Goal: Task Accomplishment & Management: Use online tool/utility

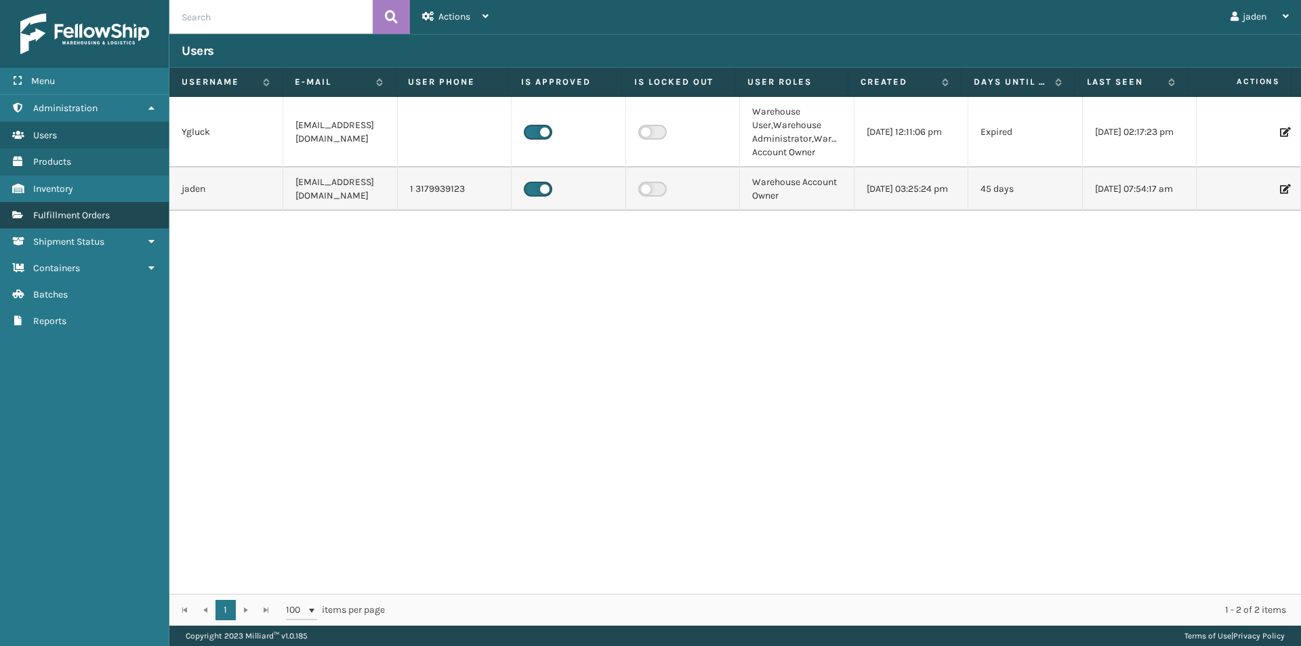
click at [67, 220] on span "Fulfillment Orders" at bounding box center [71, 215] width 77 height 12
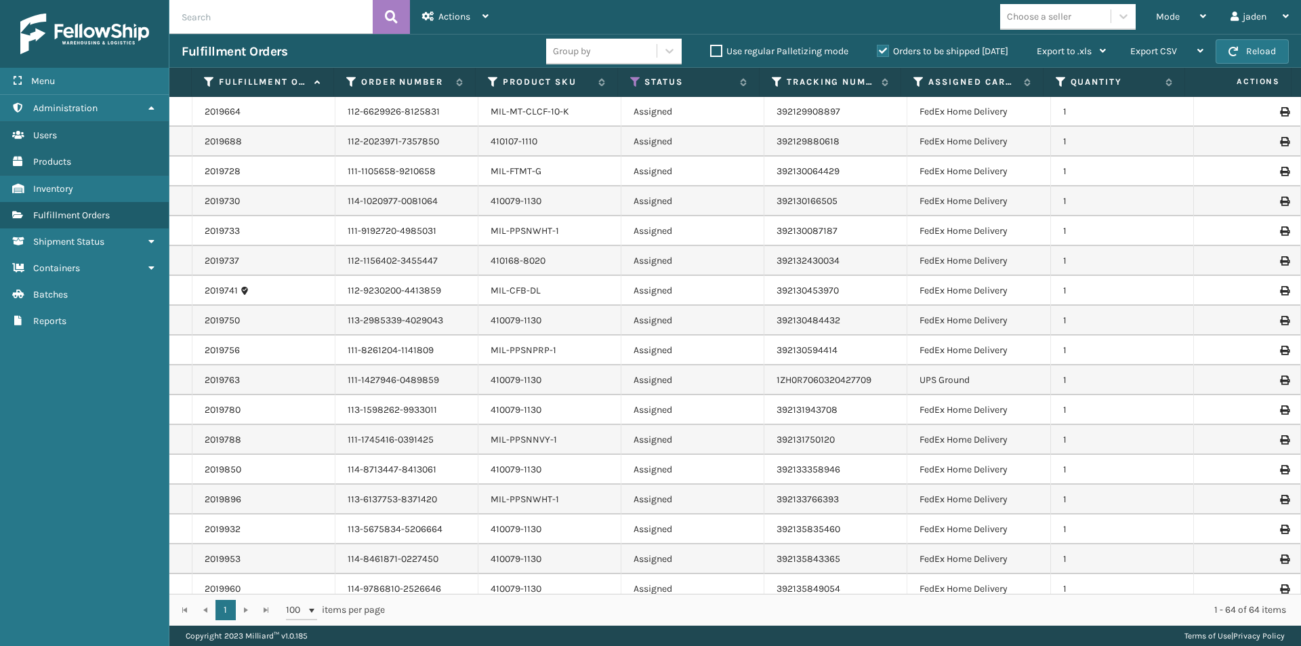
click at [884, 45] on label "Orders to be shipped [DATE]" at bounding box center [942, 51] width 131 height 12
click at [877, 45] on input "Orders to be shipped [DATE]" at bounding box center [877, 47] width 1 height 9
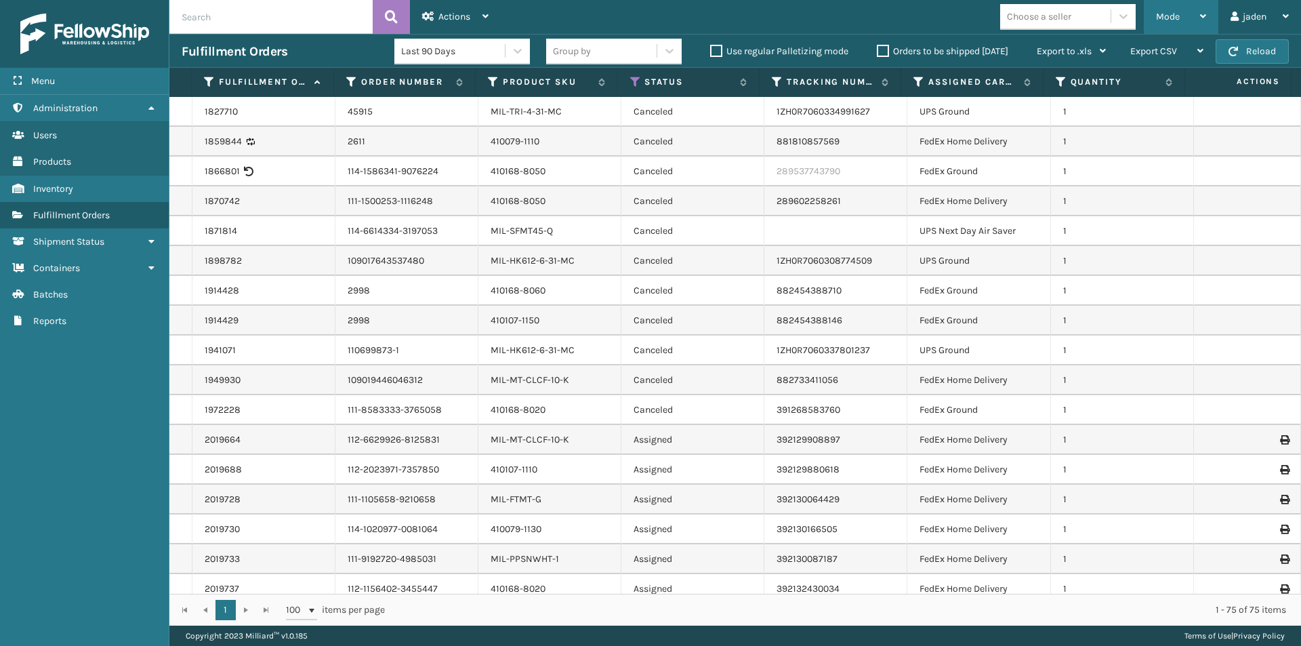
click at [1188, 10] on div "Mode" at bounding box center [1181, 17] width 50 height 34
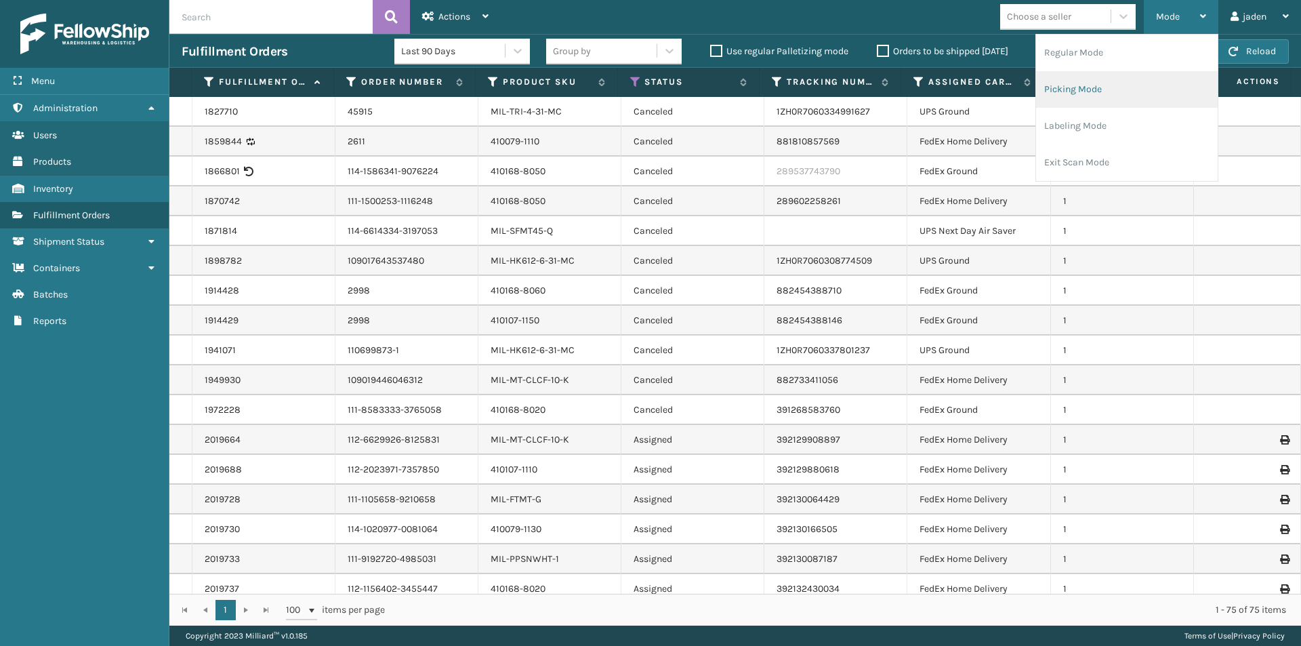
click at [1124, 92] on li "Picking Mode" at bounding box center [1127, 89] width 182 height 37
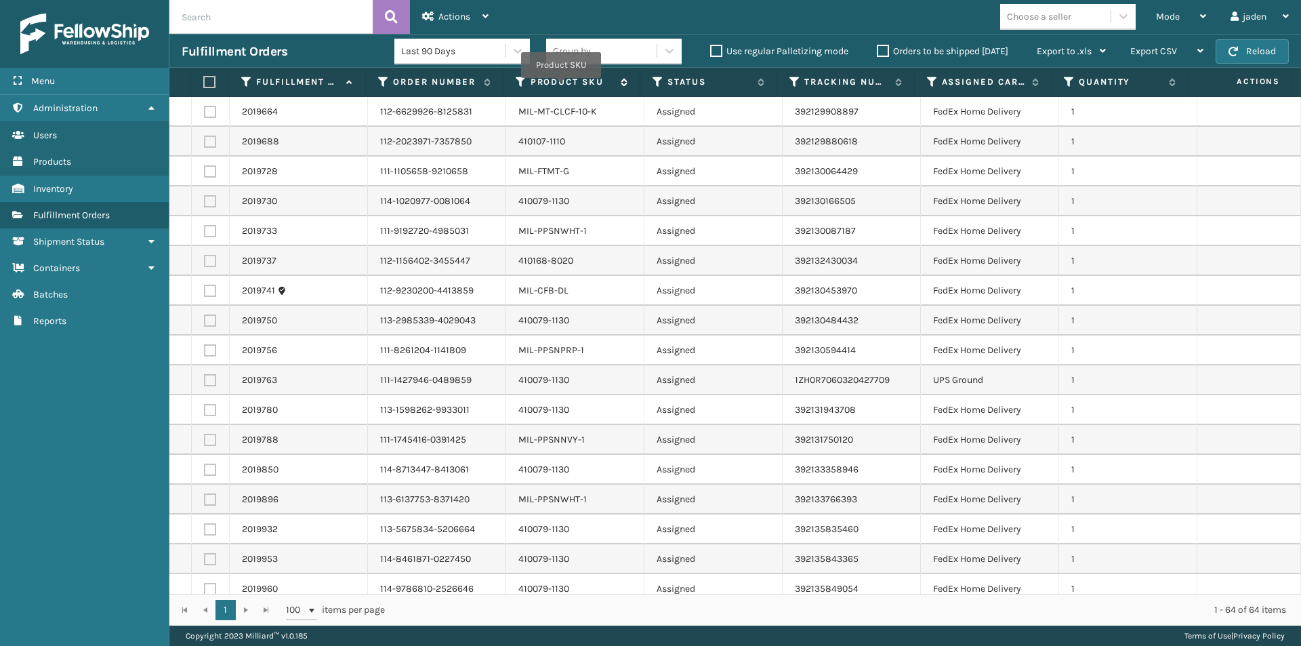
click at [561, 81] on label "Product SKU" at bounding box center [571, 82] width 83 height 12
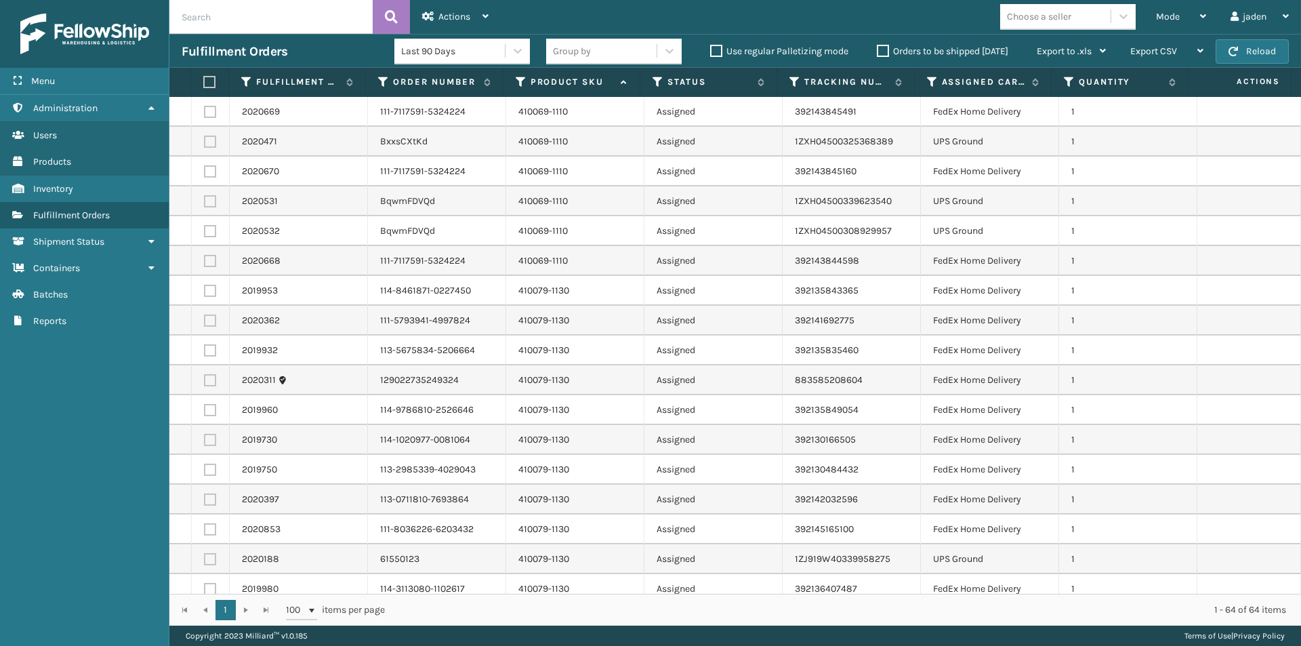
click at [207, 288] on label at bounding box center [210, 291] width 12 height 12
click at [205, 288] on input "checkbox" at bounding box center [204, 289] width 1 height 9
checkbox input "true"
click at [207, 318] on label at bounding box center [210, 320] width 12 height 12
click at [205, 318] on input "checkbox" at bounding box center [204, 318] width 1 height 9
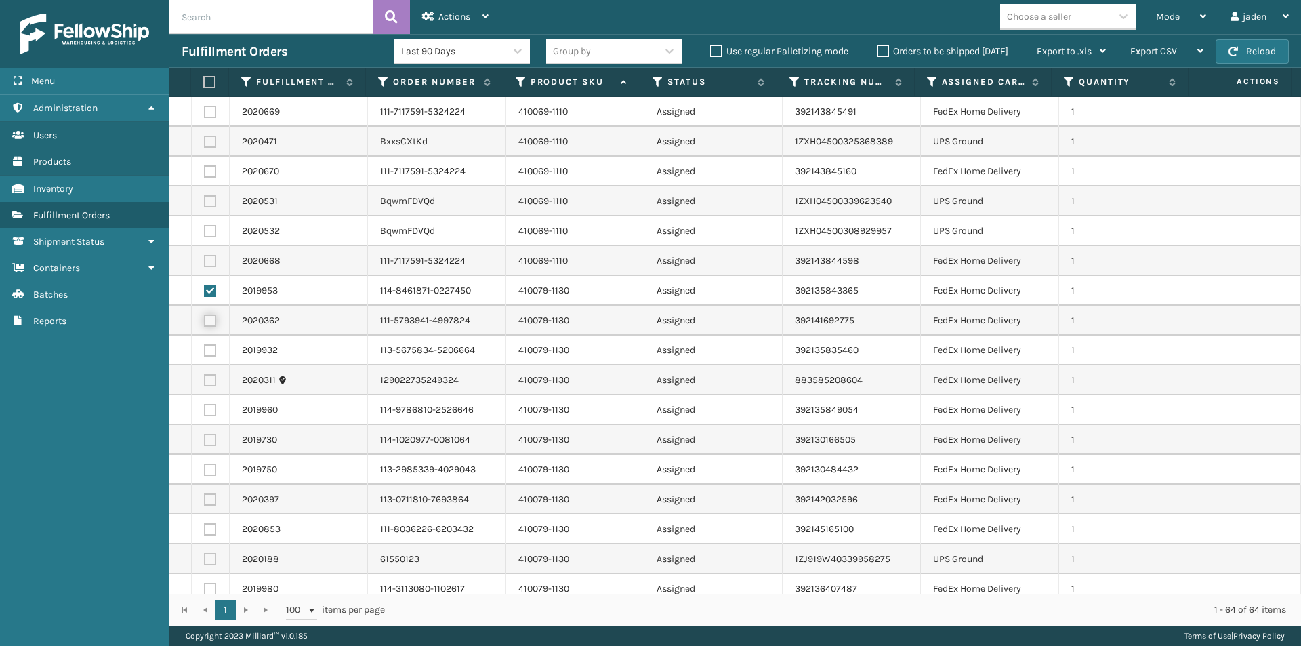
checkbox input "true"
click at [208, 349] on label at bounding box center [210, 350] width 12 height 12
click at [205, 349] on input "checkbox" at bounding box center [204, 348] width 1 height 9
checkbox input "true"
click at [203, 386] on td at bounding box center [211, 380] width 38 height 30
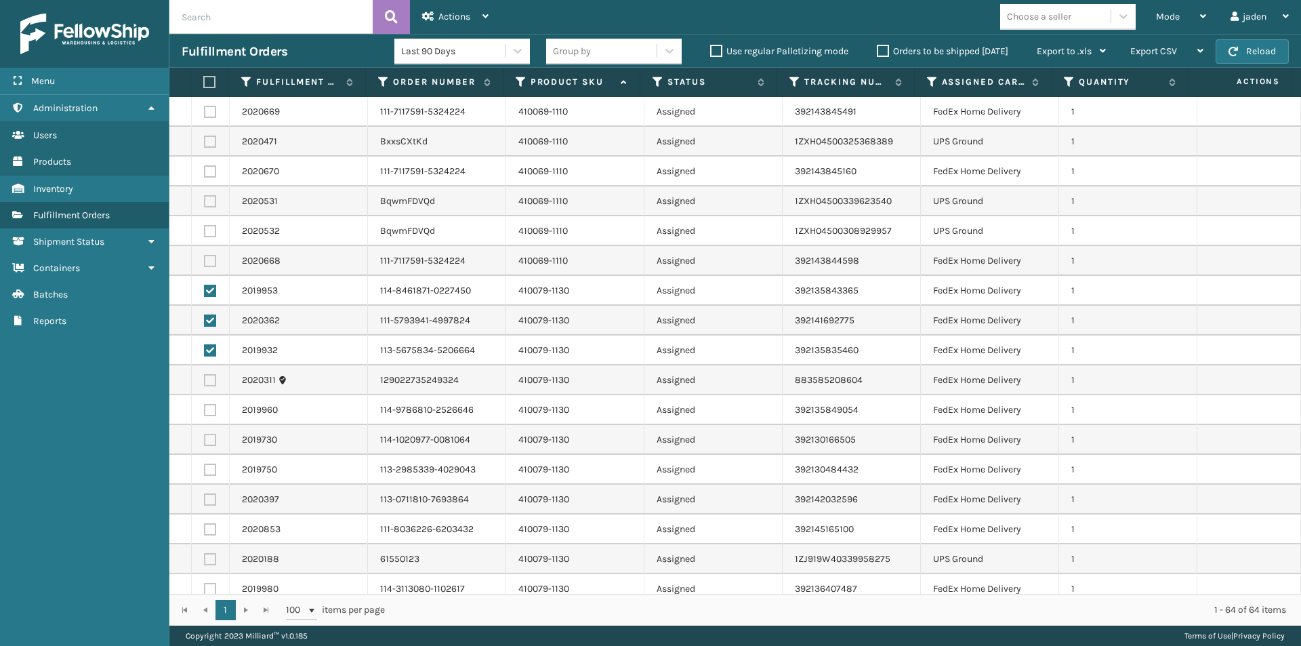
click at [209, 375] on label at bounding box center [210, 380] width 12 height 12
click at [205, 375] on input "checkbox" at bounding box center [204, 378] width 1 height 9
checkbox input "true"
click at [207, 413] on label at bounding box center [210, 410] width 12 height 12
click at [205, 413] on input "checkbox" at bounding box center [204, 408] width 1 height 9
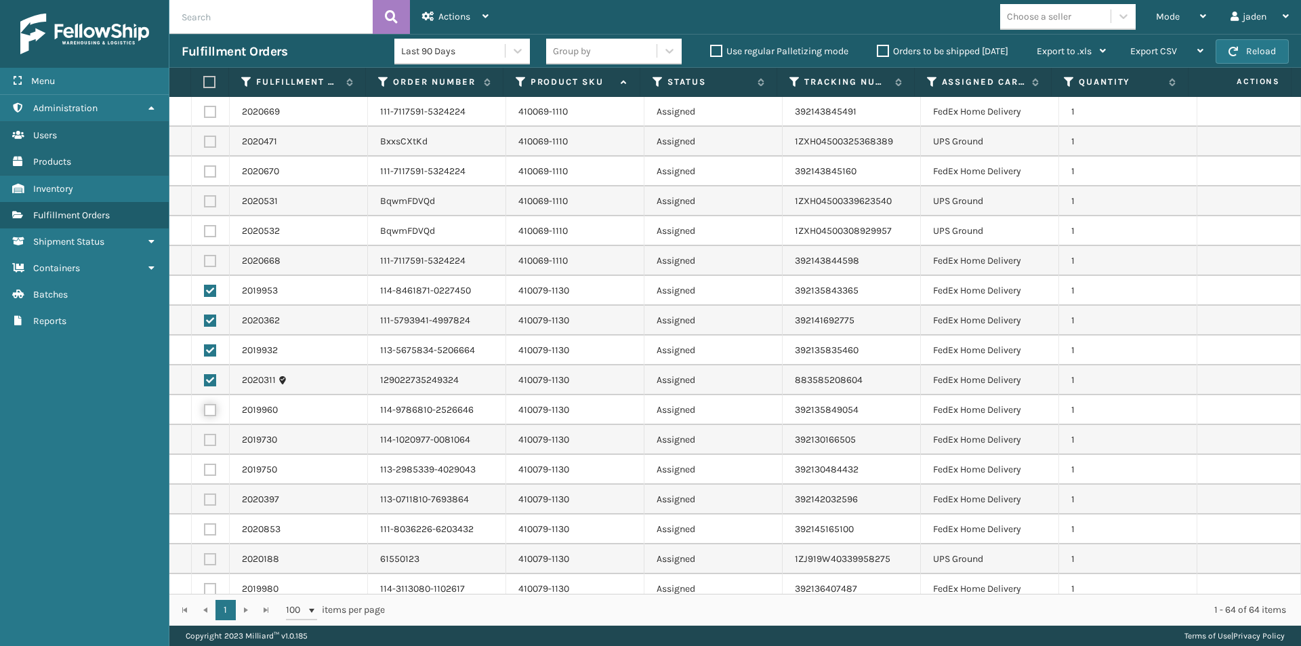
checkbox input "true"
click at [211, 439] on label at bounding box center [210, 440] width 12 height 12
click at [205, 439] on input "checkbox" at bounding box center [204, 438] width 1 height 9
checkbox input "true"
click at [211, 474] on label at bounding box center [210, 469] width 12 height 12
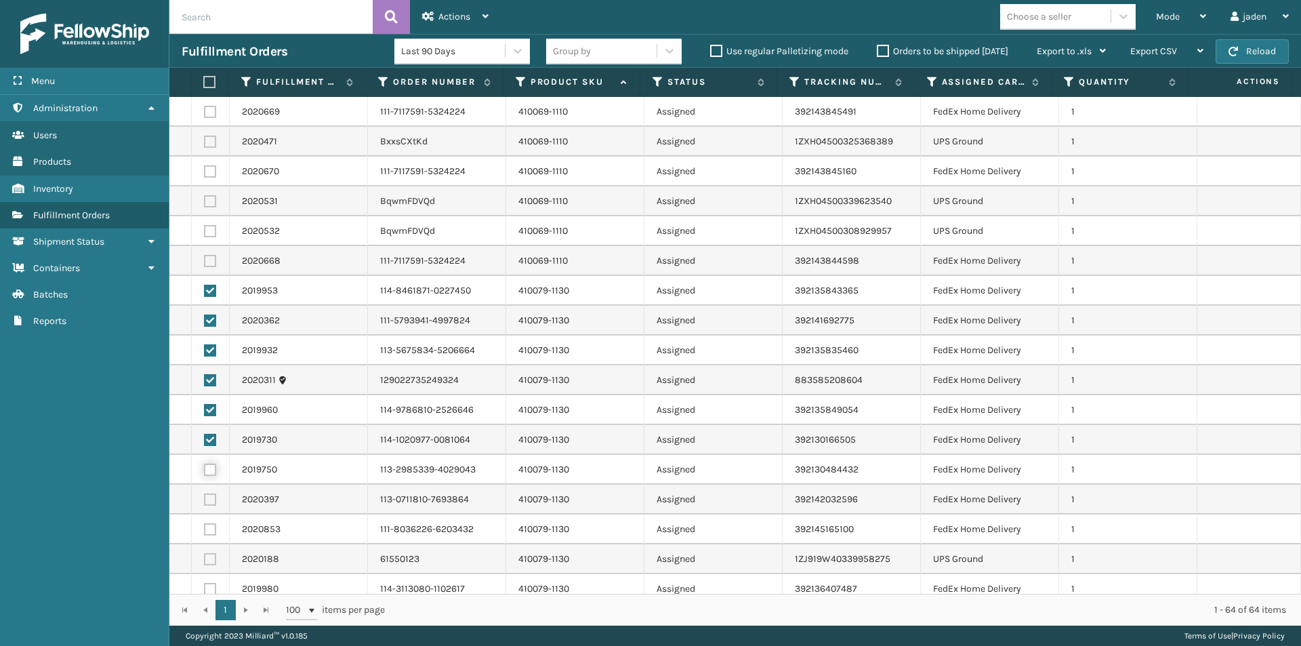
click at [205, 472] on input "checkbox" at bounding box center [204, 467] width 1 height 9
checkbox input "true"
click at [209, 497] on label at bounding box center [210, 499] width 12 height 12
click at [205, 497] on input "checkbox" at bounding box center [204, 497] width 1 height 9
checkbox input "true"
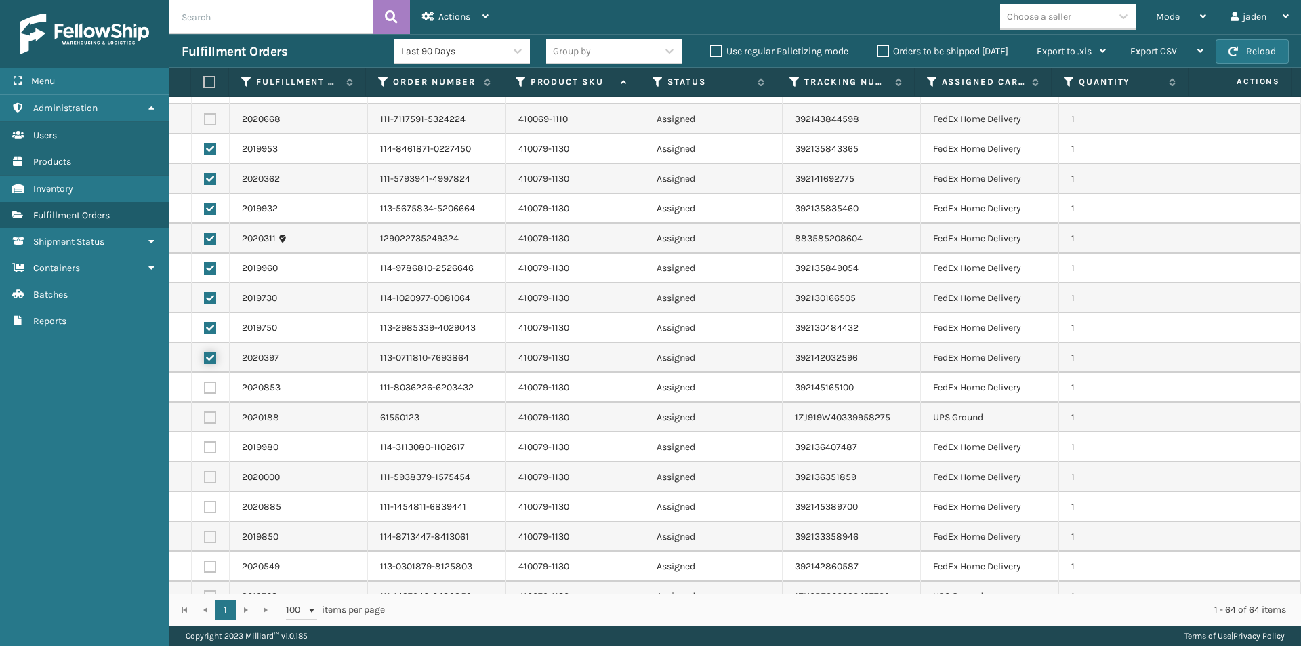
scroll to position [203, 0]
click at [205, 322] on label at bounding box center [210, 326] width 12 height 12
click at [205, 322] on input "checkbox" at bounding box center [204, 324] width 1 height 9
checkbox input "true"
click at [205, 388] on label at bounding box center [210, 385] width 12 height 12
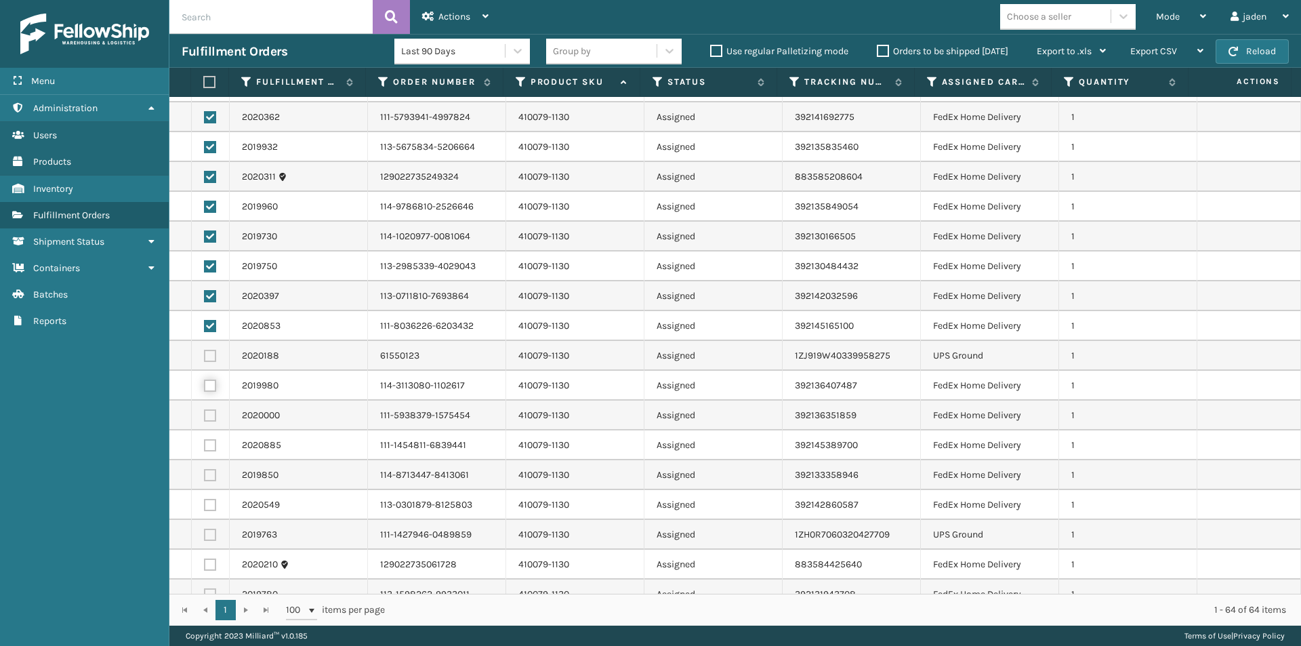
click at [205, 388] on input "checkbox" at bounding box center [204, 383] width 1 height 9
checkbox input "true"
click at [208, 413] on label at bounding box center [210, 415] width 12 height 12
click at [205, 413] on input "checkbox" at bounding box center [204, 413] width 1 height 9
checkbox input "true"
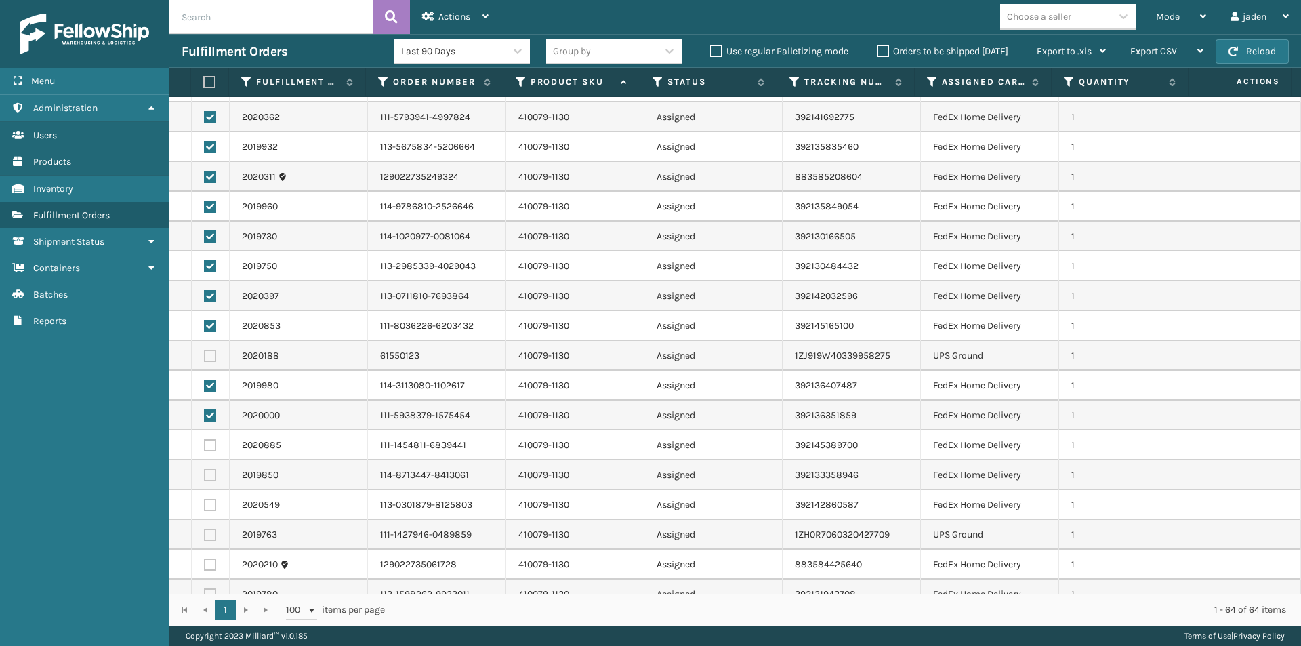
click at [209, 441] on label at bounding box center [210, 445] width 12 height 12
click at [205, 441] on input "checkbox" at bounding box center [204, 443] width 1 height 9
checkbox input "true"
click at [211, 473] on label at bounding box center [210, 475] width 12 height 12
click at [205, 473] on input "checkbox" at bounding box center [204, 473] width 1 height 9
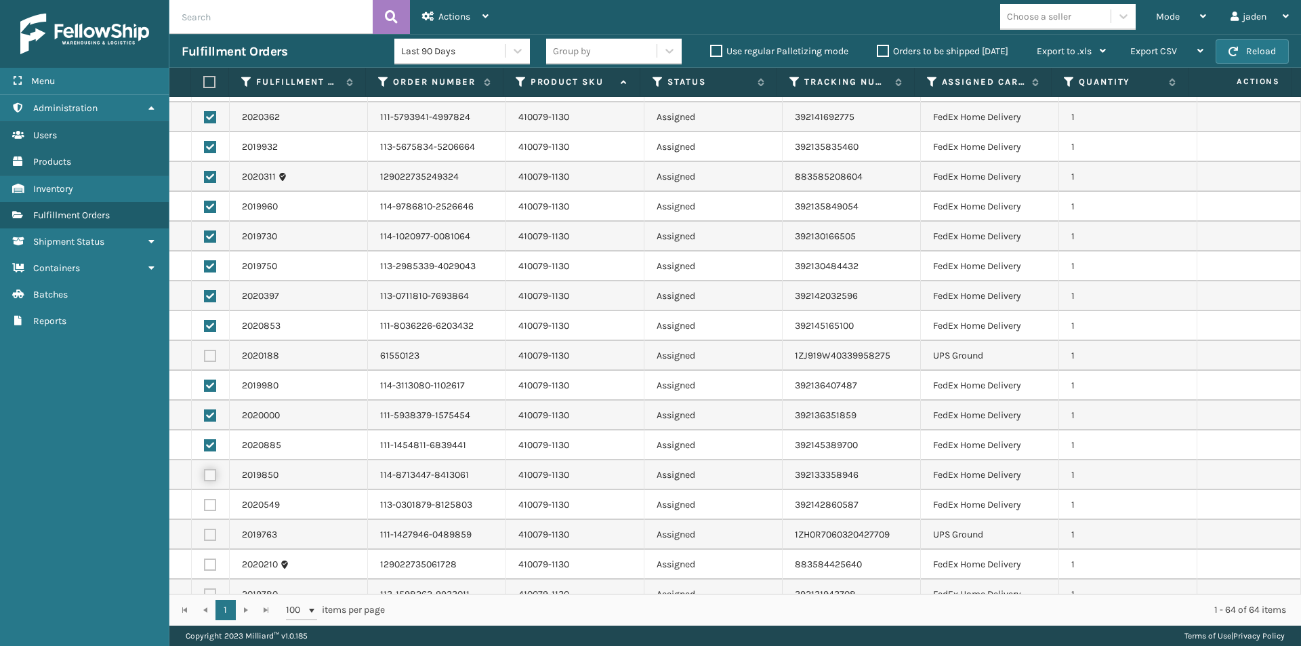
checkbox input "true"
click at [211, 504] on label at bounding box center [210, 505] width 12 height 12
click at [205, 504] on input "checkbox" at bounding box center [204, 503] width 1 height 9
checkbox input "true"
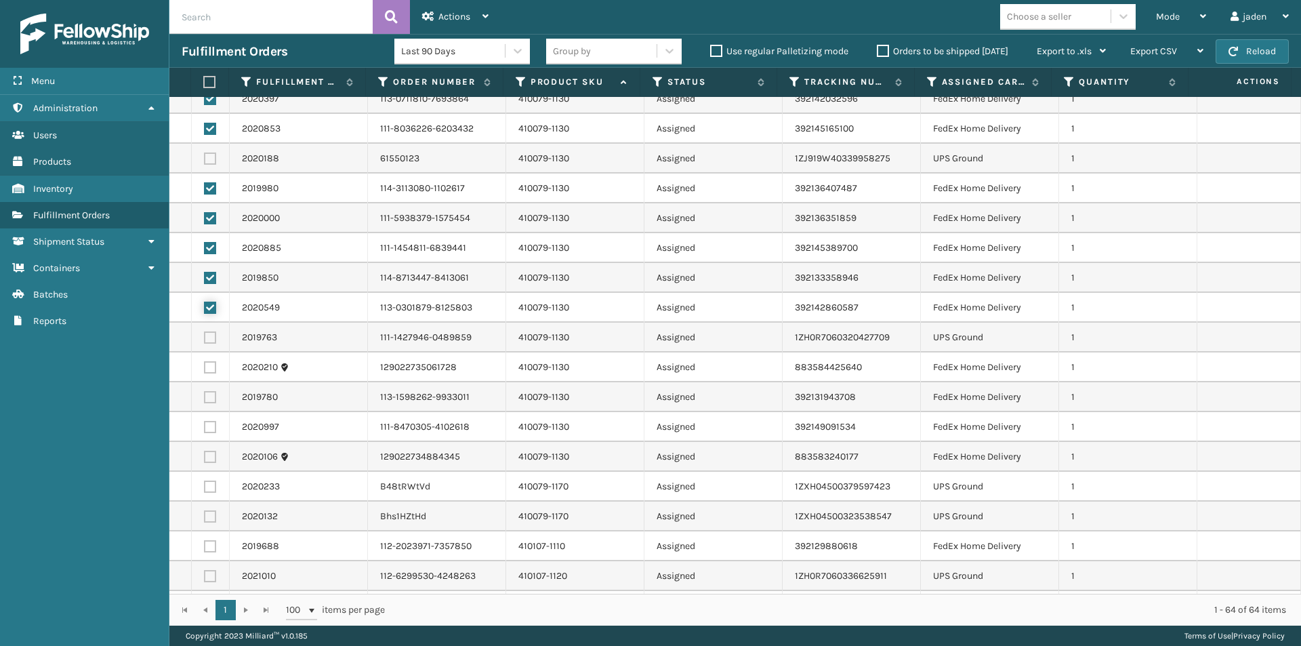
scroll to position [406, 0]
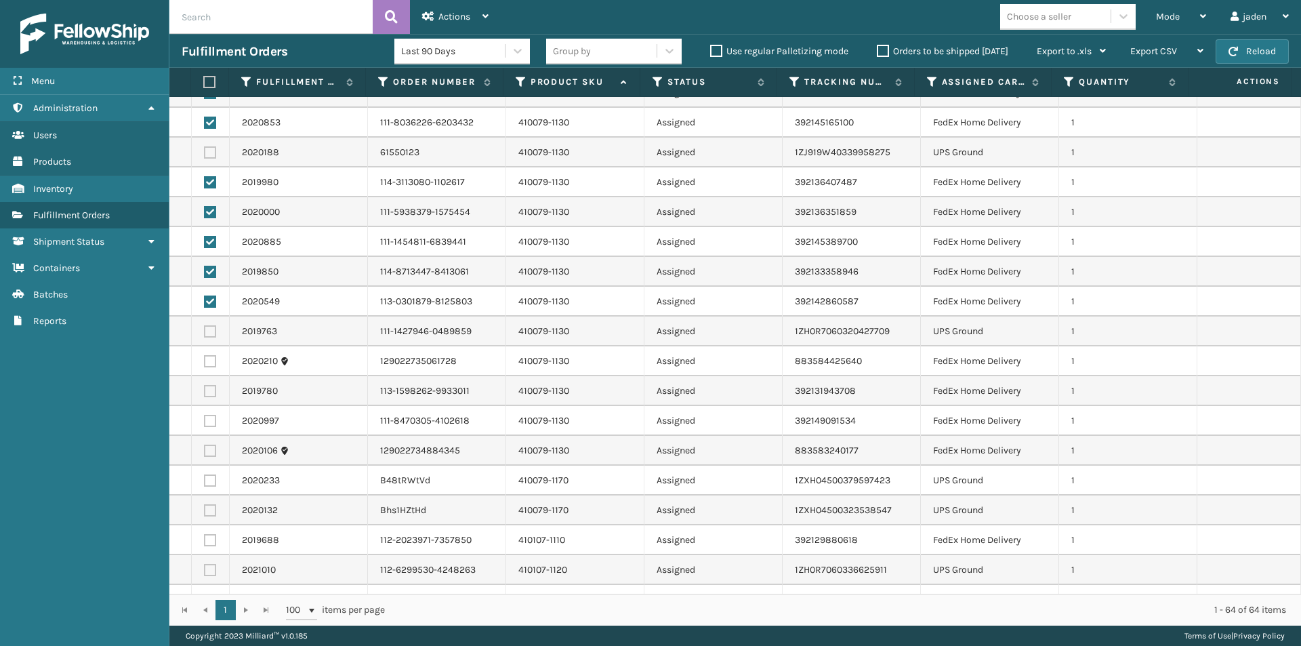
click at [210, 365] on label at bounding box center [210, 361] width 12 height 12
click at [205, 364] on input "checkbox" at bounding box center [204, 359] width 1 height 9
checkbox input "true"
click at [207, 396] on label at bounding box center [210, 391] width 12 height 12
click at [205, 394] on input "checkbox" at bounding box center [204, 389] width 1 height 9
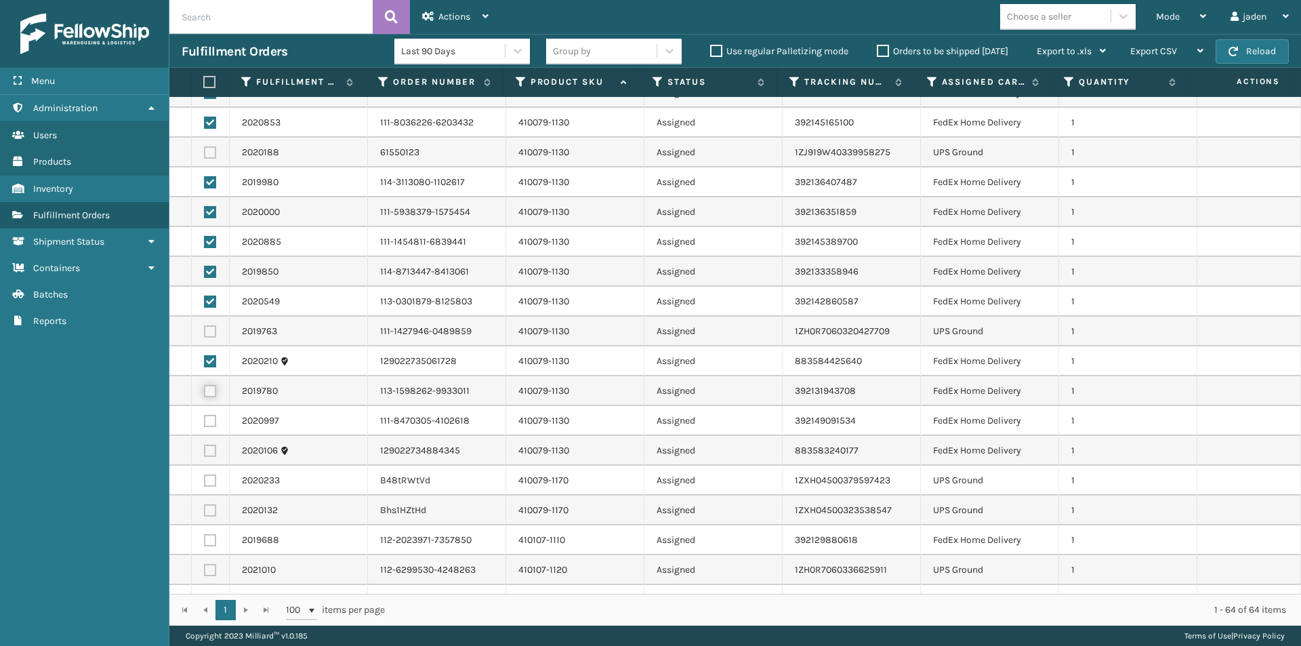
checkbox input "true"
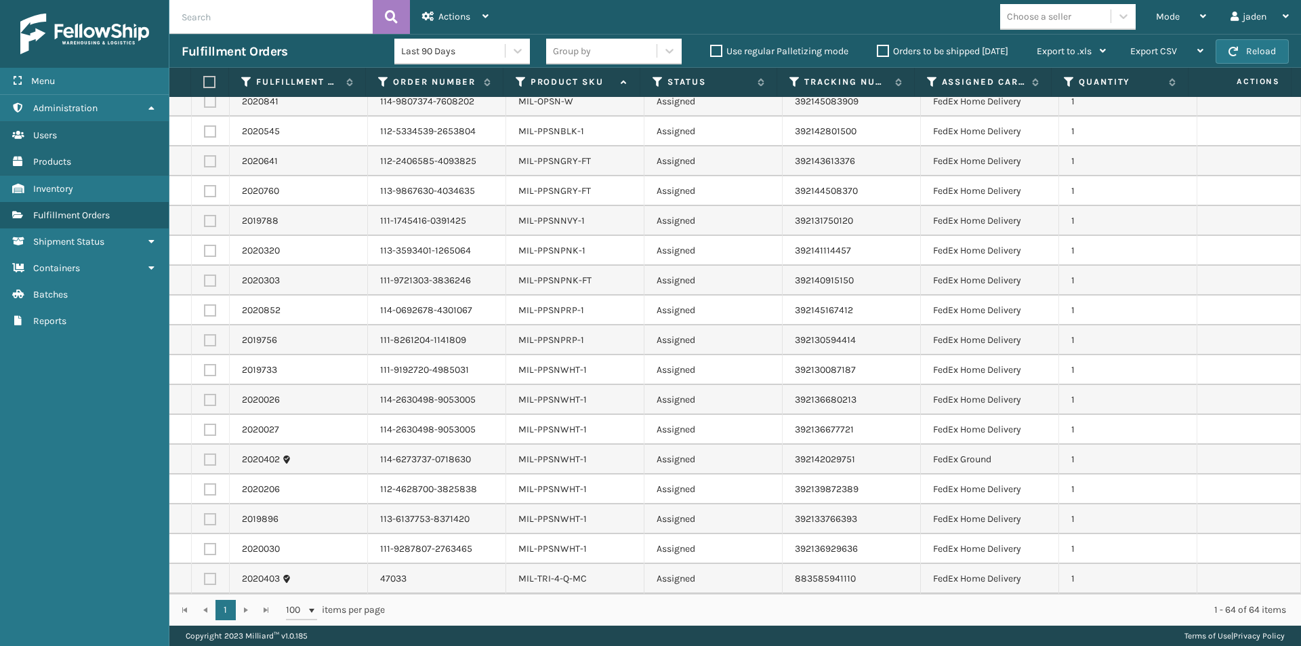
scroll to position [1343, 0]
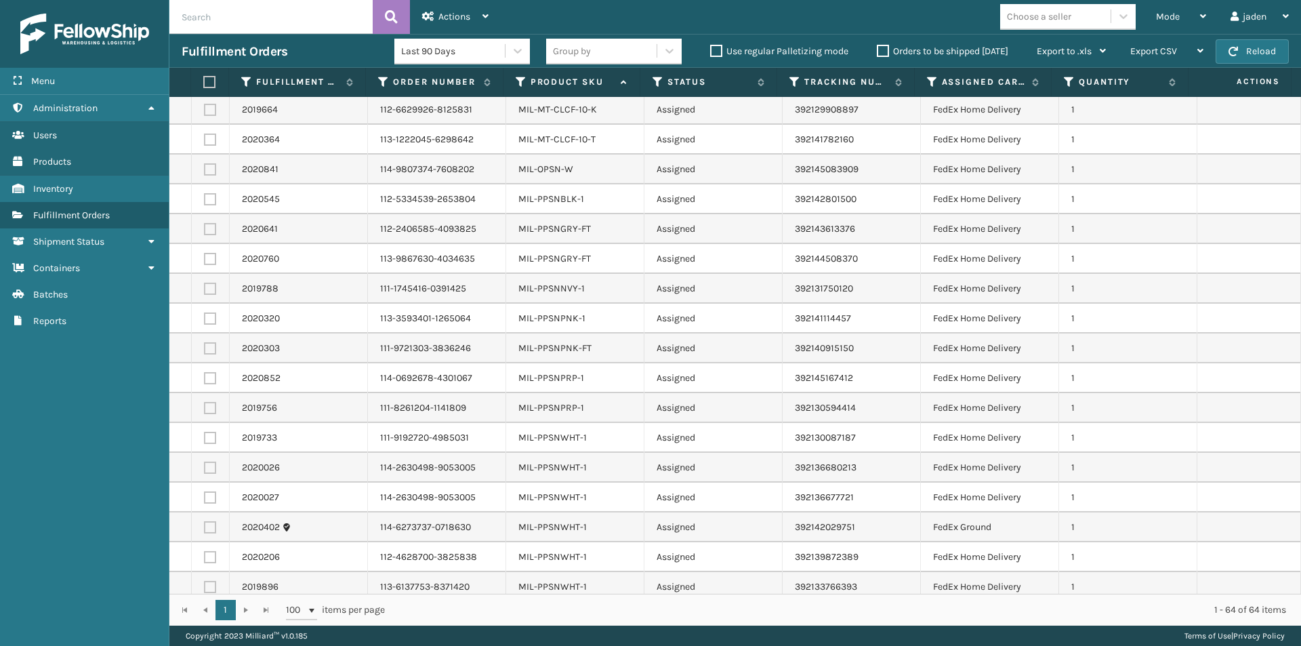
click at [206, 202] on label at bounding box center [210, 199] width 12 height 12
click at [205, 202] on input "checkbox" at bounding box center [204, 197] width 1 height 9
checkbox input "true"
click at [206, 230] on label at bounding box center [210, 229] width 12 height 12
click at [205, 230] on input "checkbox" at bounding box center [204, 227] width 1 height 9
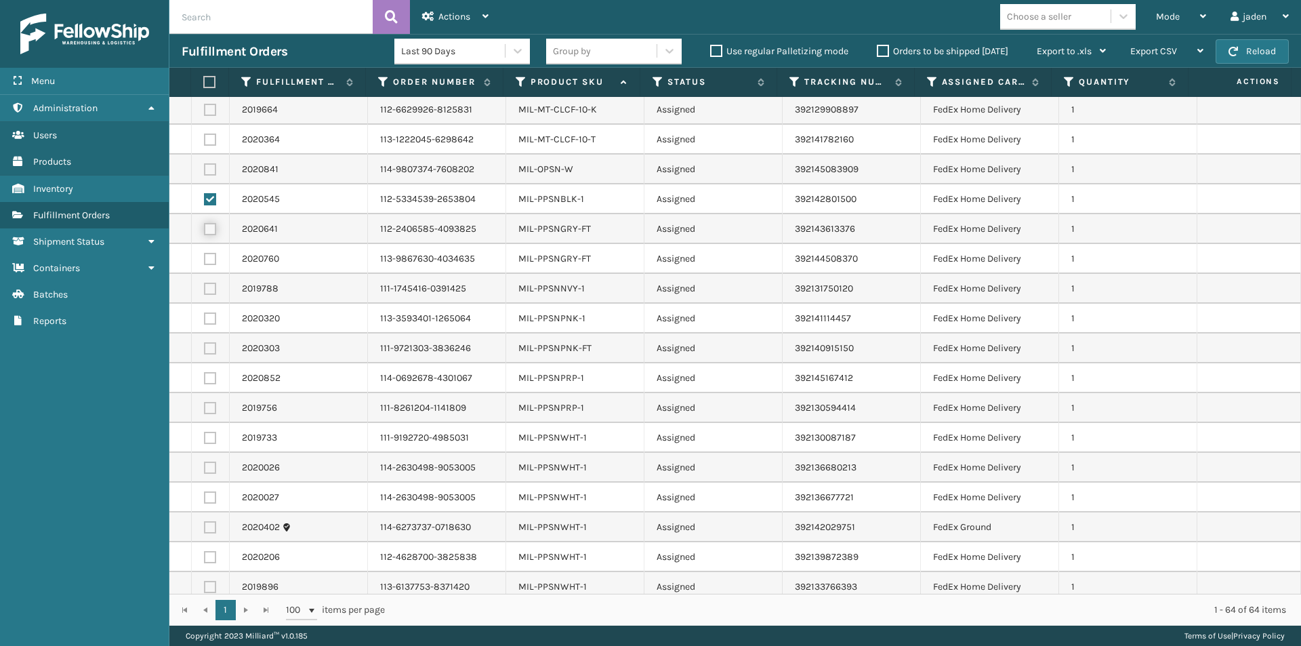
checkbox input "true"
click at [211, 259] on label at bounding box center [210, 259] width 12 height 12
click at [205, 259] on input "checkbox" at bounding box center [204, 257] width 1 height 9
checkbox input "true"
click at [209, 286] on label at bounding box center [210, 289] width 12 height 12
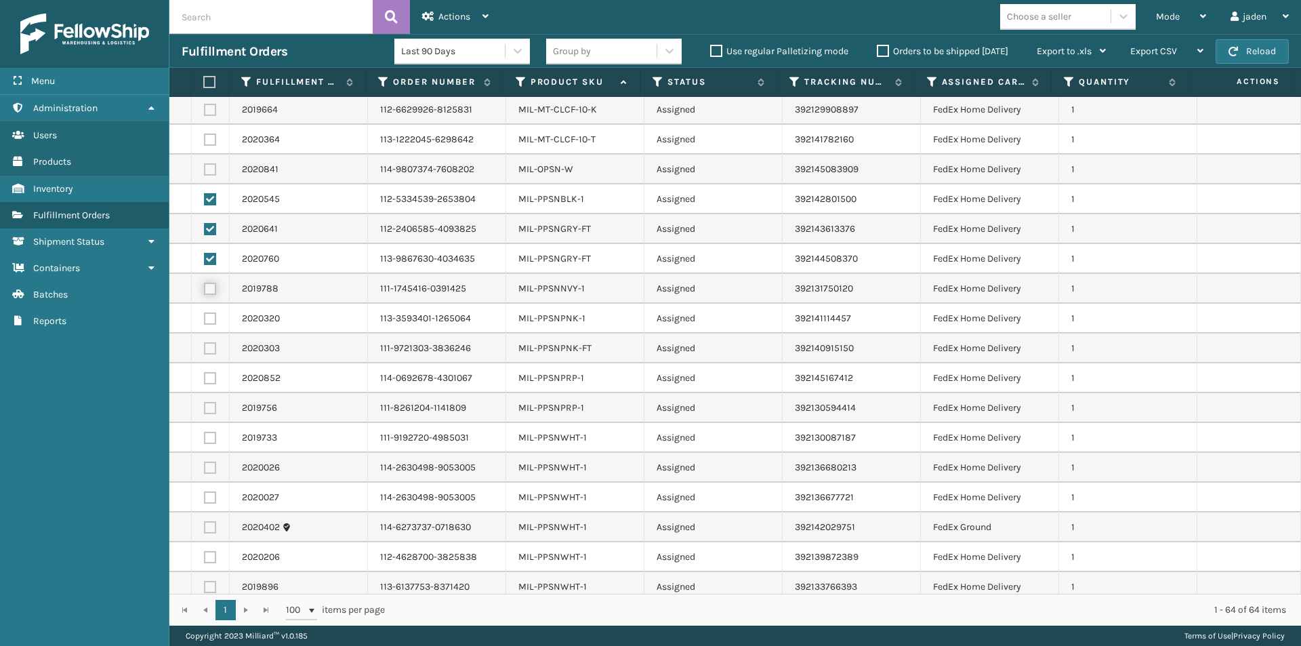
click at [205, 286] on input "checkbox" at bounding box center [204, 287] width 1 height 9
checkbox input "true"
click at [210, 318] on label at bounding box center [210, 318] width 12 height 12
click at [205, 318] on input "checkbox" at bounding box center [204, 316] width 1 height 9
checkbox input "true"
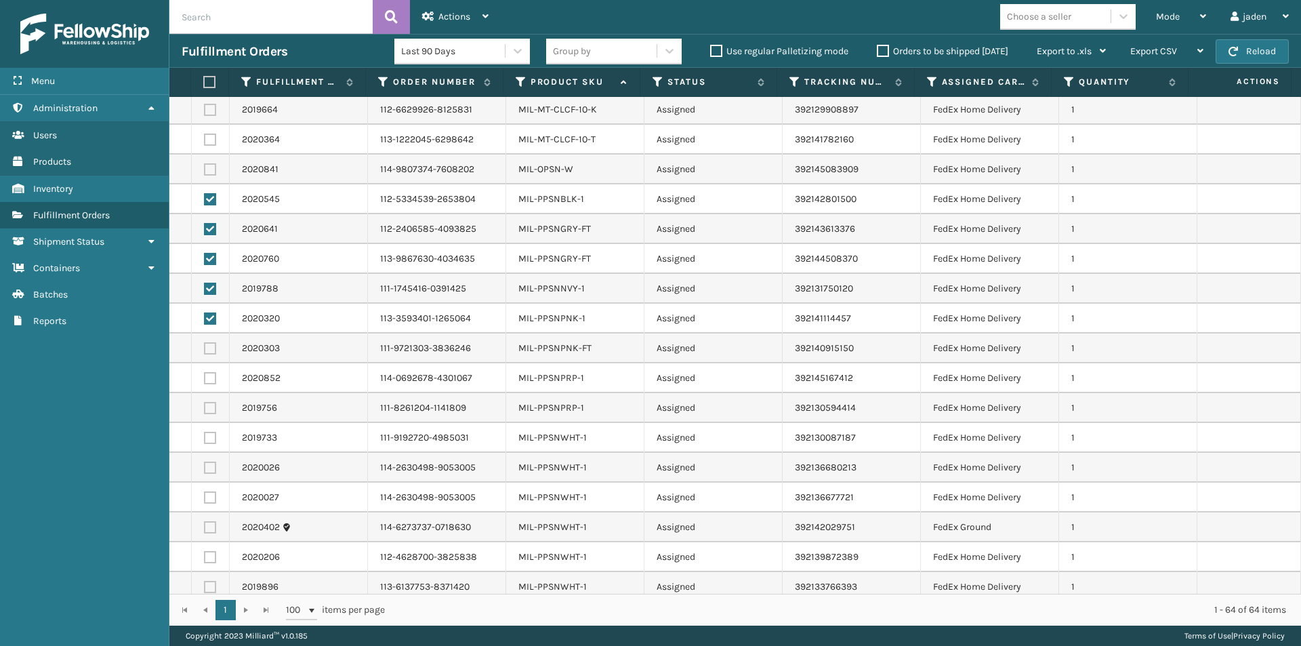
click at [209, 346] on label at bounding box center [210, 348] width 12 height 12
click at [205, 346] on input "checkbox" at bounding box center [204, 346] width 1 height 9
checkbox input "true"
click at [207, 380] on label at bounding box center [210, 378] width 12 height 12
click at [205, 380] on input "checkbox" at bounding box center [204, 376] width 1 height 9
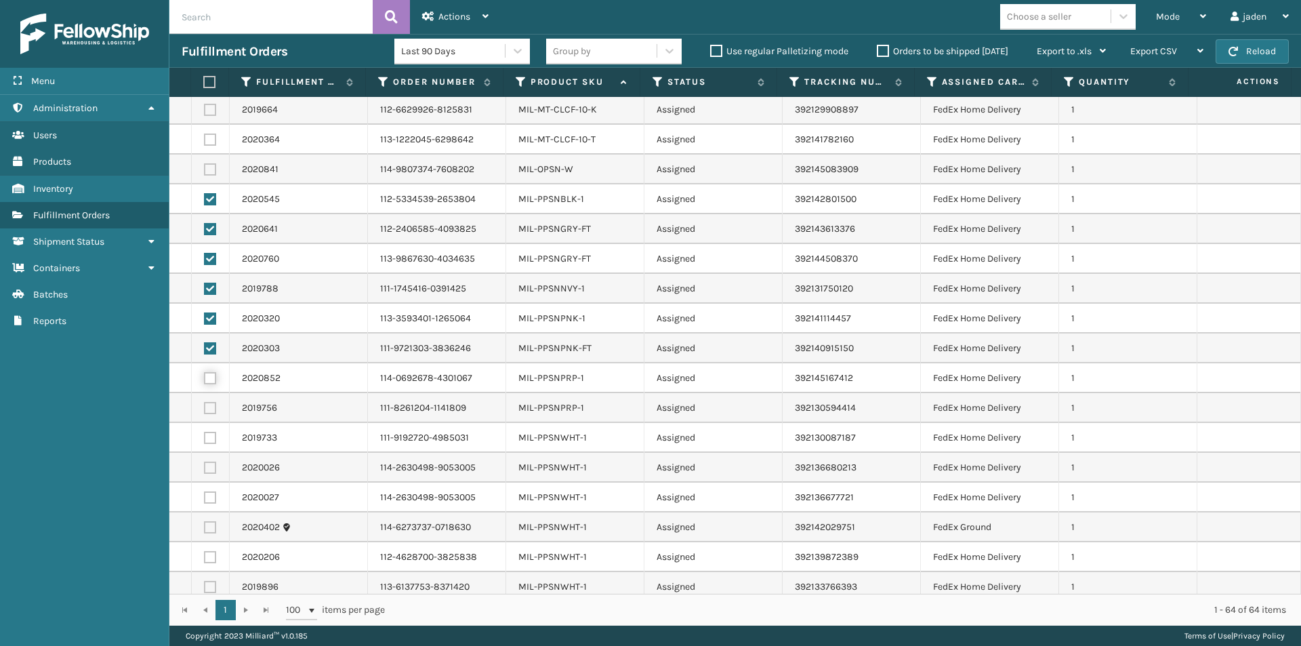
checkbox input "true"
click at [210, 406] on label at bounding box center [210, 408] width 12 height 12
click at [205, 406] on input "checkbox" at bounding box center [204, 406] width 1 height 9
checkbox input "true"
click at [211, 588] on label at bounding box center [210, 587] width 12 height 12
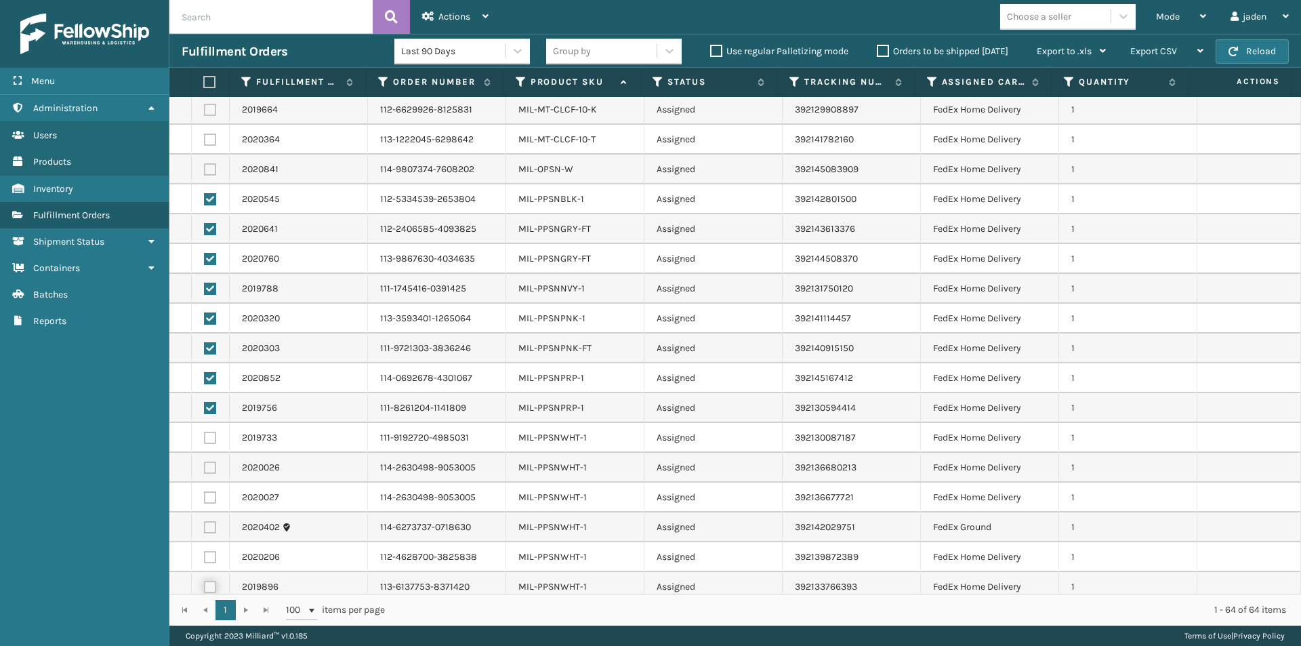
click at [205, 588] on input "checkbox" at bounding box center [204, 585] width 1 height 9
checkbox input "true"
click at [210, 551] on label at bounding box center [210, 557] width 12 height 12
click at [205, 551] on input "checkbox" at bounding box center [204, 555] width 1 height 9
checkbox input "true"
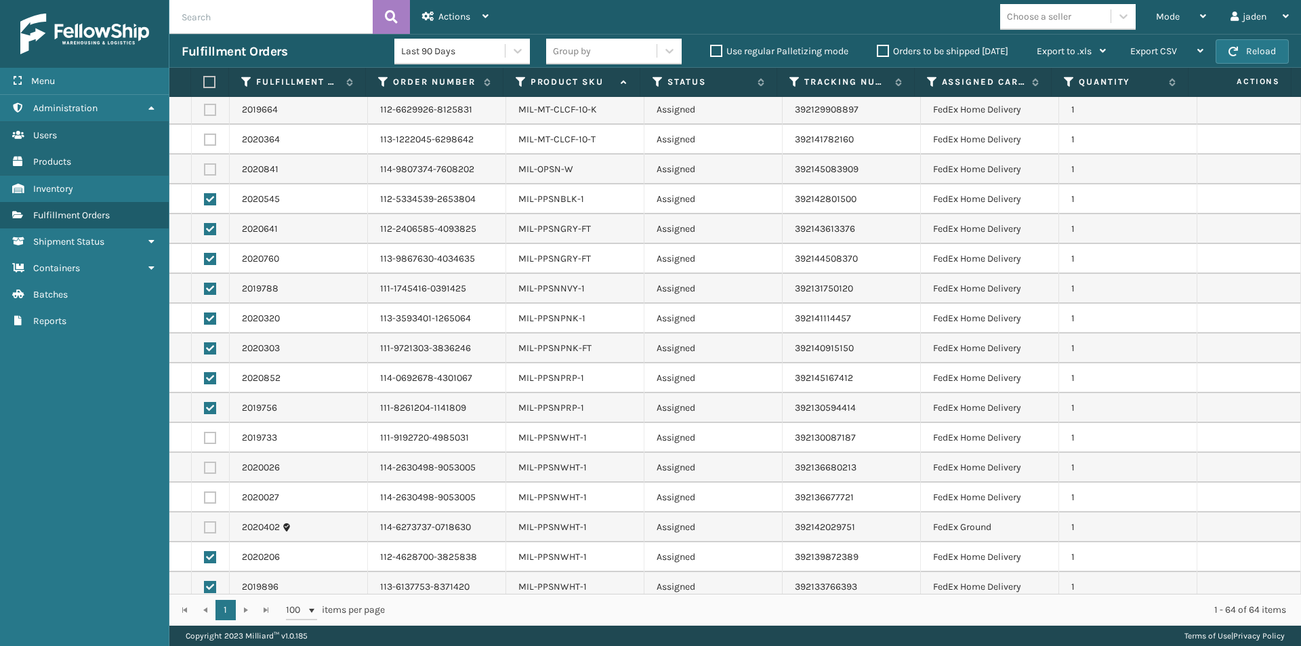
click at [211, 527] on label at bounding box center [210, 527] width 12 height 12
click at [205, 527] on input "checkbox" at bounding box center [204, 525] width 1 height 9
checkbox input "true"
click at [211, 499] on label at bounding box center [210, 497] width 12 height 12
click at [205, 499] on input "checkbox" at bounding box center [204, 495] width 1 height 9
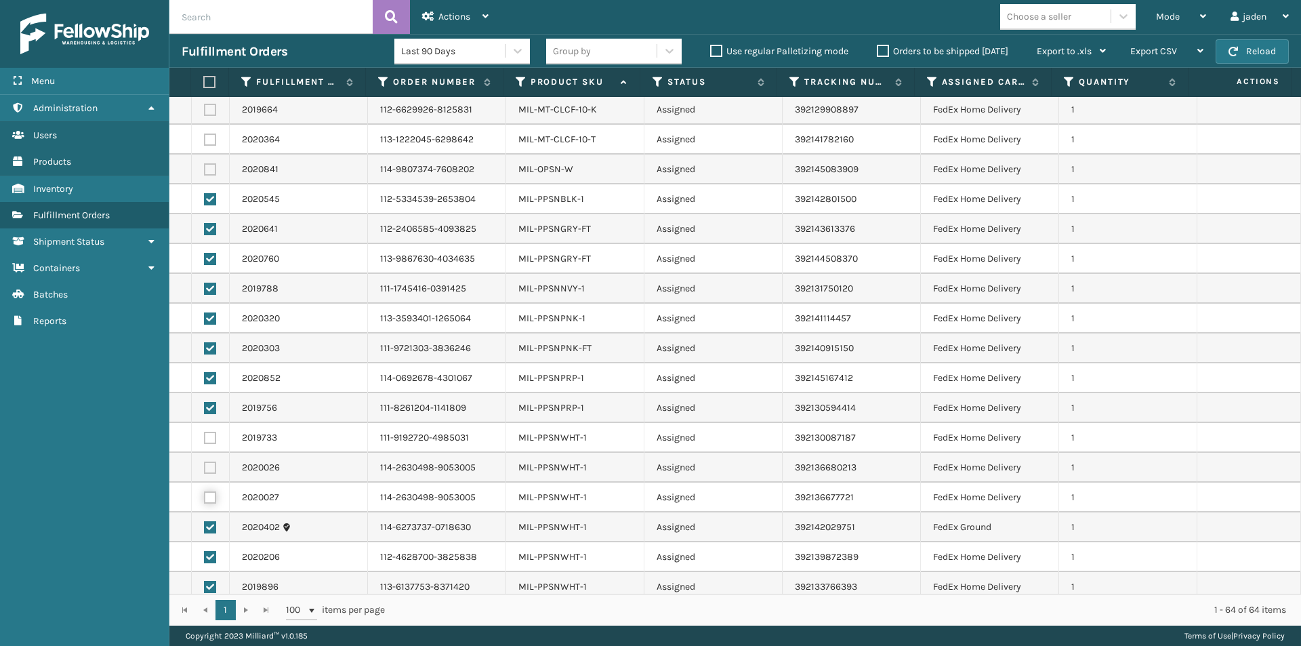
checkbox input "true"
click at [215, 469] on label at bounding box center [210, 467] width 12 height 12
click at [205, 469] on input "checkbox" at bounding box center [204, 465] width 1 height 9
checkbox input "true"
click at [208, 439] on label at bounding box center [210, 438] width 12 height 12
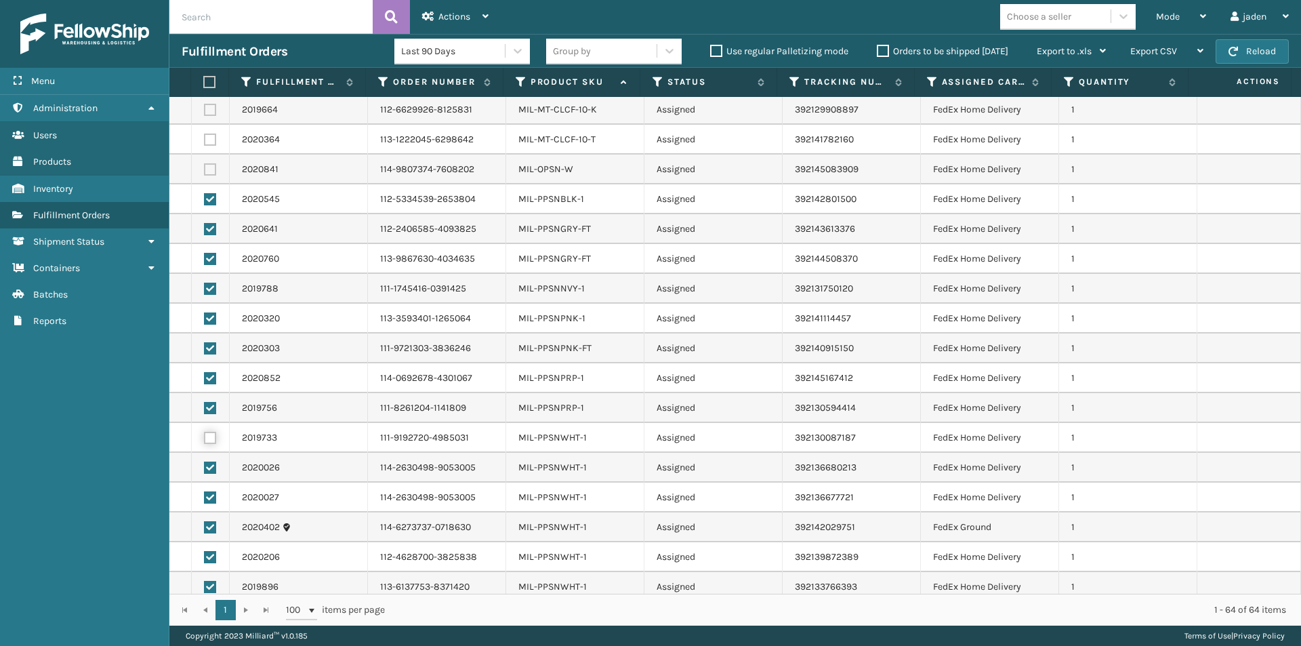
click at [205, 439] on input "checkbox" at bounding box center [204, 436] width 1 height 9
checkbox input "true"
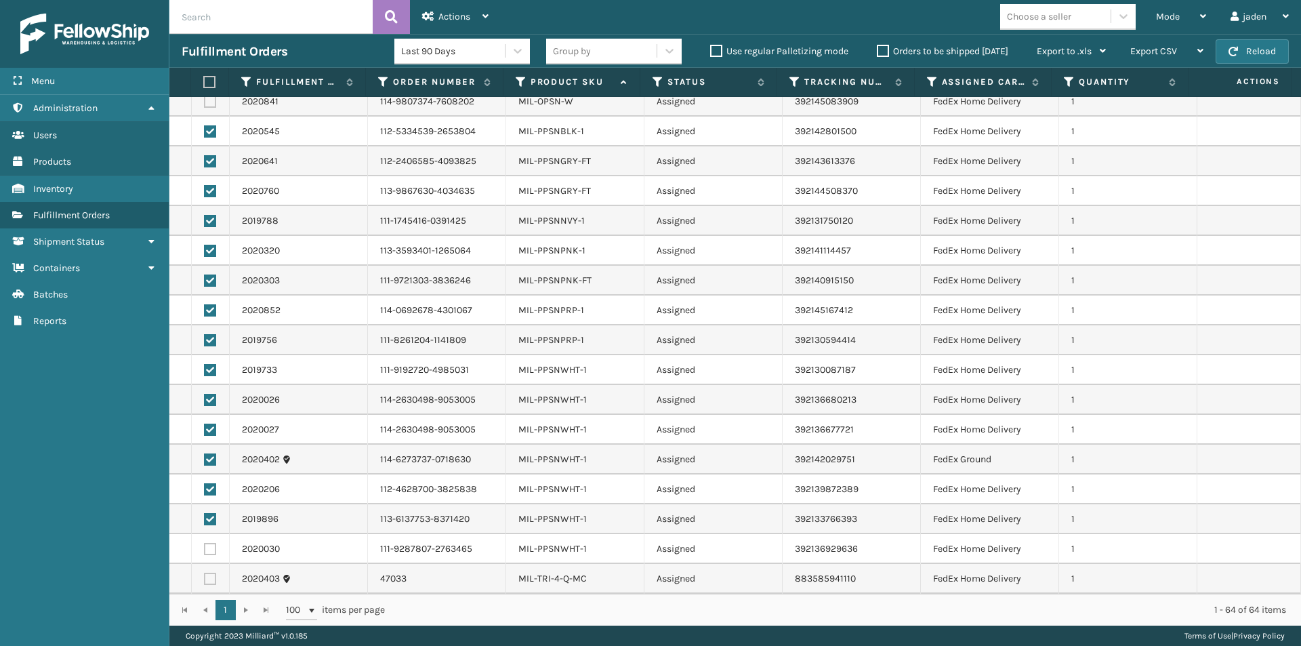
click at [206, 551] on label at bounding box center [210, 549] width 12 height 12
click at [205, 551] on input "checkbox" at bounding box center [204, 547] width 1 height 9
checkbox input "true"
click at [449, 19] on span "Actions" at bounding box center [454, 17] width 32 height 12
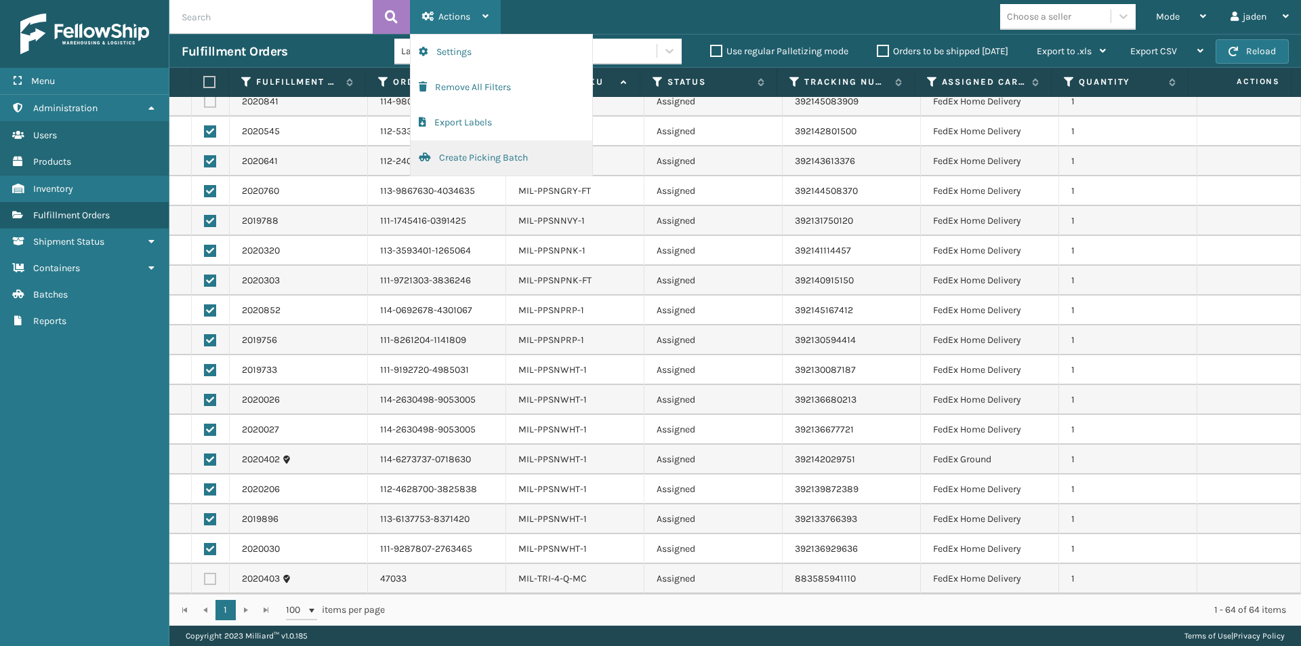
click at [462, 156] on button "Create Picking Batch" at bounding box center [502, 157] width 182 height 35
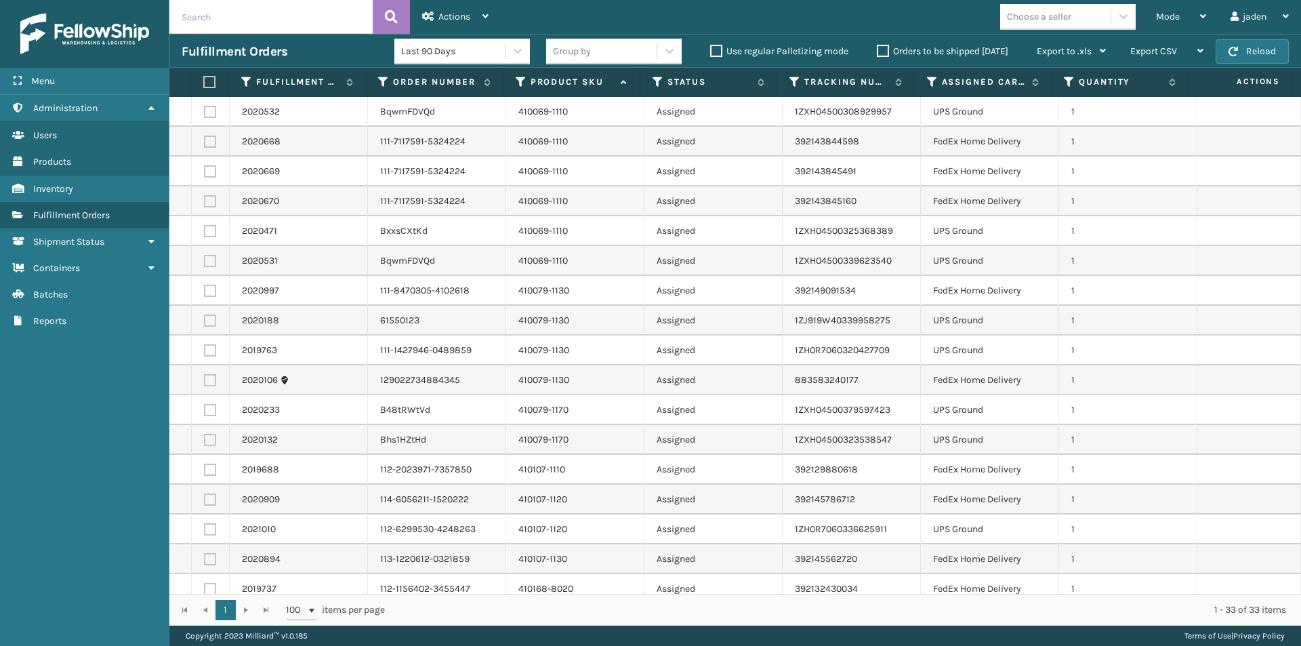
click at [210, 114] on label at bounding box center [210, 112] width 12 height 12
click at [205, 114] on input "checkbox" at bounding box center [204, 110] width 1 height 9
checkbox input "true"
click at [211, 231] on label at bounding box center [210, 231] width 12 height 12
click at [205, 231] on input "checkbox" at bounding box center [204, 229] width 1 height 9
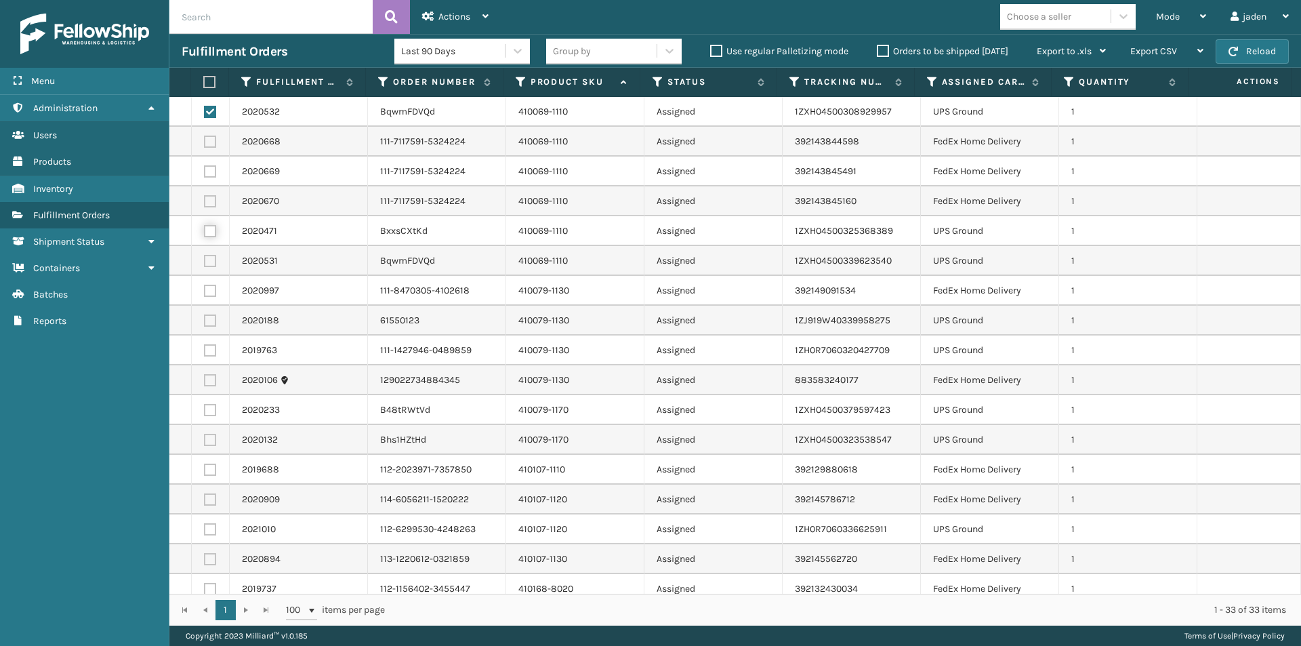
checkbox input "true"
click at [211, 261] on label at bounding box center [210, 261] width 12 height 12
click at [205, 261] on input "checkbox" at bounding box center [204, 259] width 1 height 9
checkbox input "true"
click at [209, 320] on label at bounding box center [210, 320] width 12 height 12
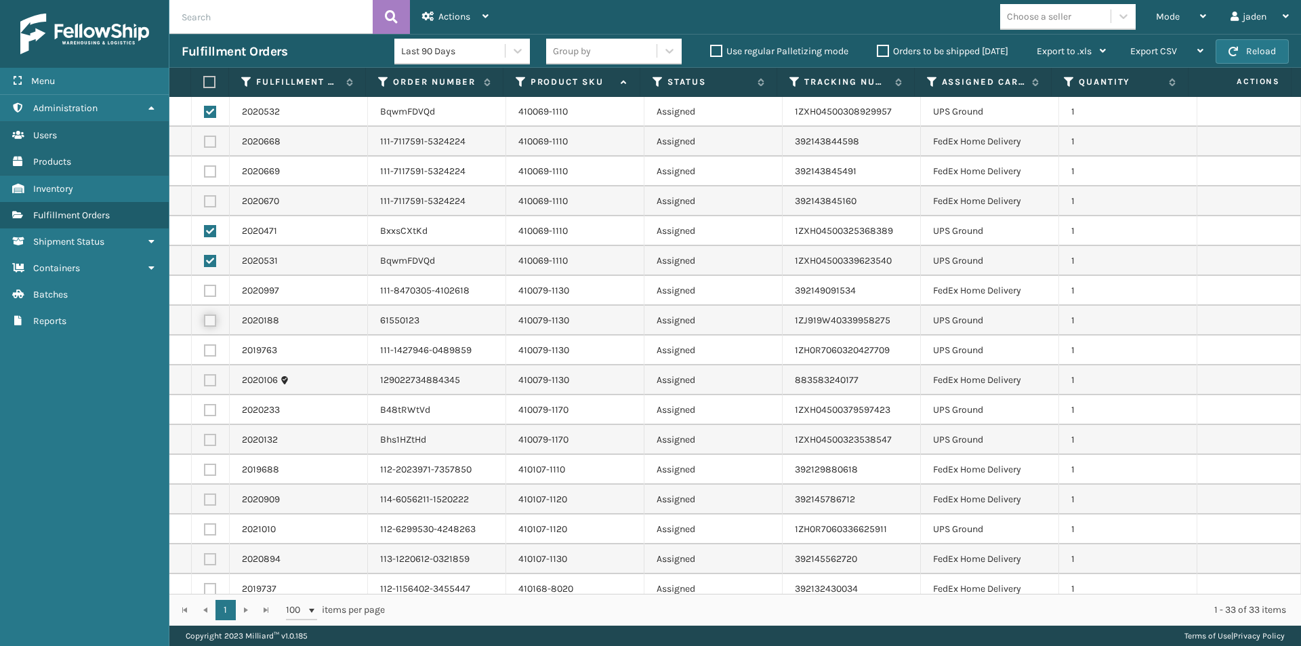
click at [205, 320] on input "checkbox" at bounding box center [204, 318] width 1 height 9
checkbox input "true"
click at [209, 353] on label at bounding box center [210, 350] width 12 height 12
click at [205, 353] on input "checkbox" at bounding box center [204, 348] width 1 height 9
checkbox input "true"
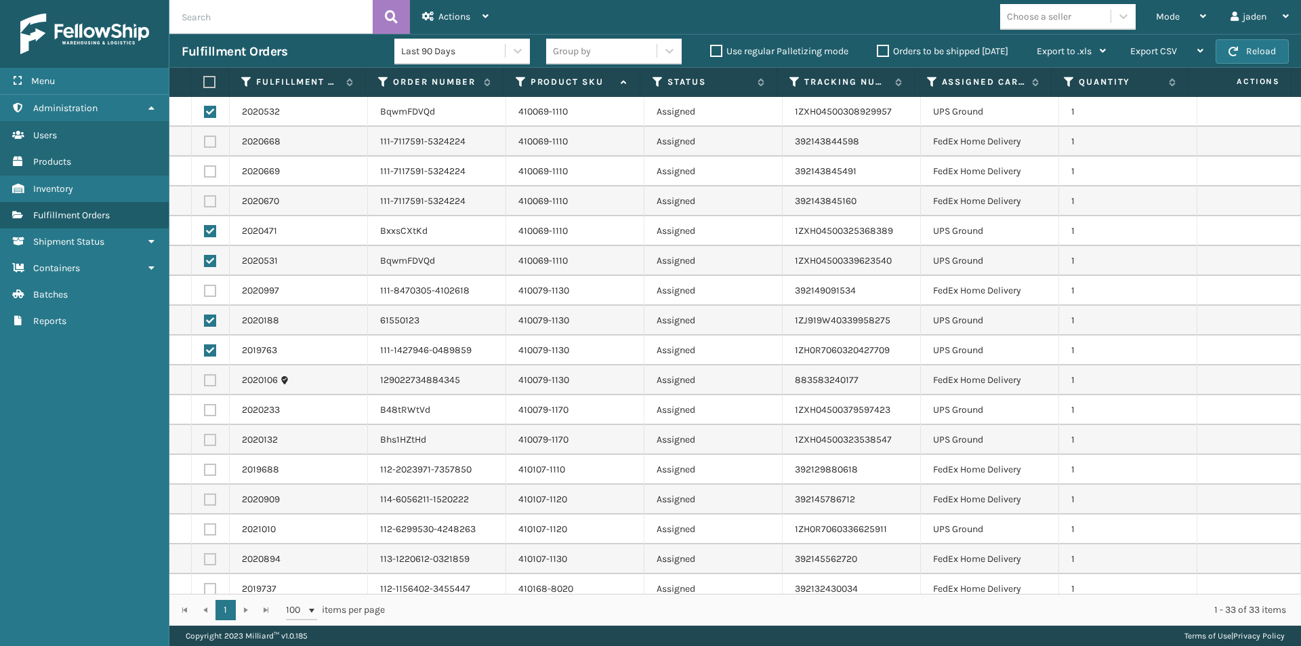
click at [207, 415] on label at bounding box center [210, 410] width 12 height 12
click at [205, 413] on input "checkbox" at bounding box center [204, 408] width 1 height 9
checkbox input "true"
click at [210, 437] on label at bounding box center [210, 440] width 12 height 12
click at [205, 437] on input "checkbox" at bounding box center [204, 438] width 1 height 9
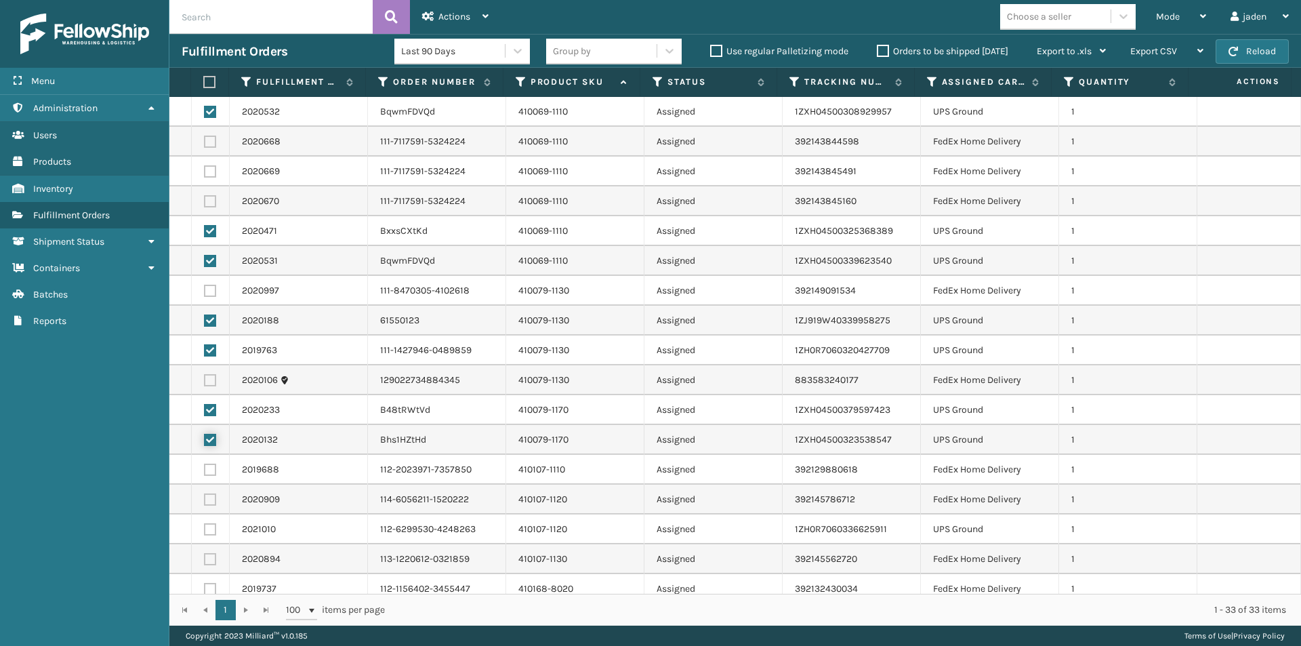
checkbox input "true"
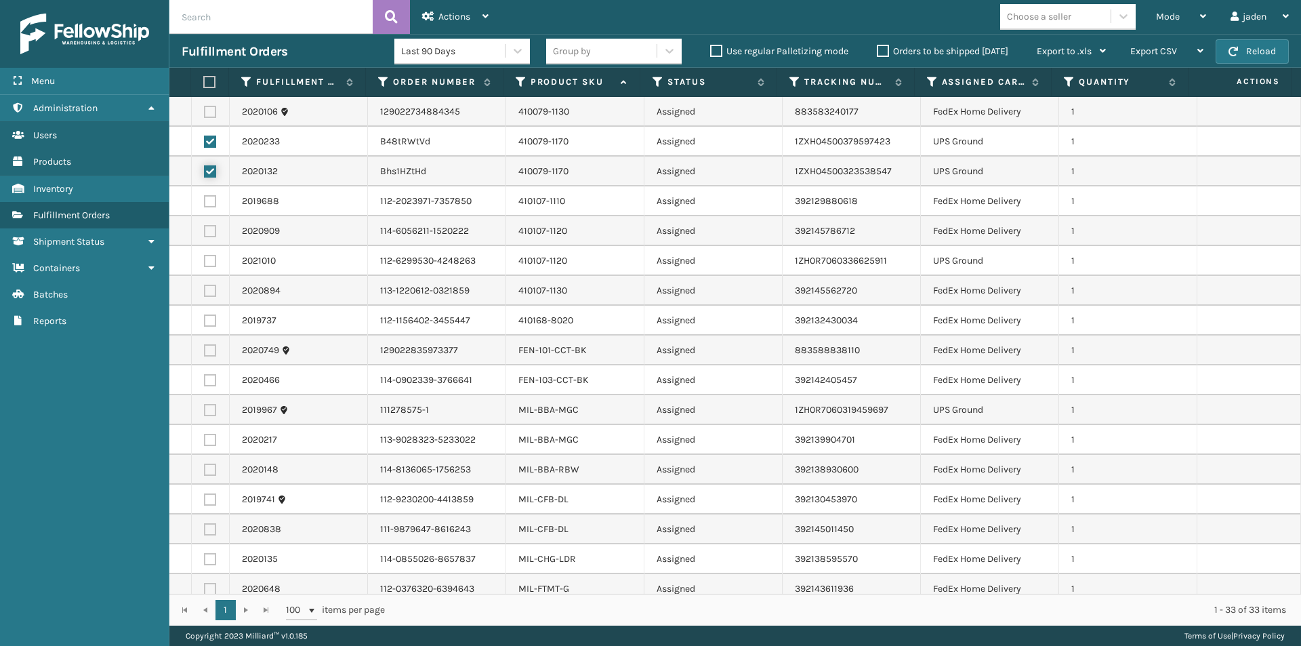
scroll to position [339, 0]
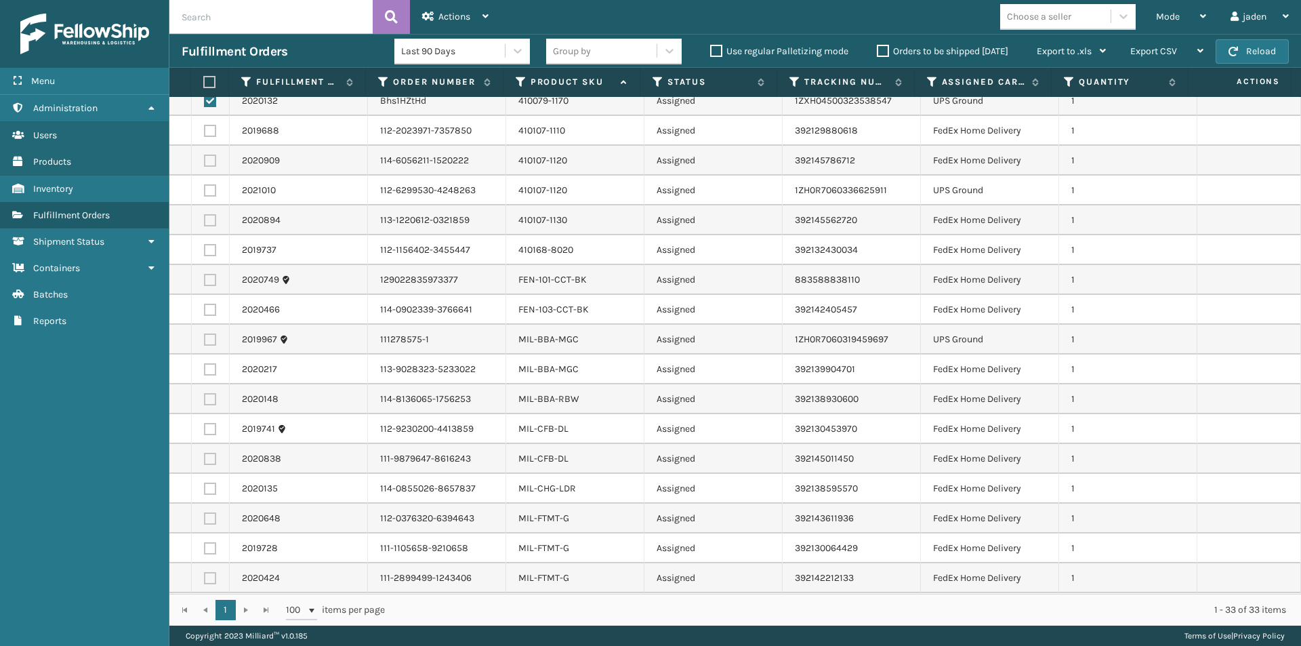
click at [205, 190] on label at bounding box center [210, 190] width 12 height 12
click at [205, 190] on input "checkbox" at bounding box center [204, 188] width 1 height 9
checkbox input "true"
click at [213, 337] on label at bounding box center [210, 339] width 12 height 12
click at [205, 337] on input "checkbox" at bounding box center [204, 337] width 1 height 9
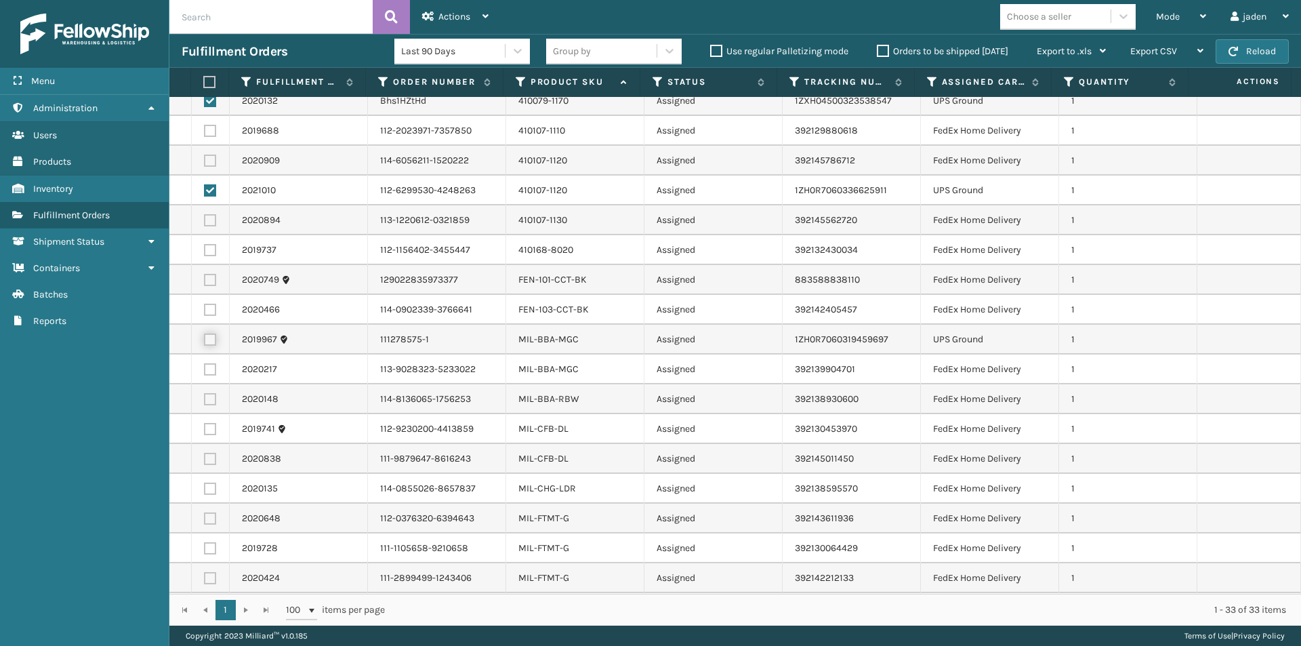
checkbox input "true"
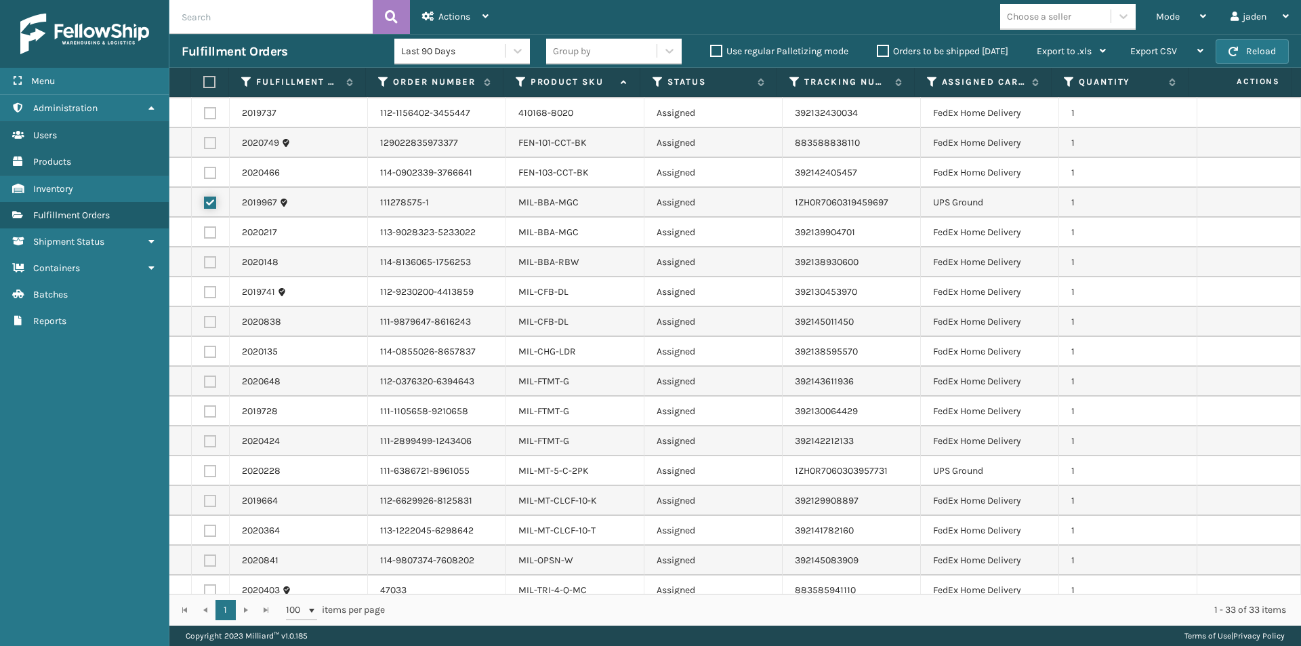
scroll to position [487, 0]
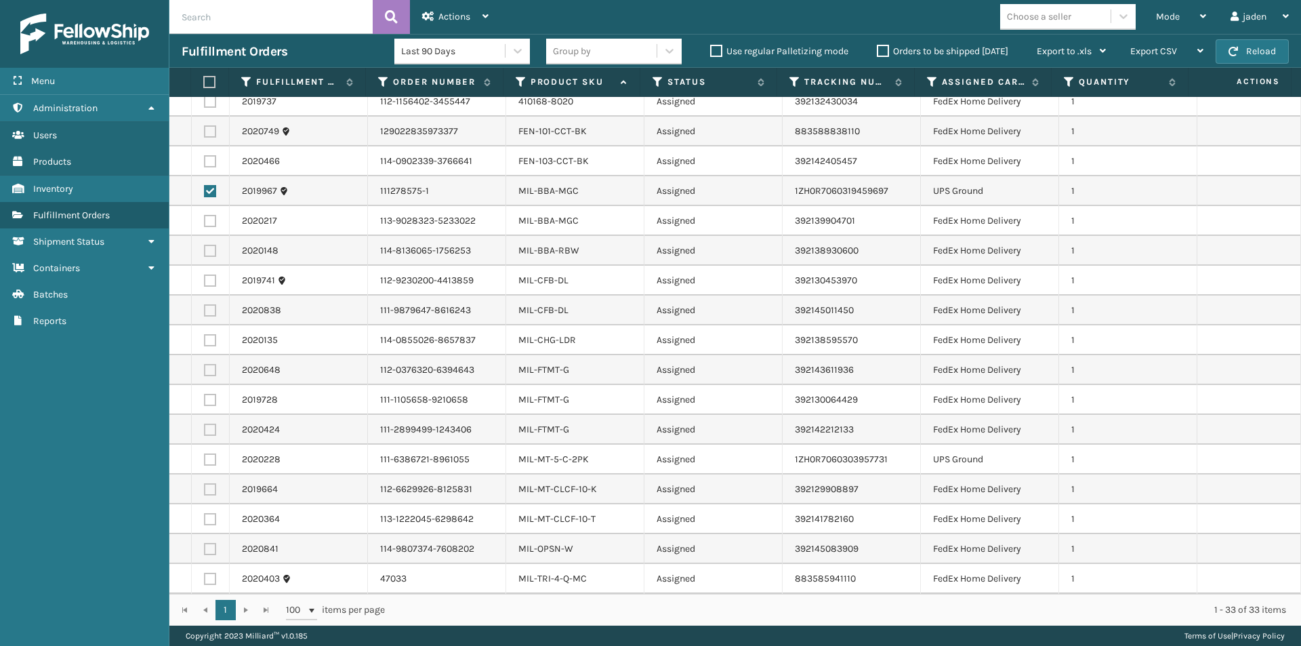
click at [211, 459] on label at bounding box center [210, 459] width 12 height 12
click at [205, 459] on input "checkbox" at bounding box center [204, 457] width 1 height 9
checkbox input "true"
click at [443, 11] on span "Actions" at bounding box center [454, 17] width 32 height 12
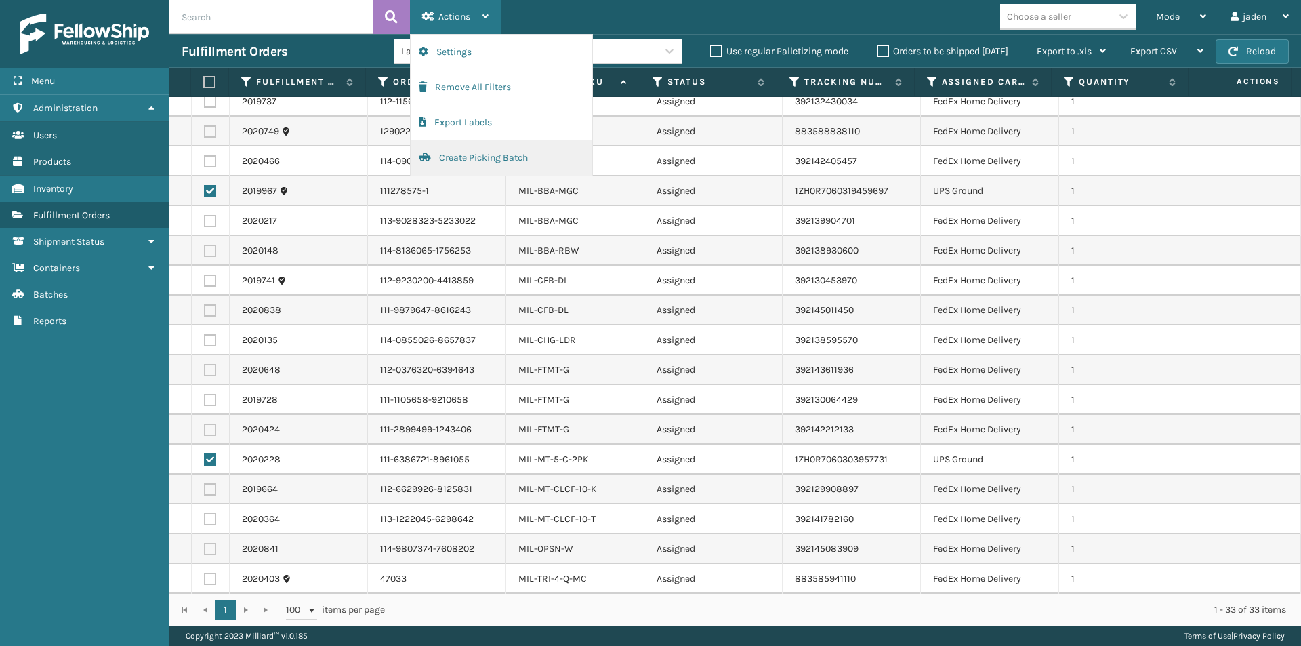
click at [432, 154] on button "Create Picking Batch" at bounding box center [502, 157] width 182 height 35
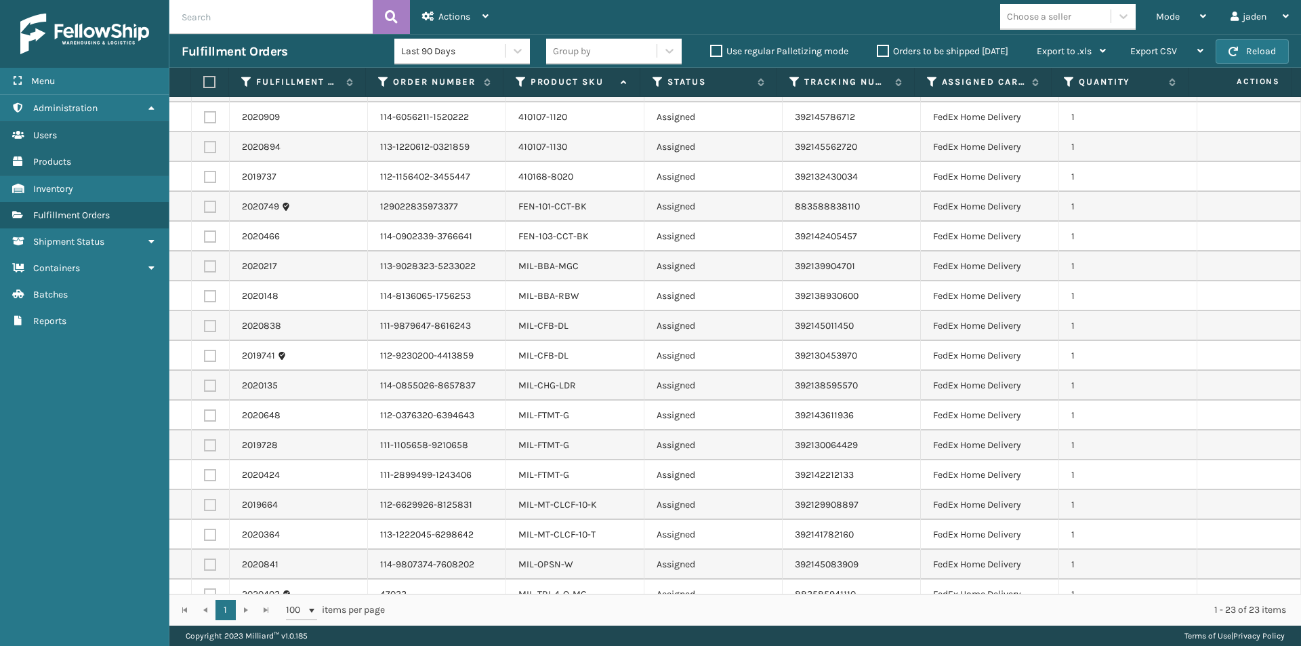
scroll to position [189, 0]
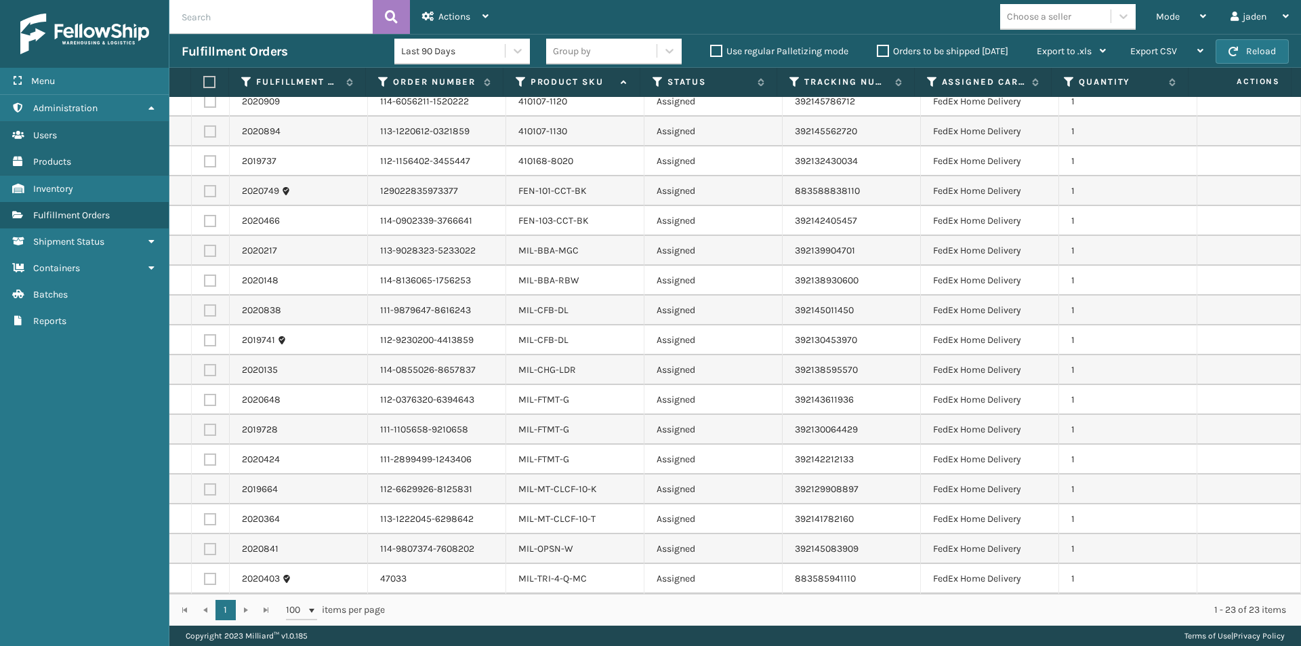
click at [207, 75] on th at bounding box center [210, 82] width 38 height 29
click at [209, 80] on label at bounding box center [207, 82] width 9 height 12
click at [204, 80] on input "checkbox" at bounding box center [203, 82] width 1 height 9
checkbox input "true"
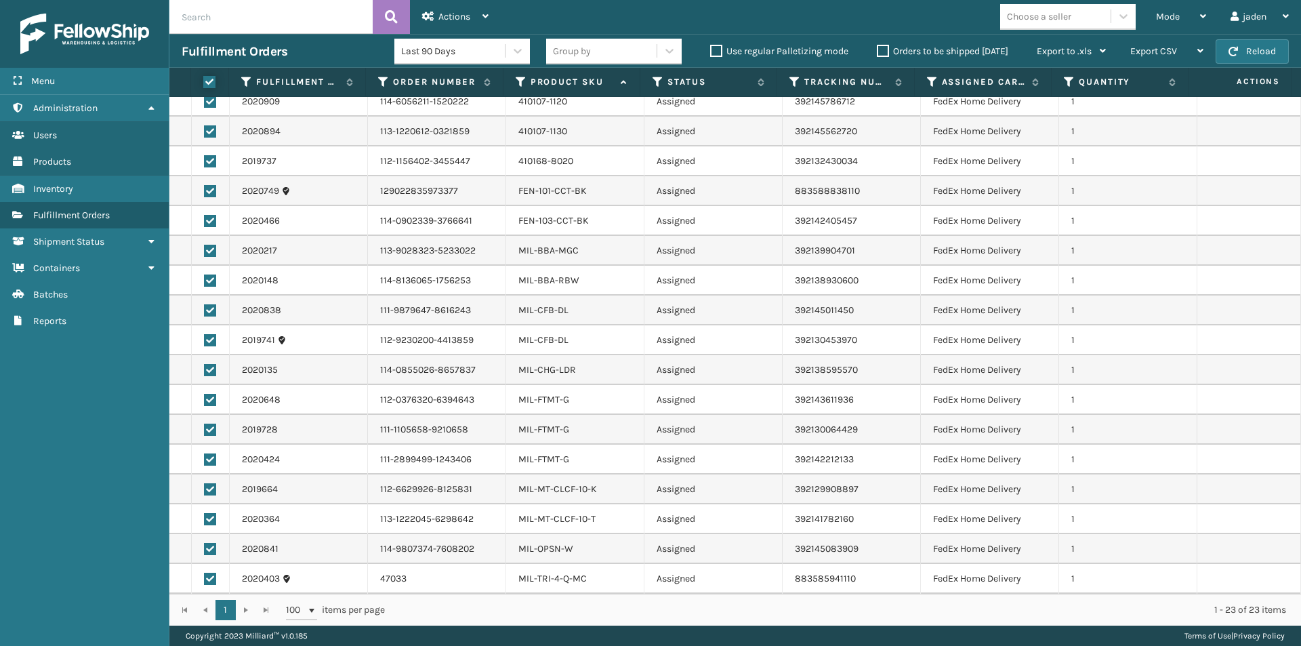
checkbox input "true"
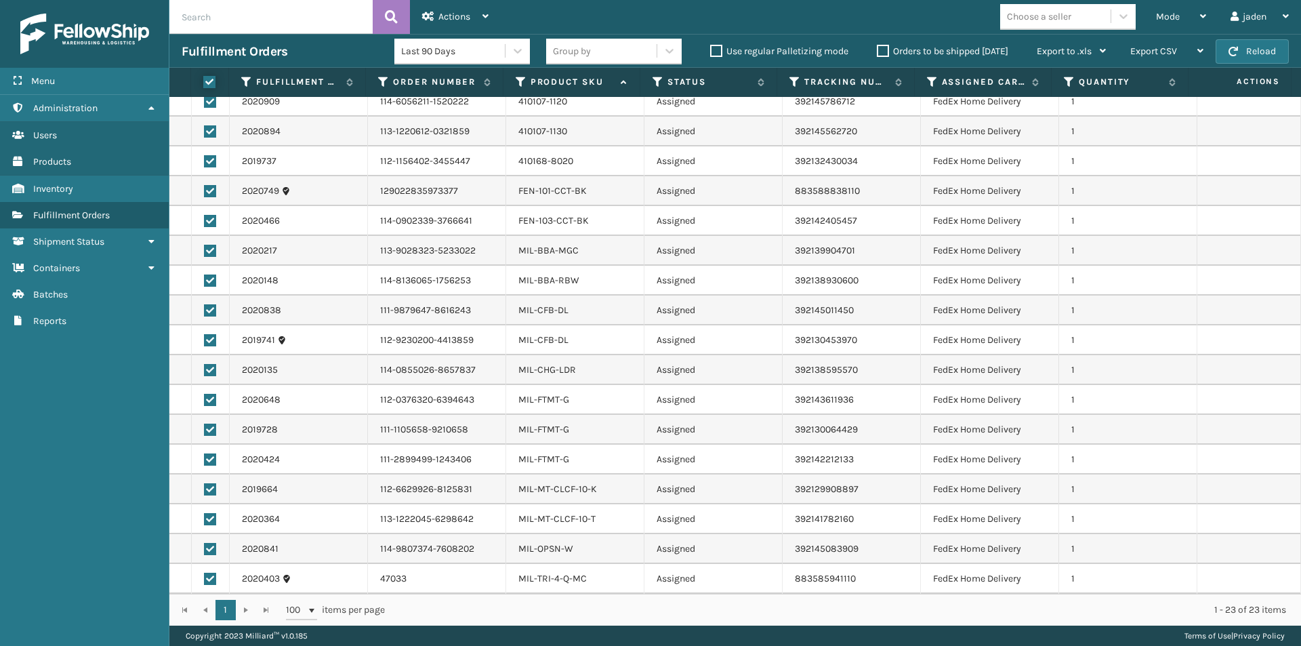
checkbox input "true"
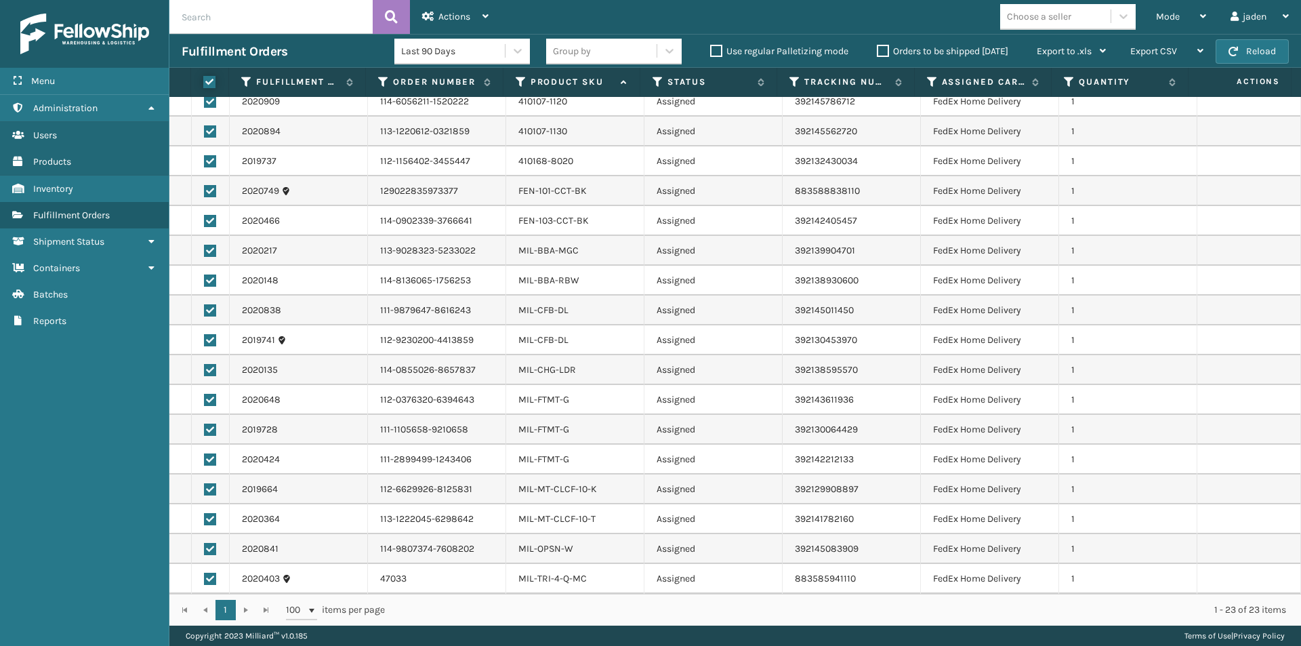
checkbox input "true"
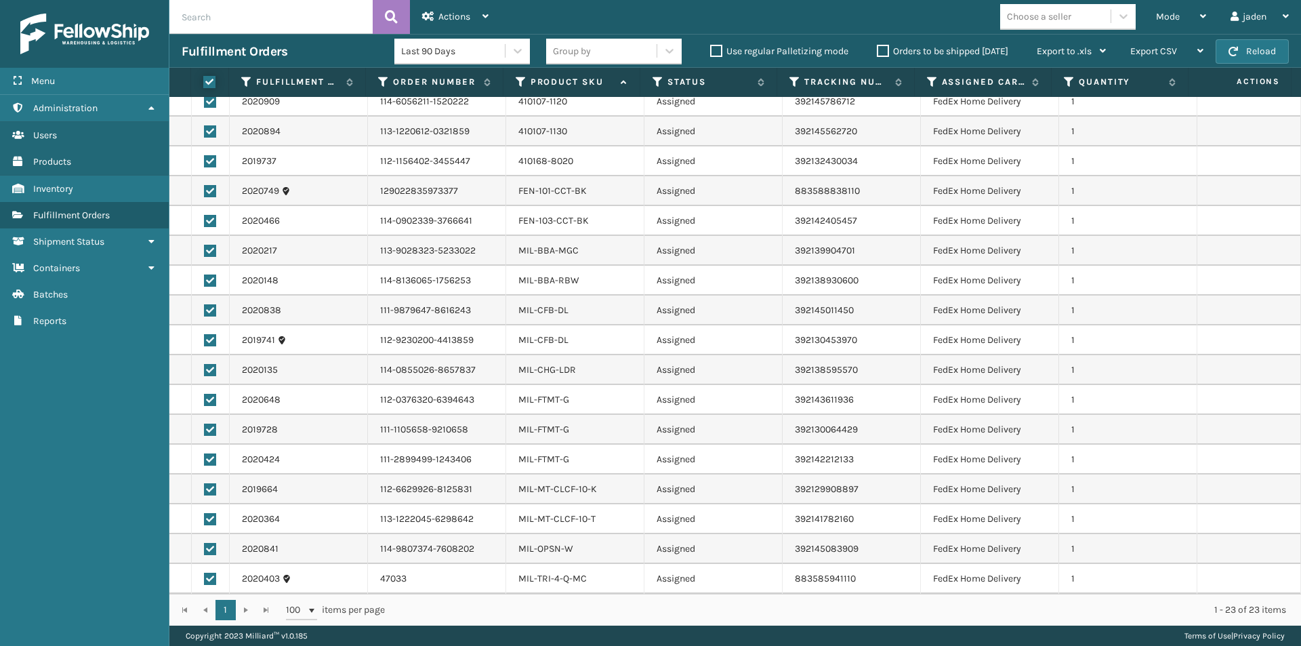
checkbox input "true"
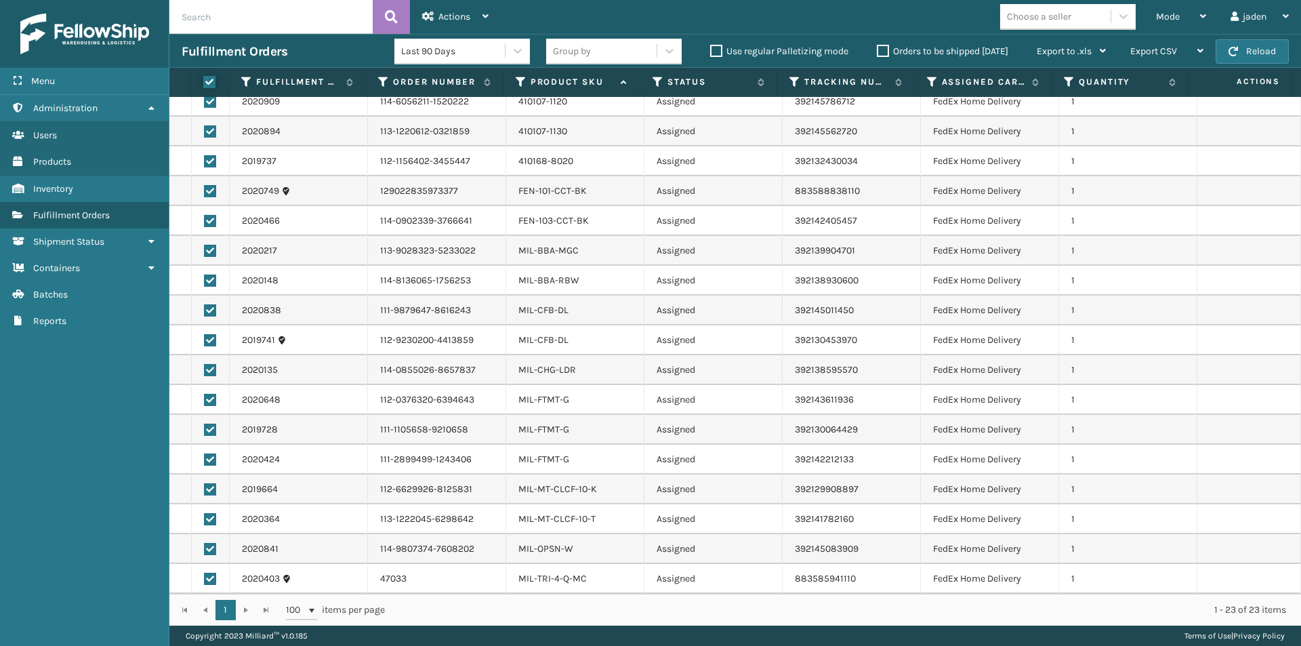
checkbox input "true"
click at [427, 24] on div "Actions" at bounding box center [455, 17] width 66 height 34
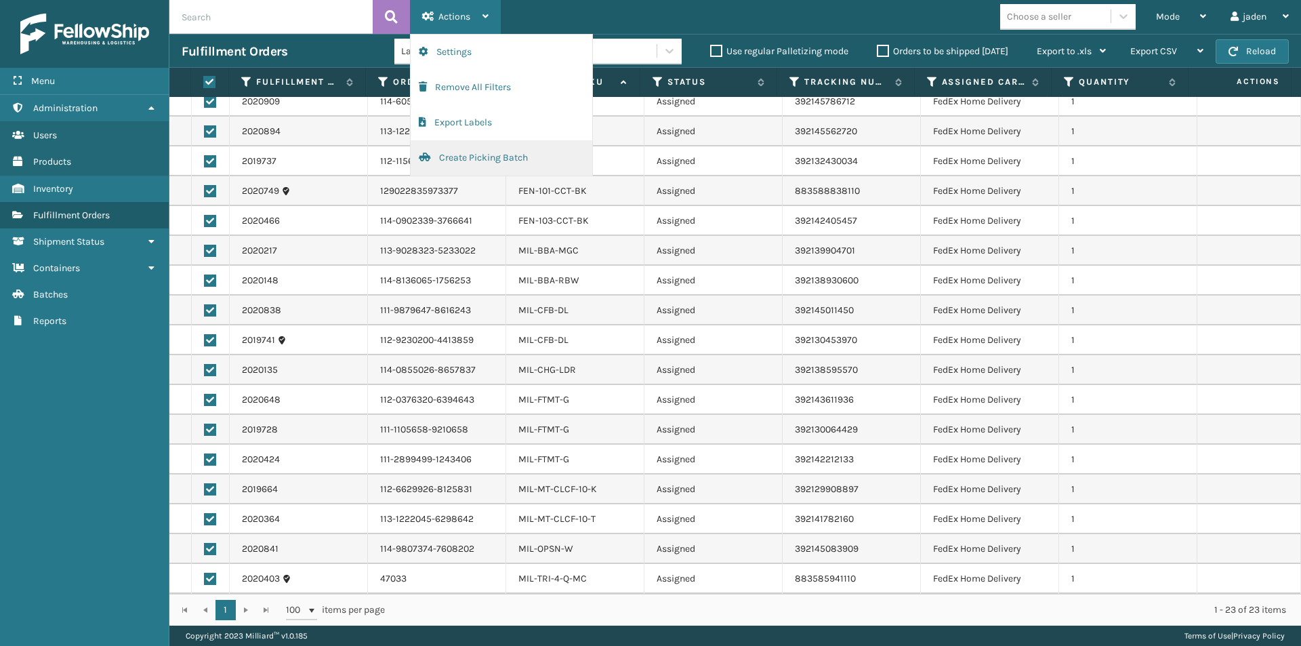
click at [437, 165] on button "Create Picking Batch" at bounding box center [502, 157] width 182 height 35
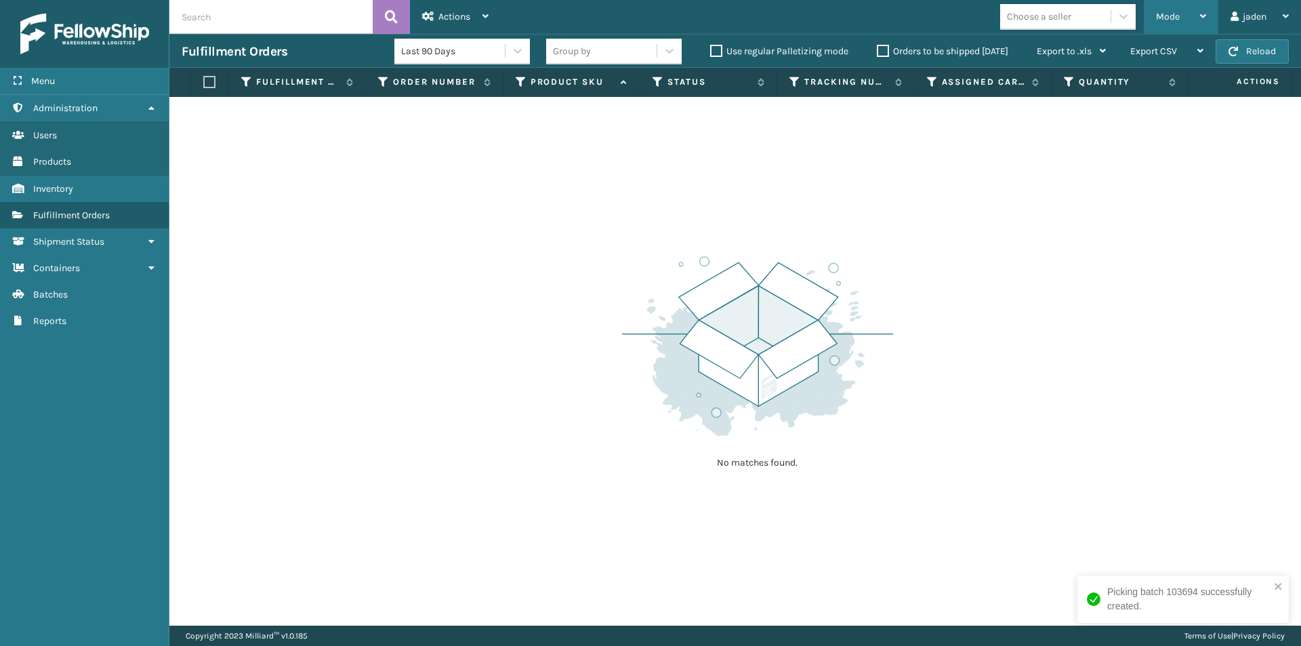
click at [1196, 20] on div "Mode" at bounding box center [1181, 17] width 50 height 34
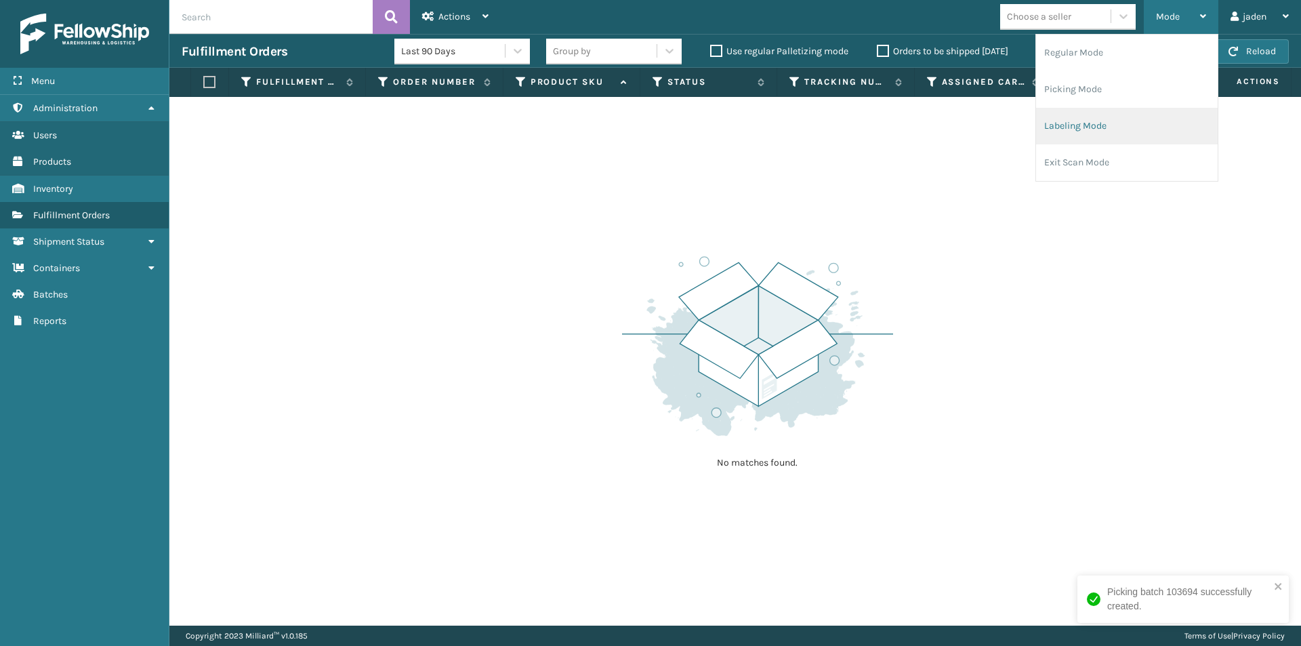
click at [1102, 127] on li "Labeling Mode" at bounding box center [1127, 126] width 182 height 37
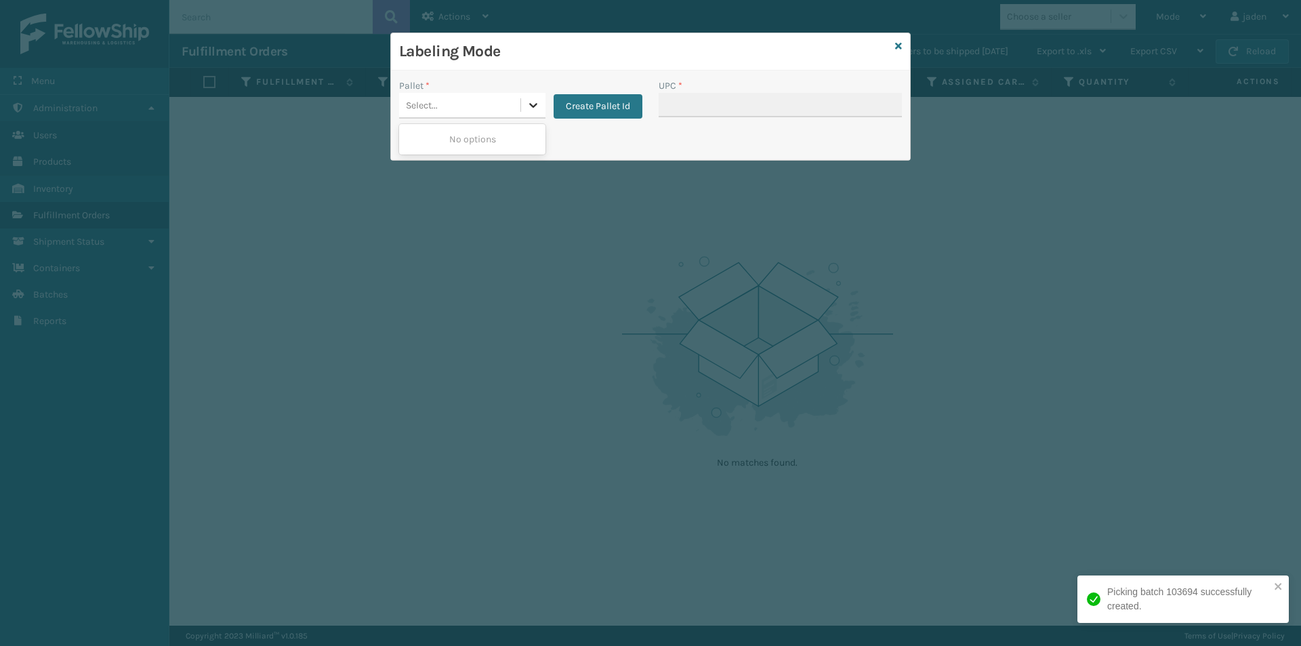
click at [540, 108] on div at bounding box center [533, 105] width 24 height 24
click at [599, 104] on button "Create Pallet Id" at bounding box center [597, 106] width 89 height 24
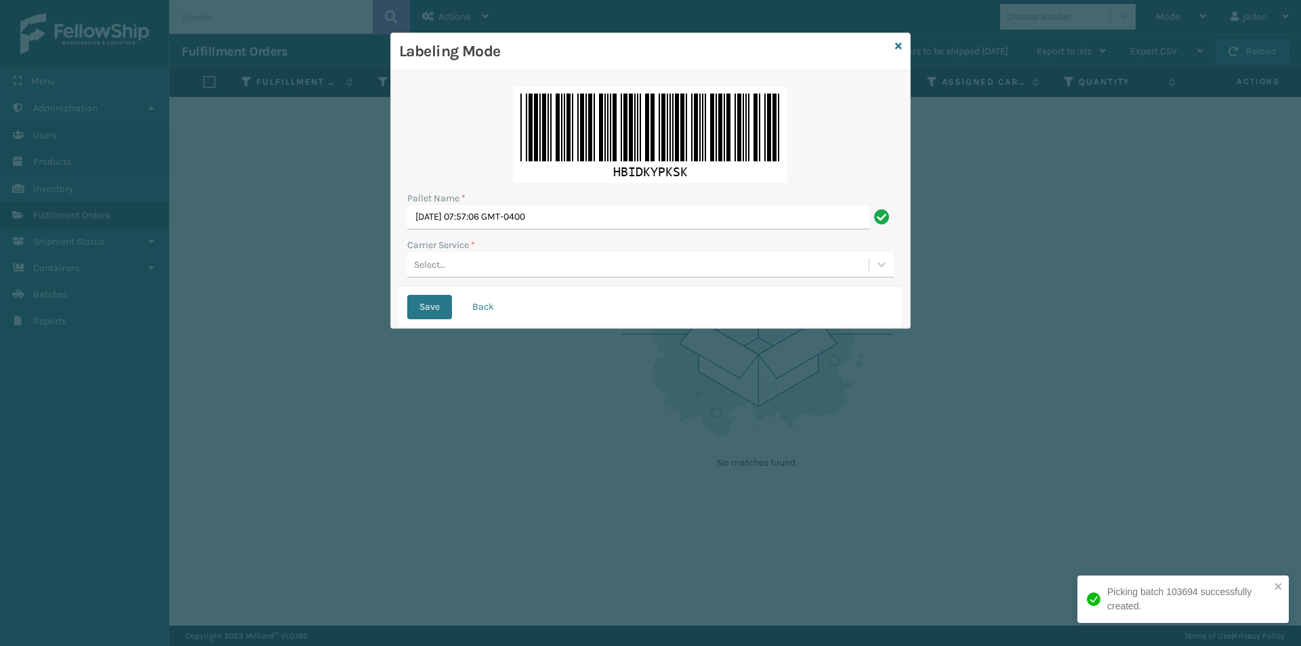
click at [517, 272] on div "Select..." at bounding box center [637, 264] width 461 height 22
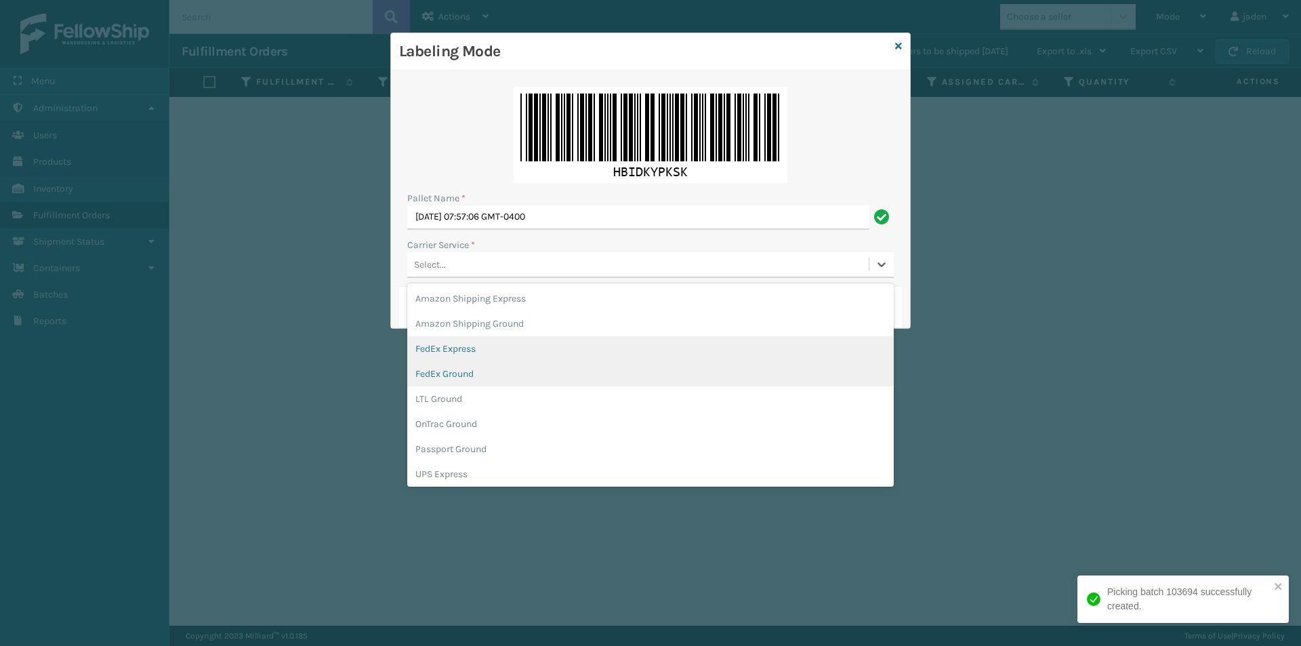
click at [471, 375] on div "FedEx Ground" at bounding box center [650, 373] width 486 height 25
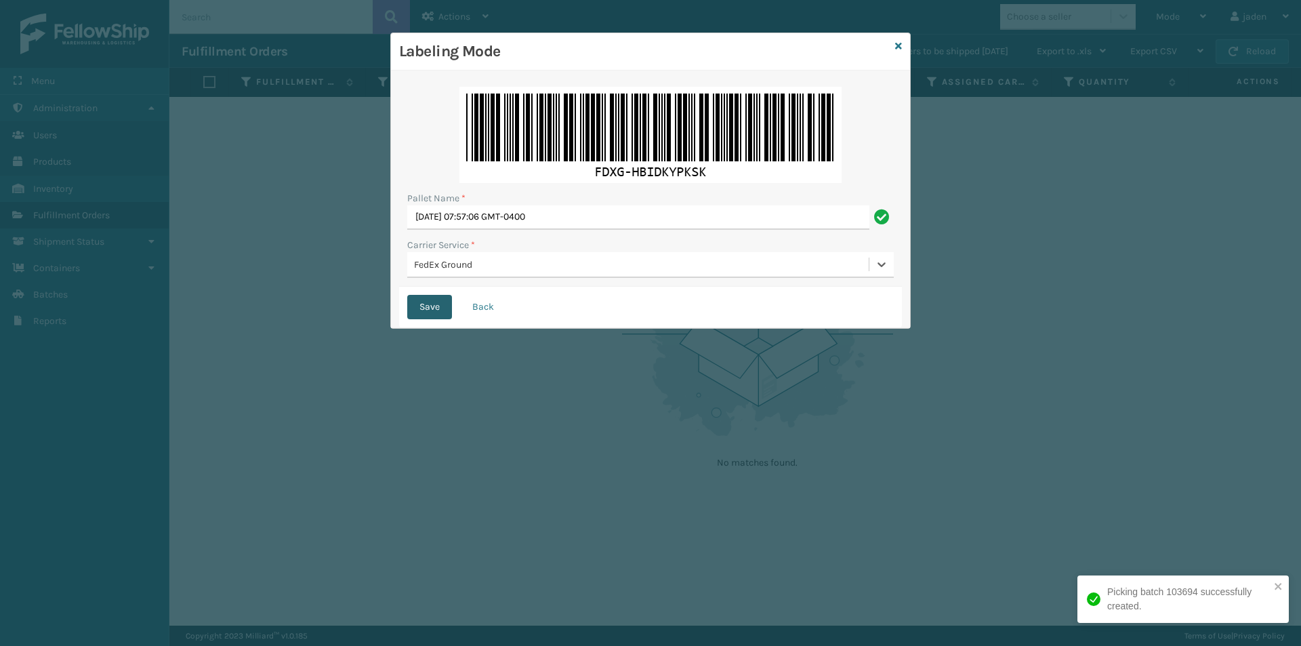
click at [427, 298] on button "Save" at bounding box center [429, 307] width 45 height 24
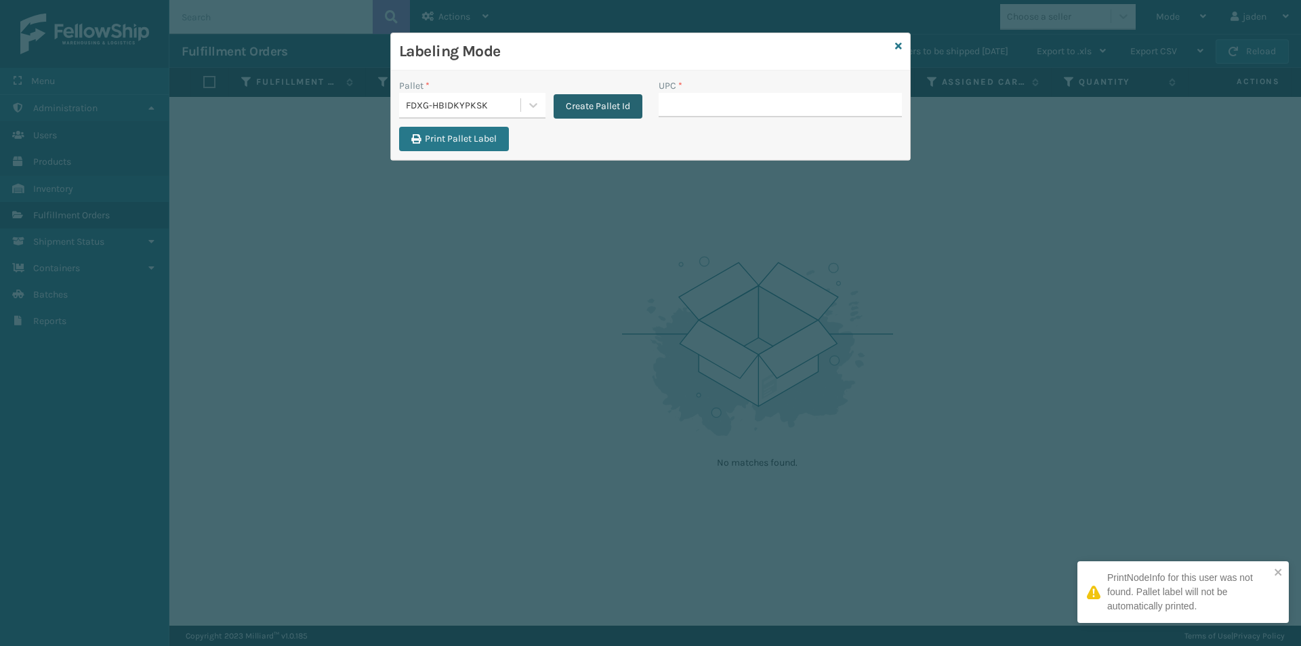
click at [618, 109] on button "Create Pallet Id" at bounding box center [597, 106] width 89 height 24
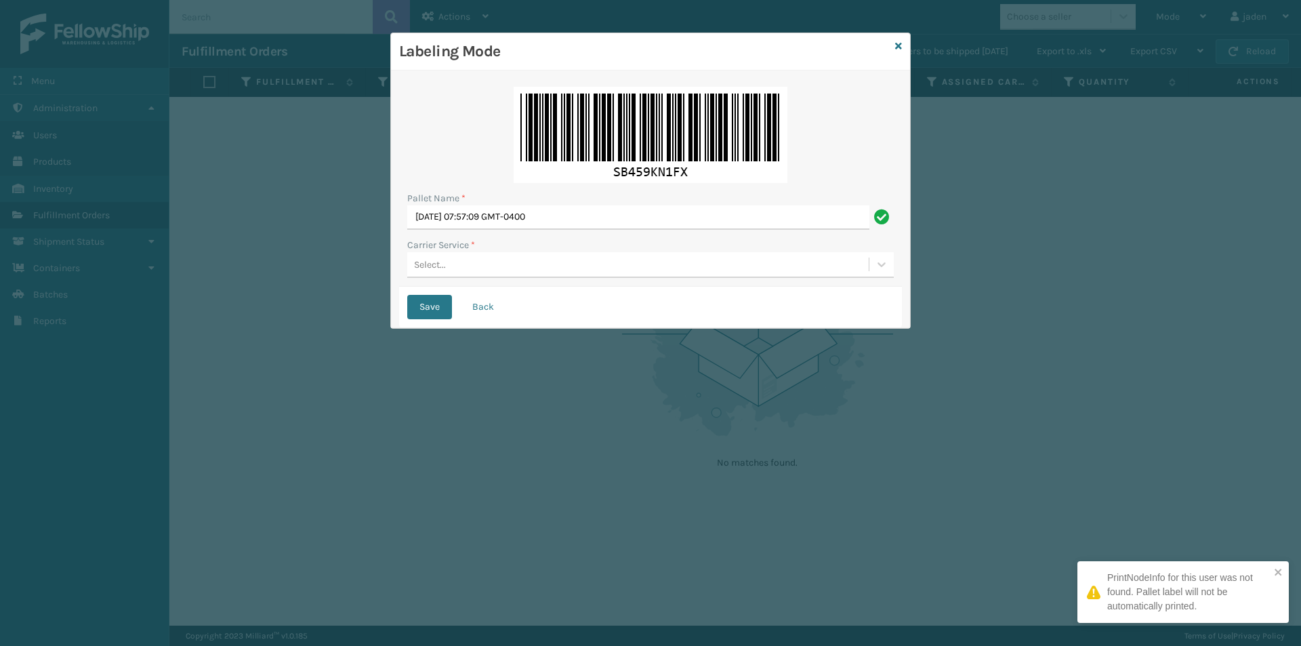
click at [515, 259] on div "Select..." at bounding box center [637, 264] width 461 height 22
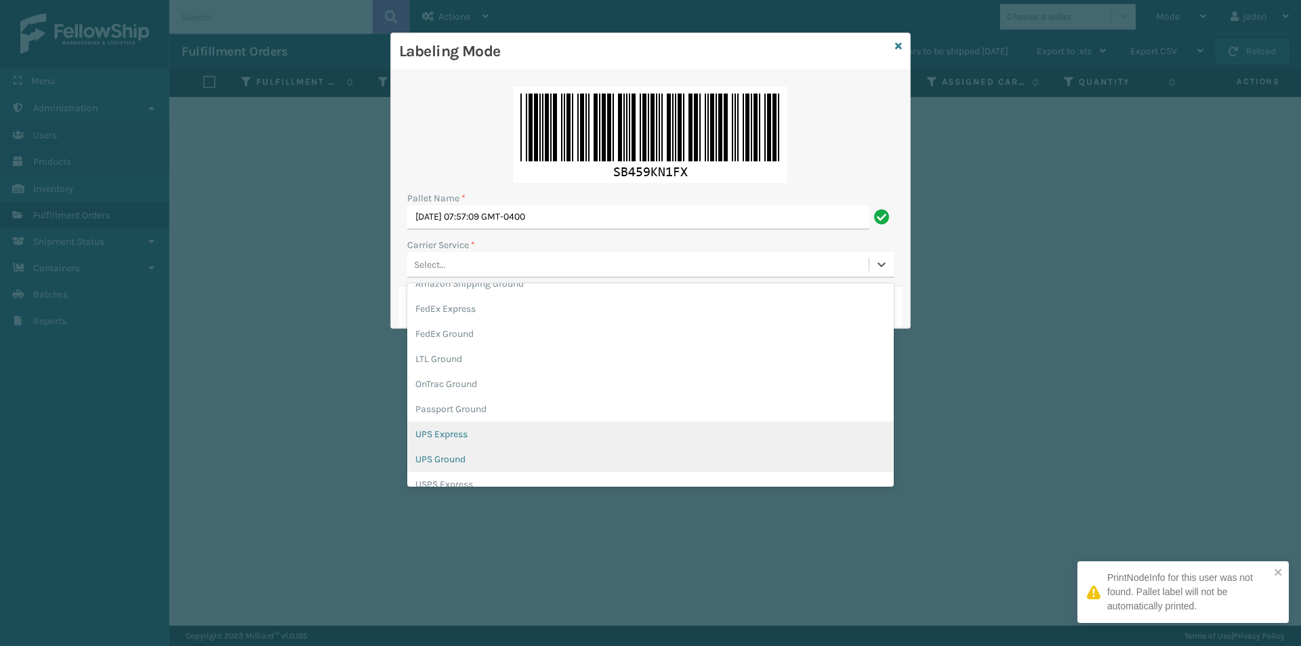
scroll to position [78, 0]
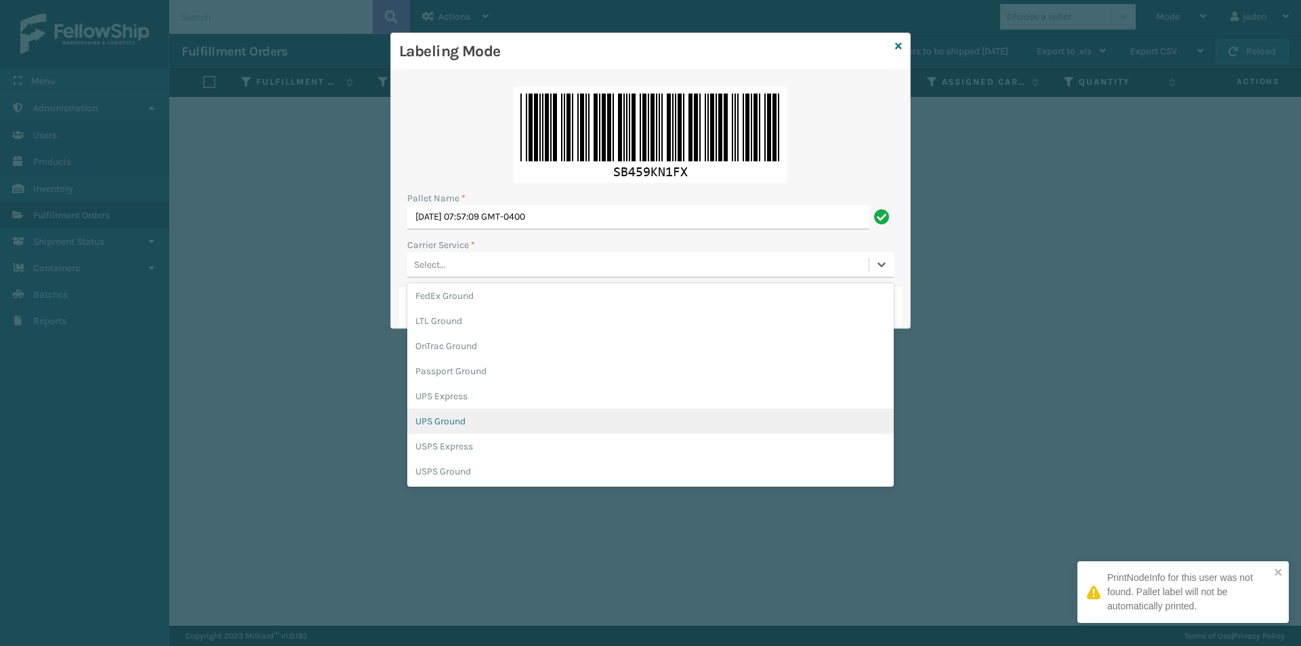
click at [430, 419] on div "UPS Ground" at bounding box center [650, 421] width 486 height 25
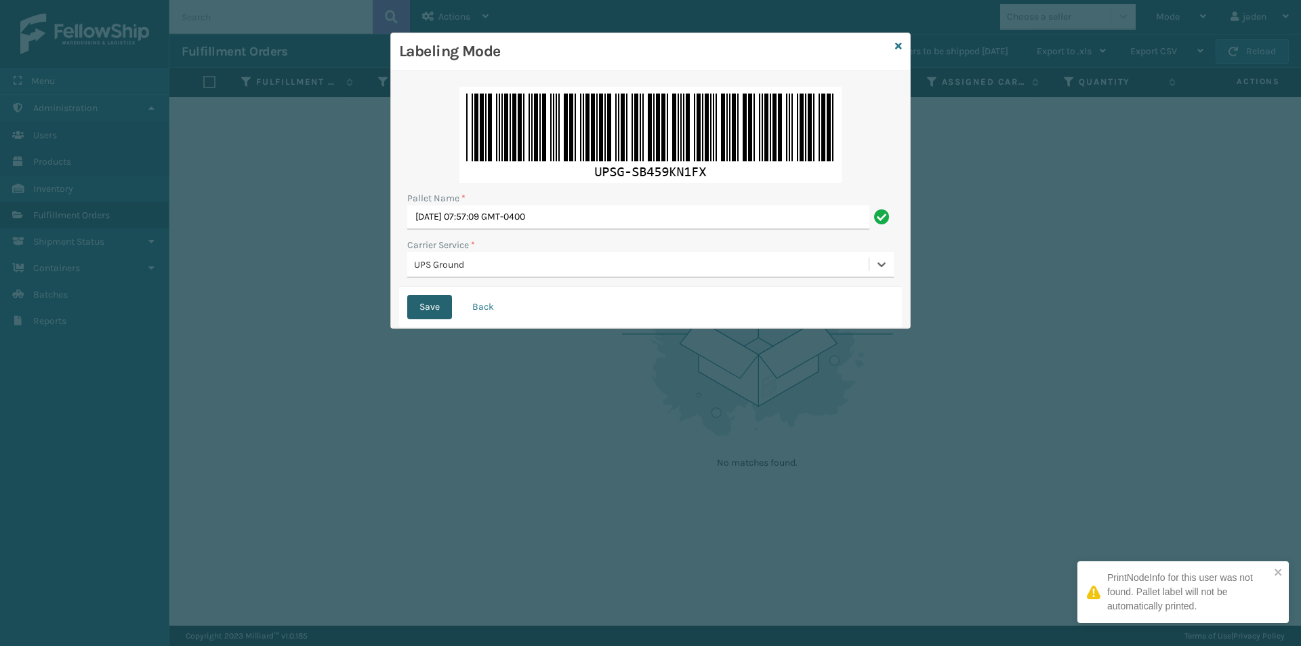
click at [423, 298] on button "Save" at bounding box center [429, 307] width 45 height 24
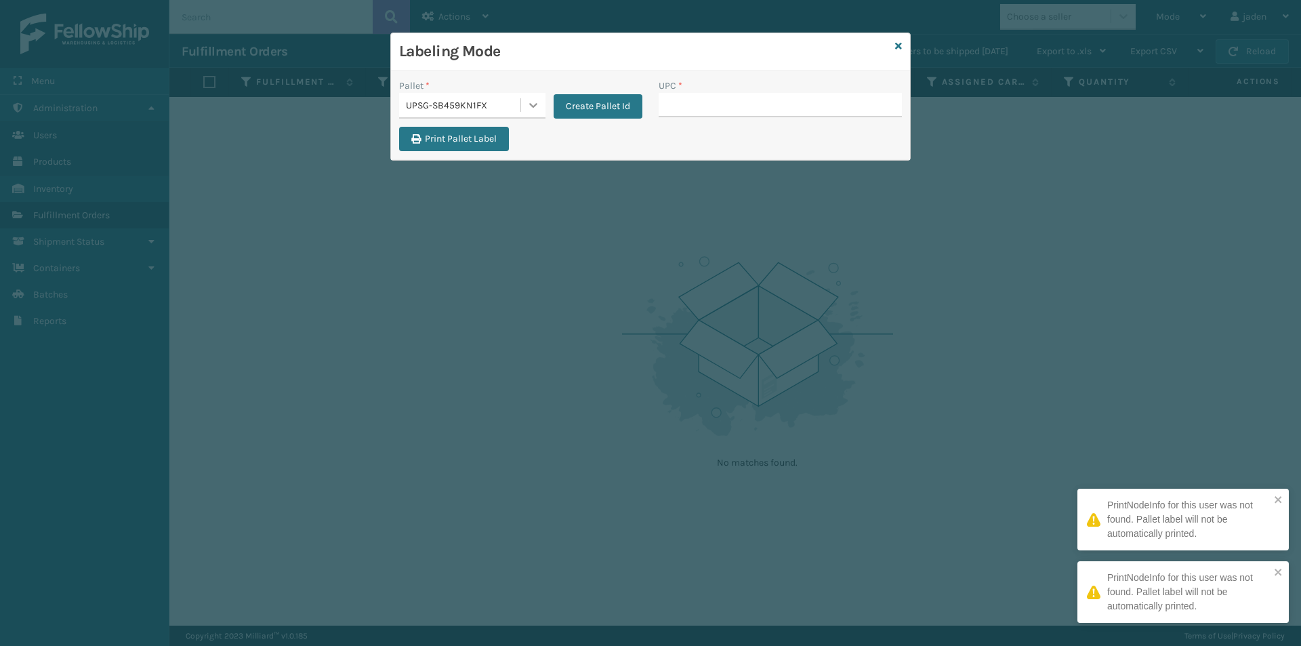
click at [523, 104] on div at bounding box center [533, 105] width 24 height 24
drag, startPoint x: 453, startPoint y: 138, endPoint x: 683, endPoint y: 96, distance: 233.4
click at [453, 138] on div "FDXG-HBIDKYPKSK" at bounding box center [472, 142] width 146 height 31
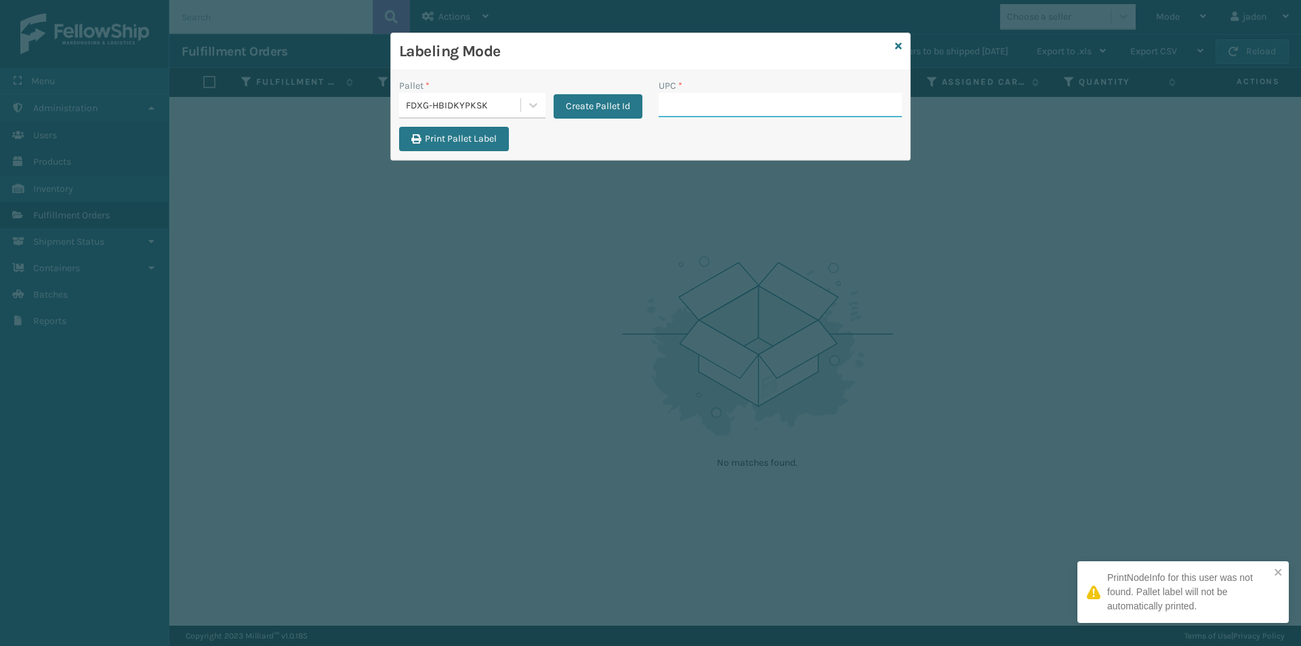
click at [698, 96] on input "UPC *" at bounding box center [780, 105] width 243 height 24
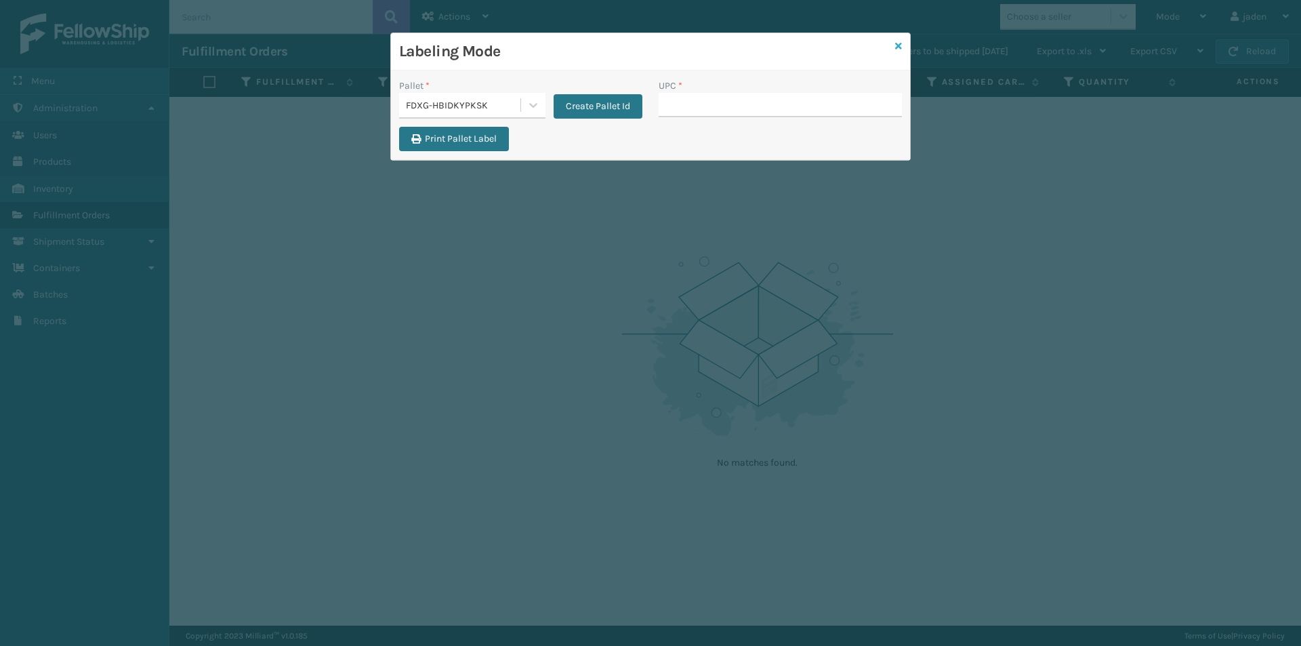
click at [896, 47] on icon at bounding box center [898, 45] width 7 height 9
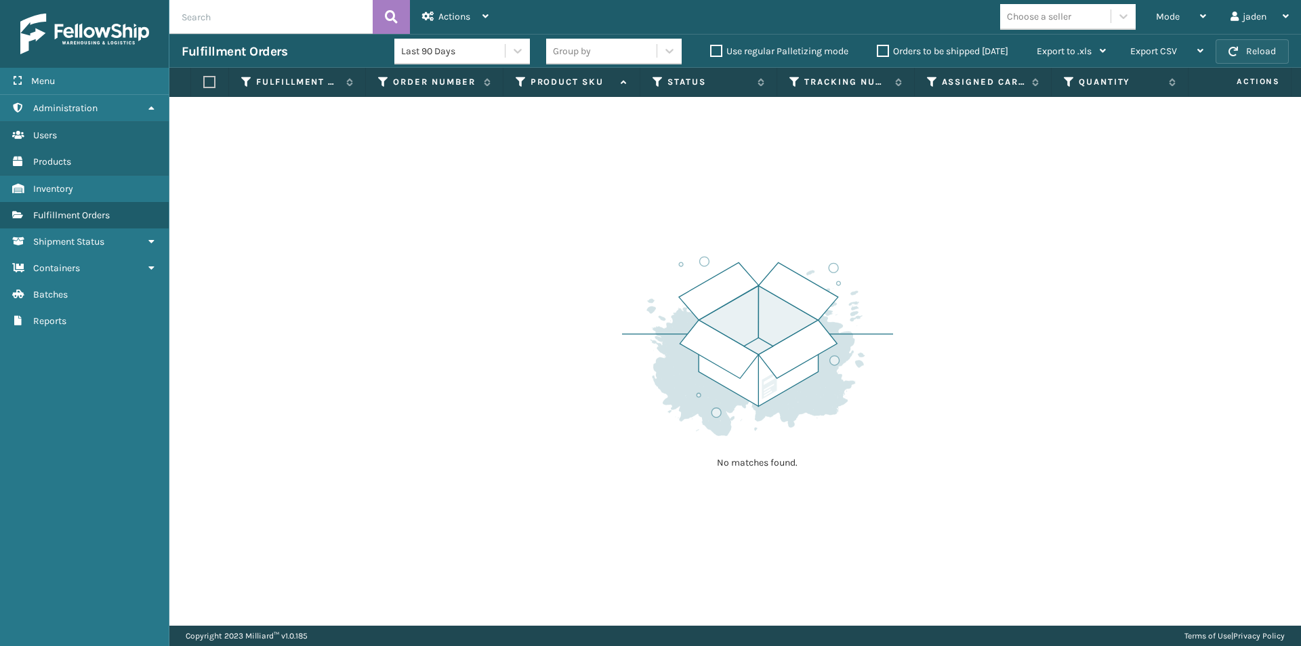
click at [1246, 54] on button "Reload" at bounding box center [1251, 51] width 73 height 24
click at [1178, 20] on span "Mode" at bounding box center [1168, 17] width 24 height 12
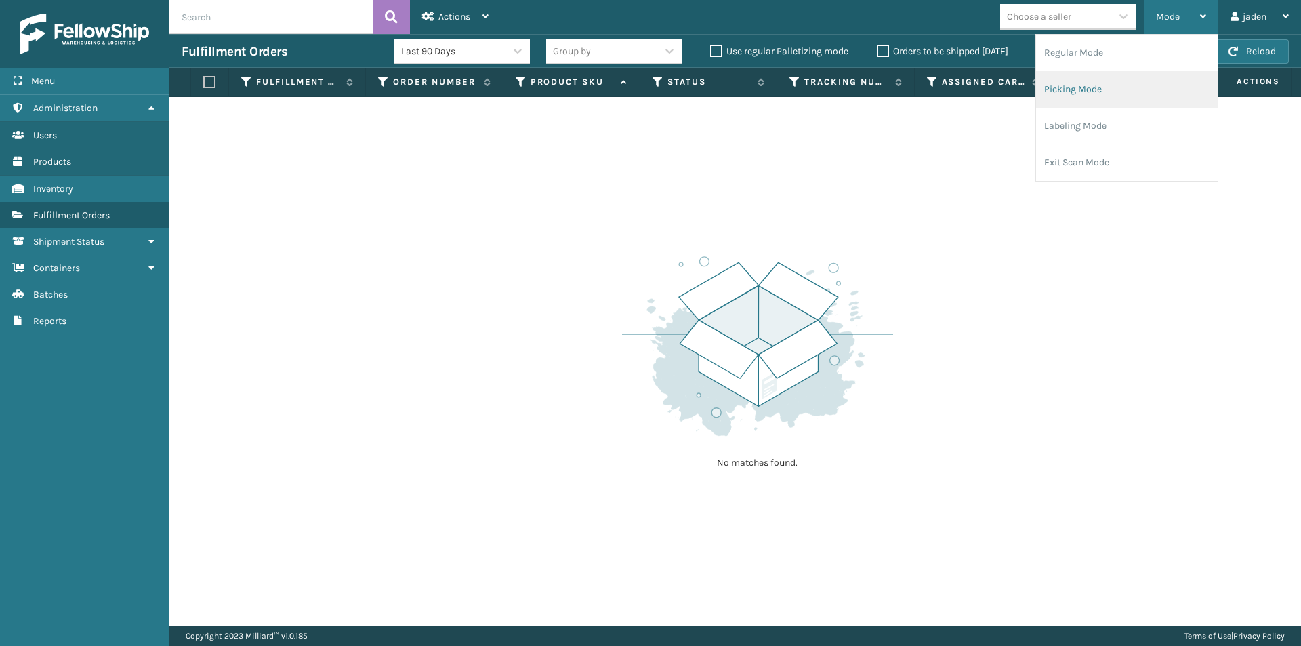
click at [1127, 85] on li "Picking Mode" at bounding box center [1127, 89] width 182 height 37
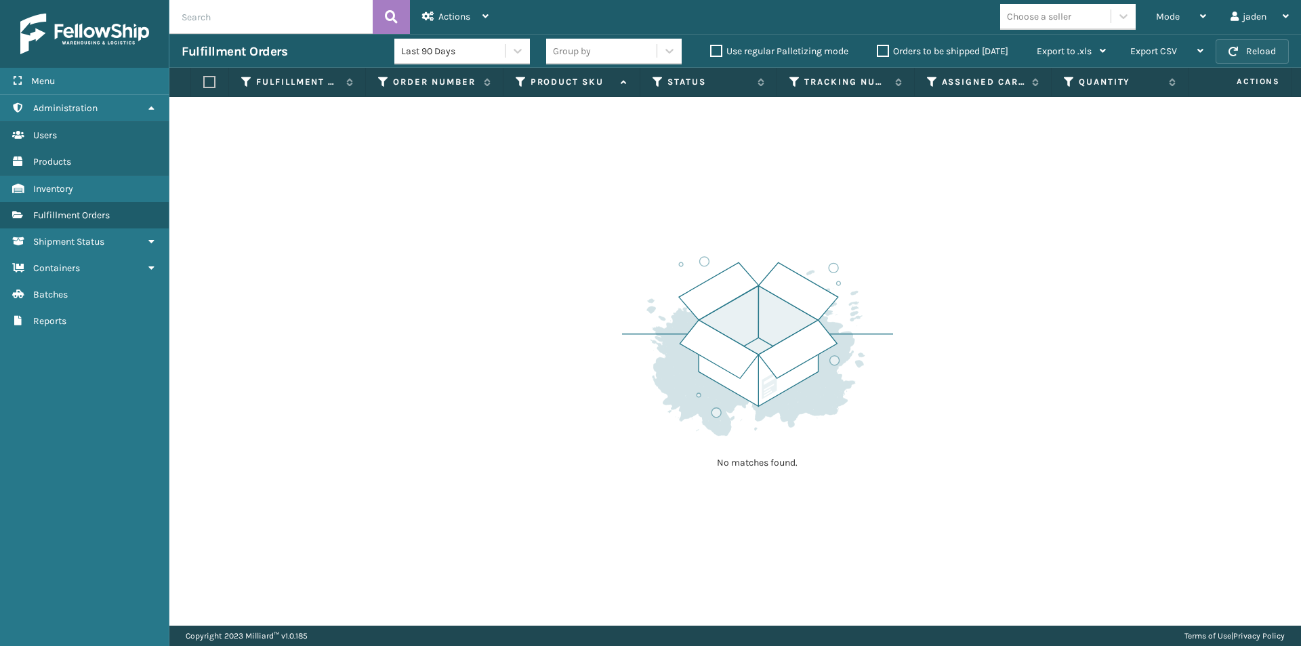
click at [1262, 52] on button "Reload" at bounding box center [1251, 51] width 73 height 24
click at [1232, 47] on span "button" at bounding box center [1232, 51] width 9 height 9
click at [1252, 47] on button "Reload" at bounding box center [1251, 51] width 73 height 24
click at [1198, 16] on div "Mode" at bounding box center [1181, 17] width 50 height 34
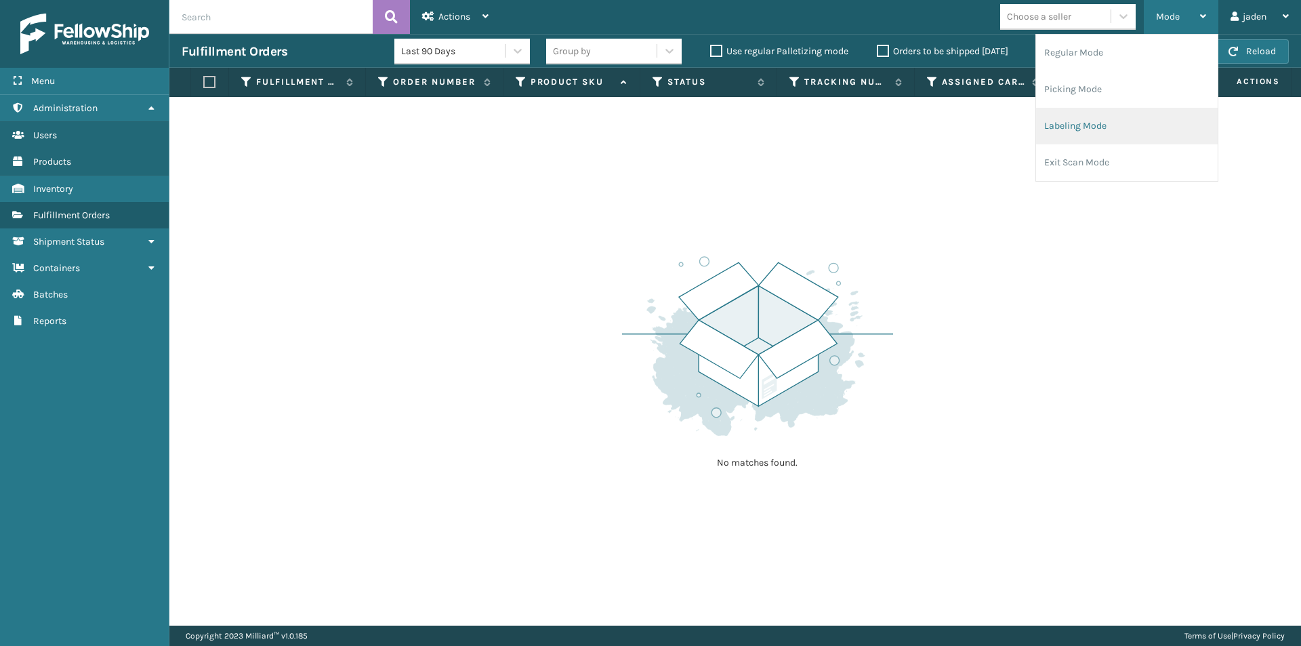
click at [1135, 124] on li "Labeling Mode" at bounding box center [1127, 126] width 182 height 37
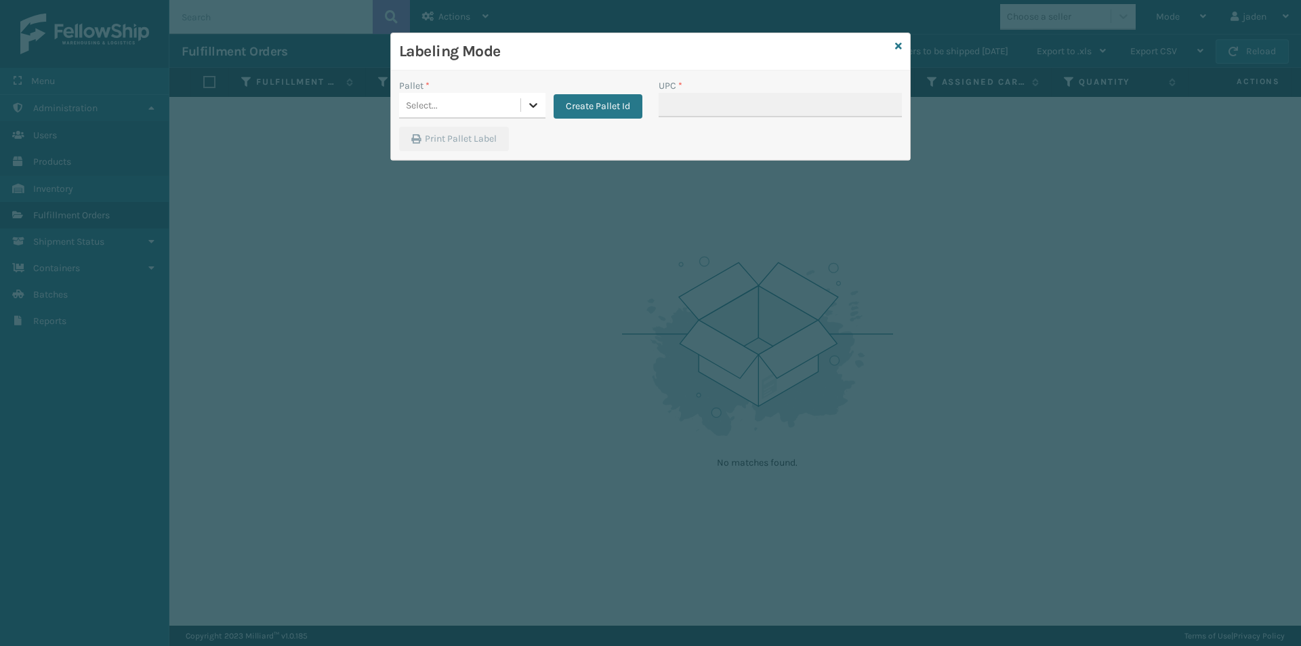
click at [526, 96] on div at bounding box center [533, 105] width 24 height 24
click at [442, 143] on div "FDXG-HBIDKYPKSK" at bounding box center [472, 142] width 146 height 31
click at [715, 106] on input "UPC *" at bounding box center [780, 105] width 243 height 24
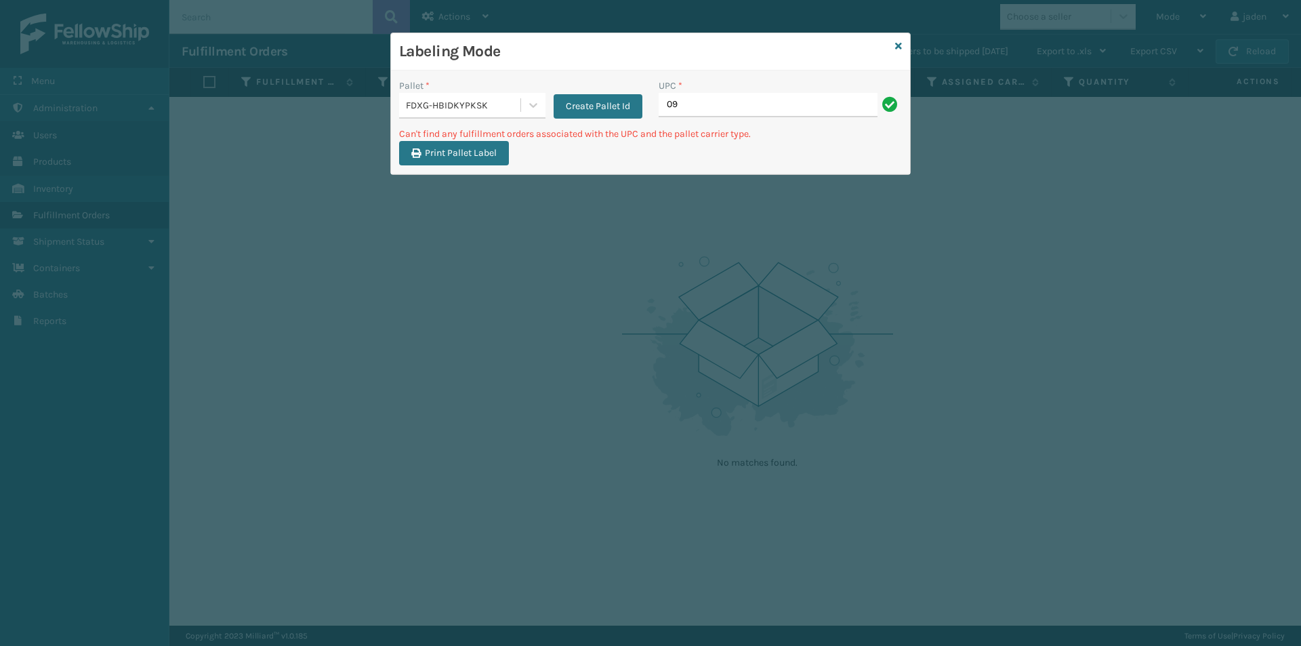
type input "0"
type input "8"
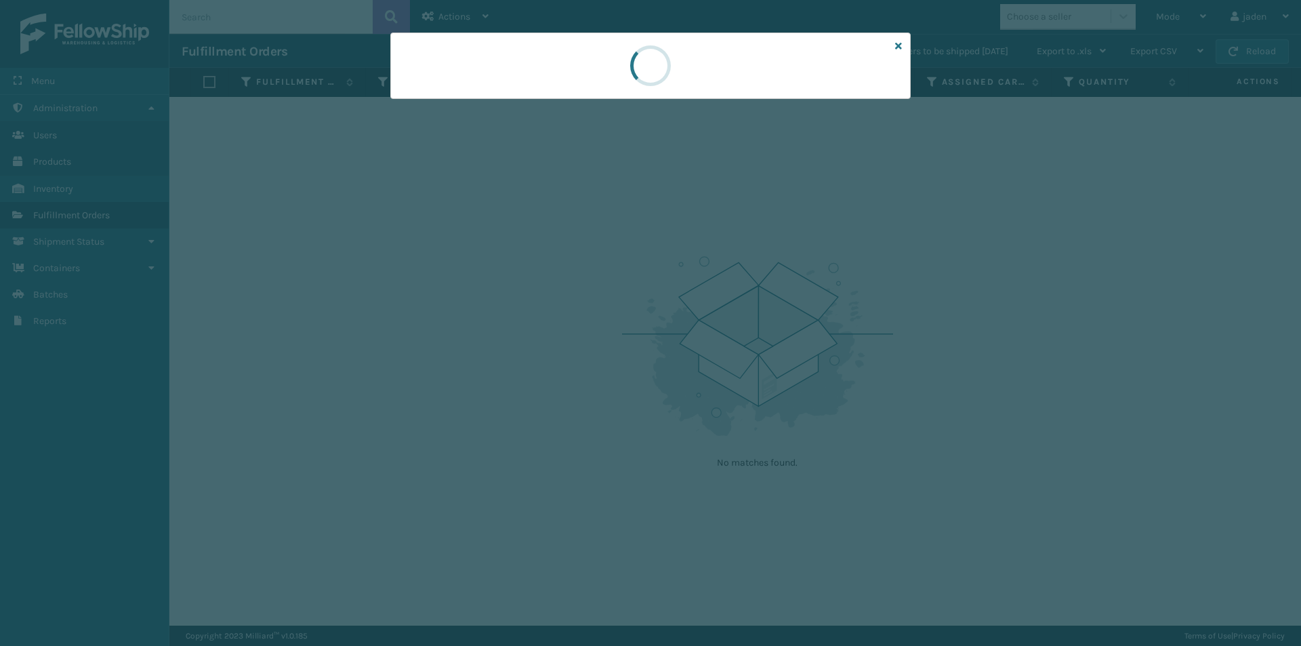
click at [556, 76] on div at bounding box center [650, 66] width 520 height 66
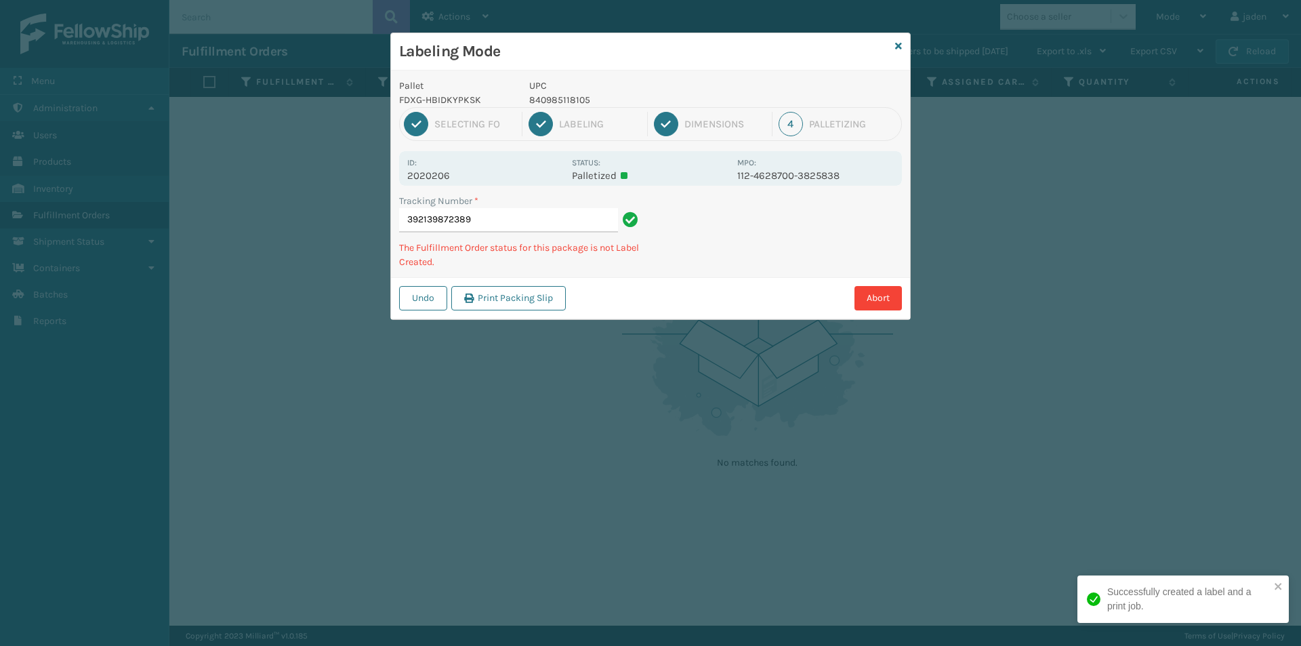
click at [554, 100] on p "840985118105" at bounding box center [629, 100] width 200 height 14
copy p "840985118105"
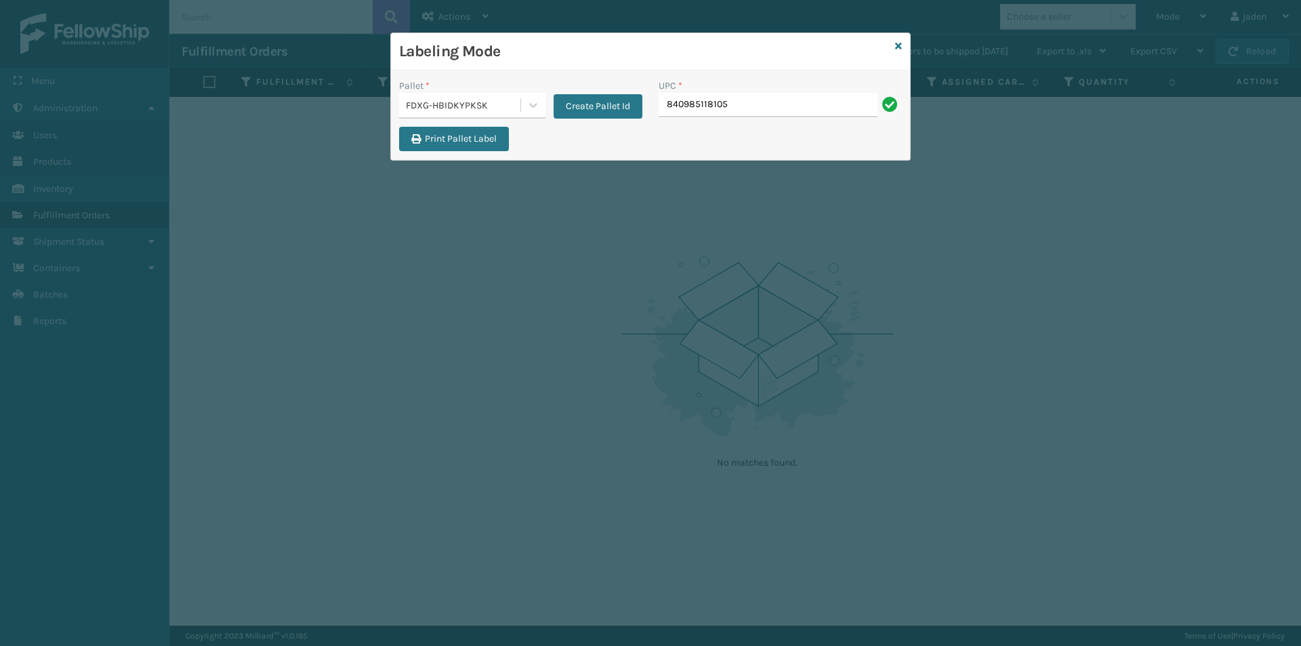
type input "840985118105"
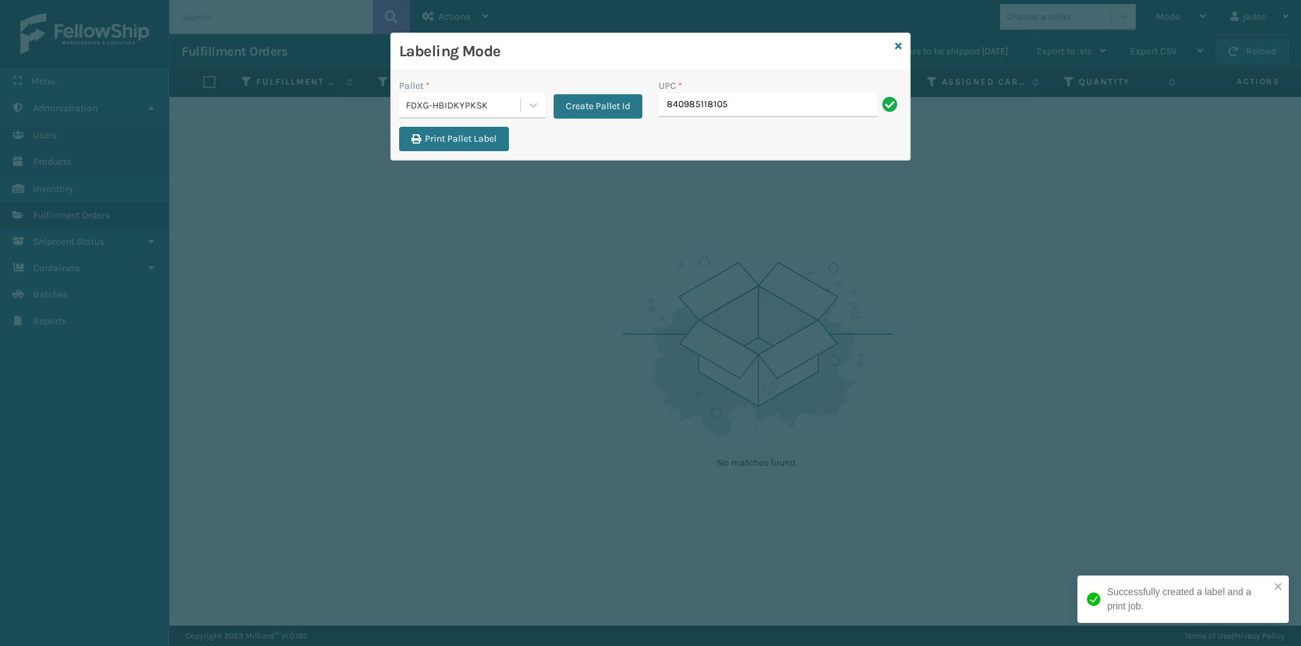
type input "840985118105"
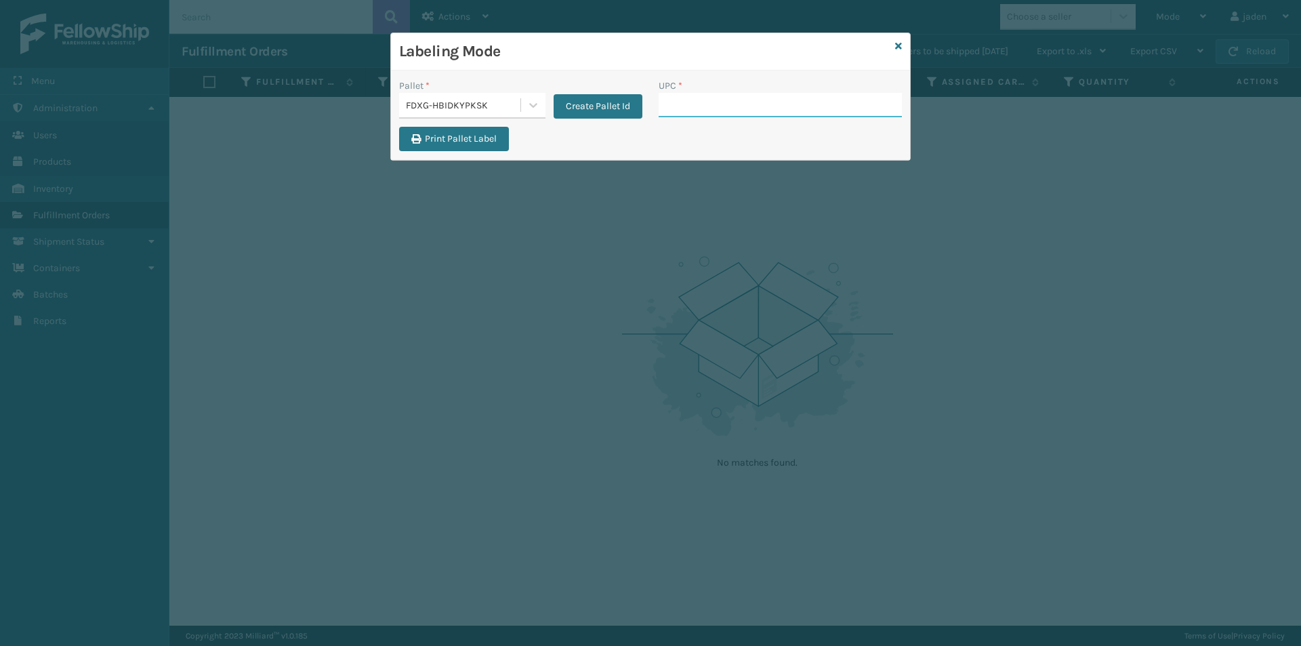
drag, startPoint x: 750, startPoint y: 92, endPoint x: 690, endPoint y: 102, distance: 60.4
paste input "840985118105"
type input "840985118105"
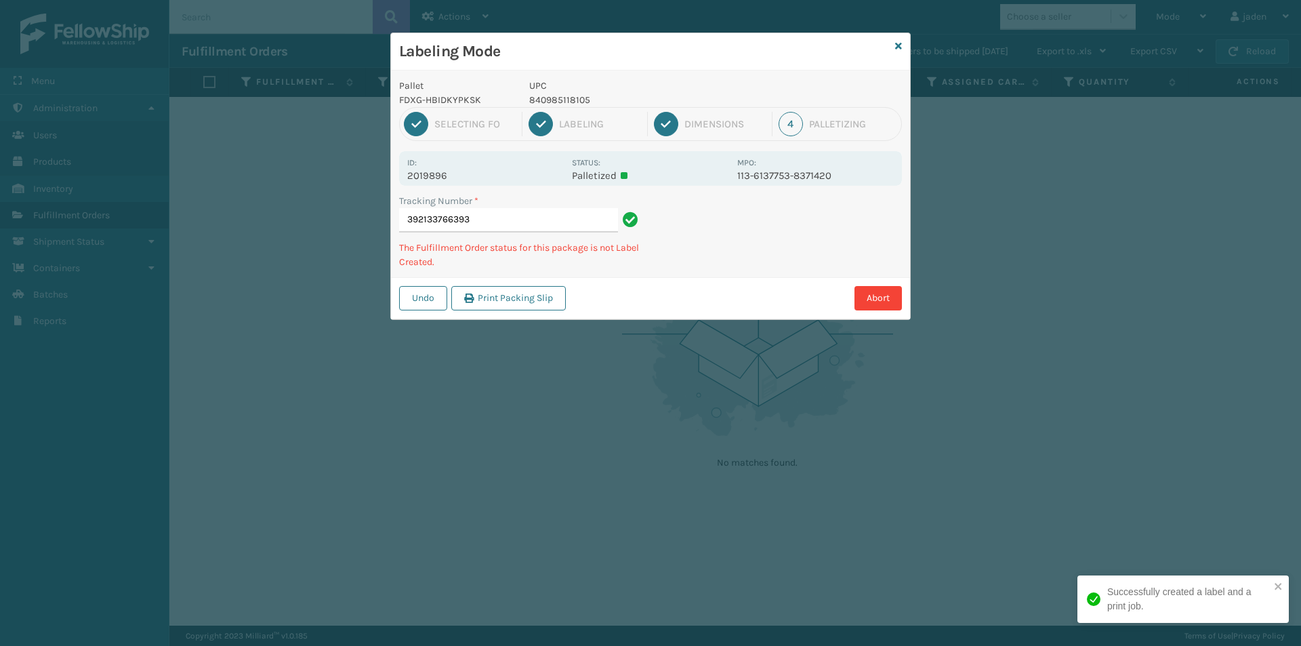
drag, startPoint x: 743, startPoint y: 58, endPoint x: 547, endPoint y: 39, distance: 197.4
click at [547, 39] on div "Labeling Mode" at bounding box center [650, 51] width 519 height 37
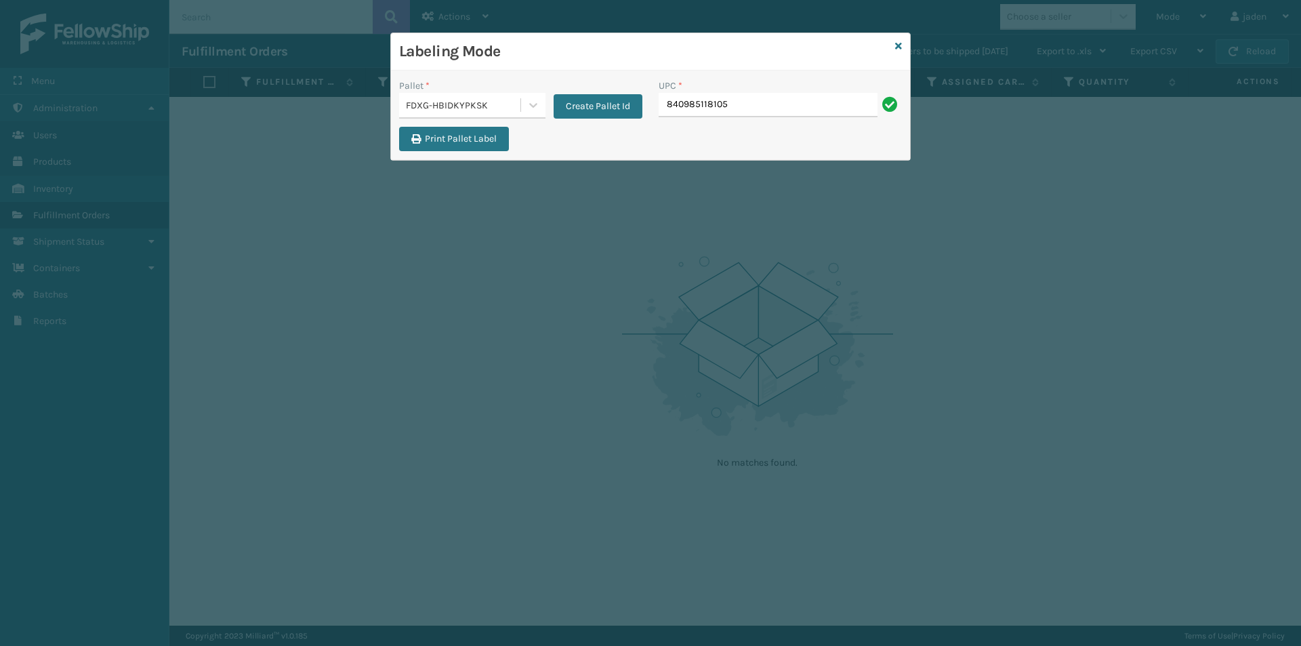
type input "840985118105"
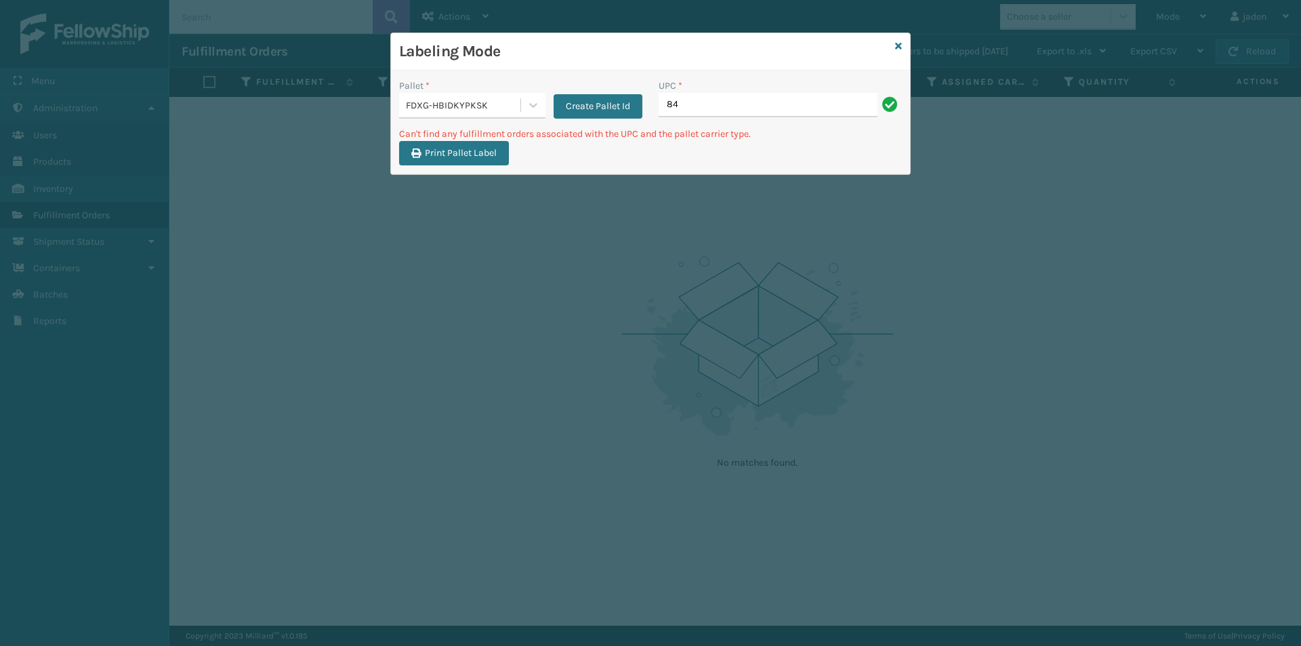
type input "8"
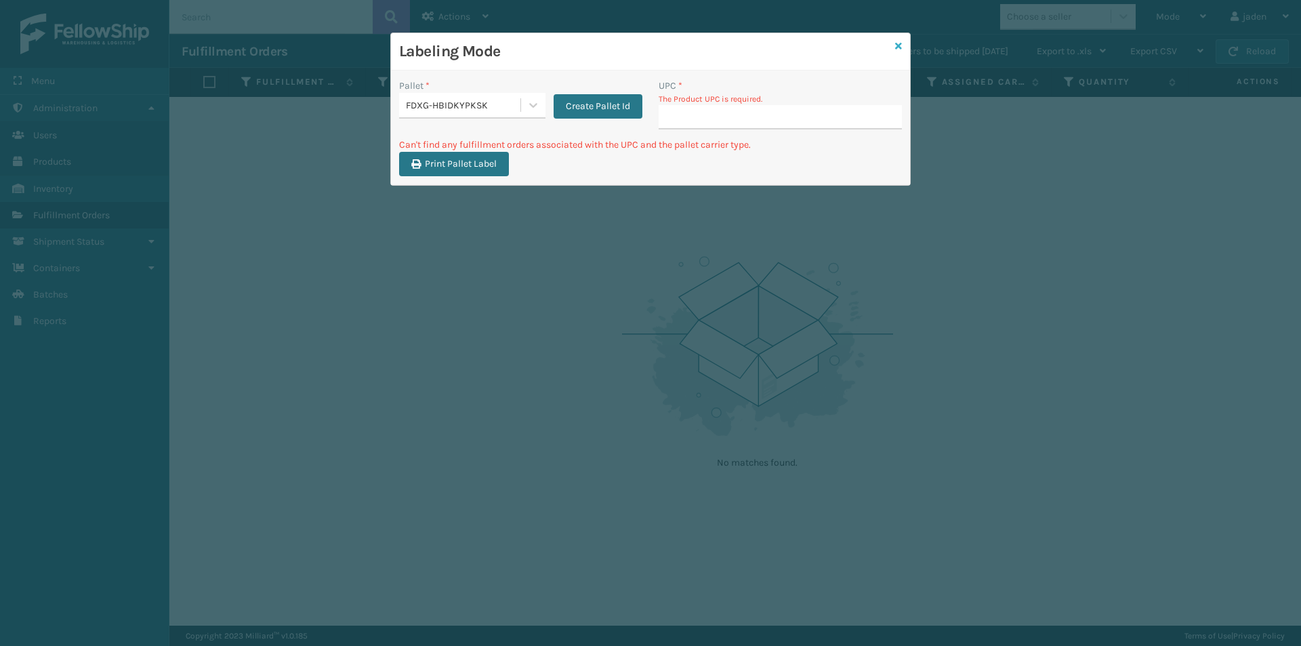
click at [901, 43] on icon at bounding box center [898, 45] width 7 height 9
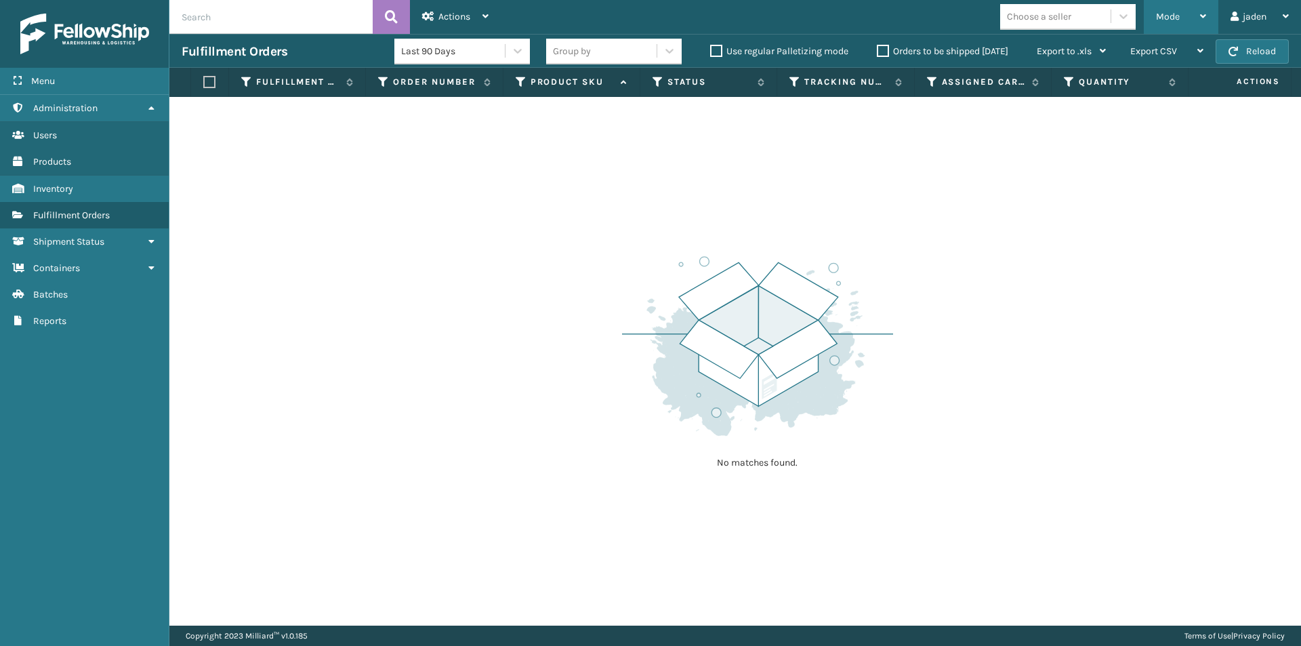
click at [1201, 20] on icon at bounding box center [1203, 16] width 6 height 9
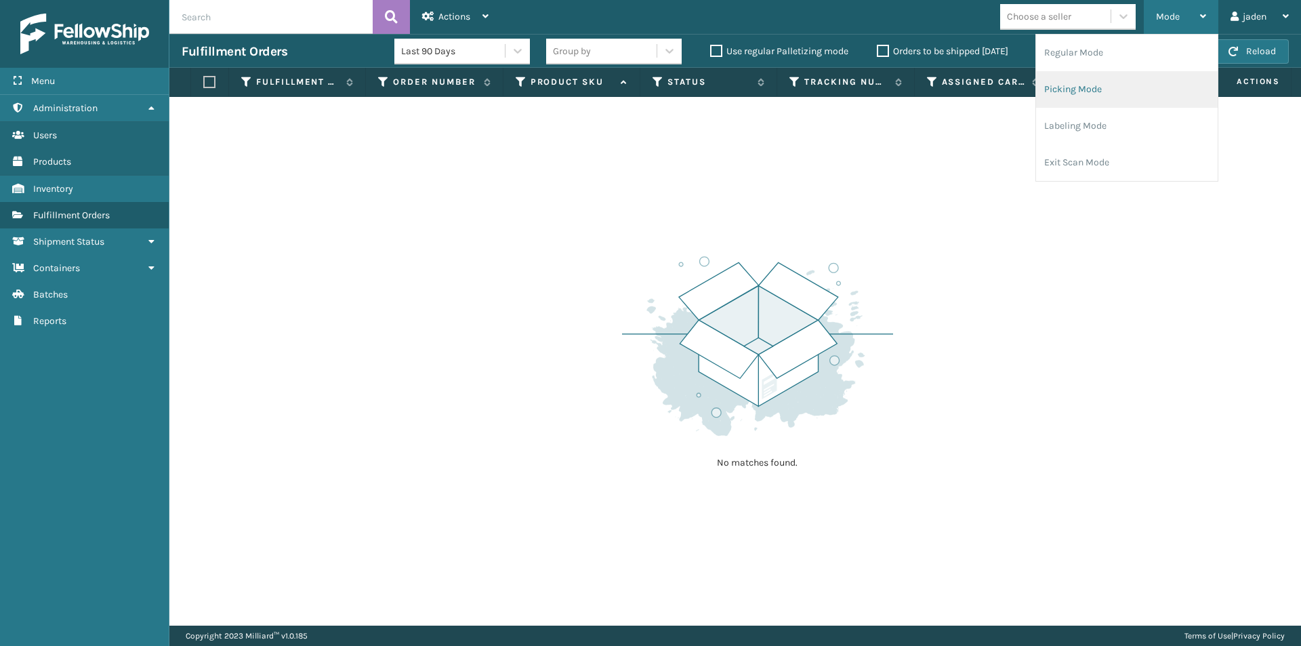
click at [1102, 91] on li "Picking Mode" at bounding box center [1127, 89] width 182 height 37
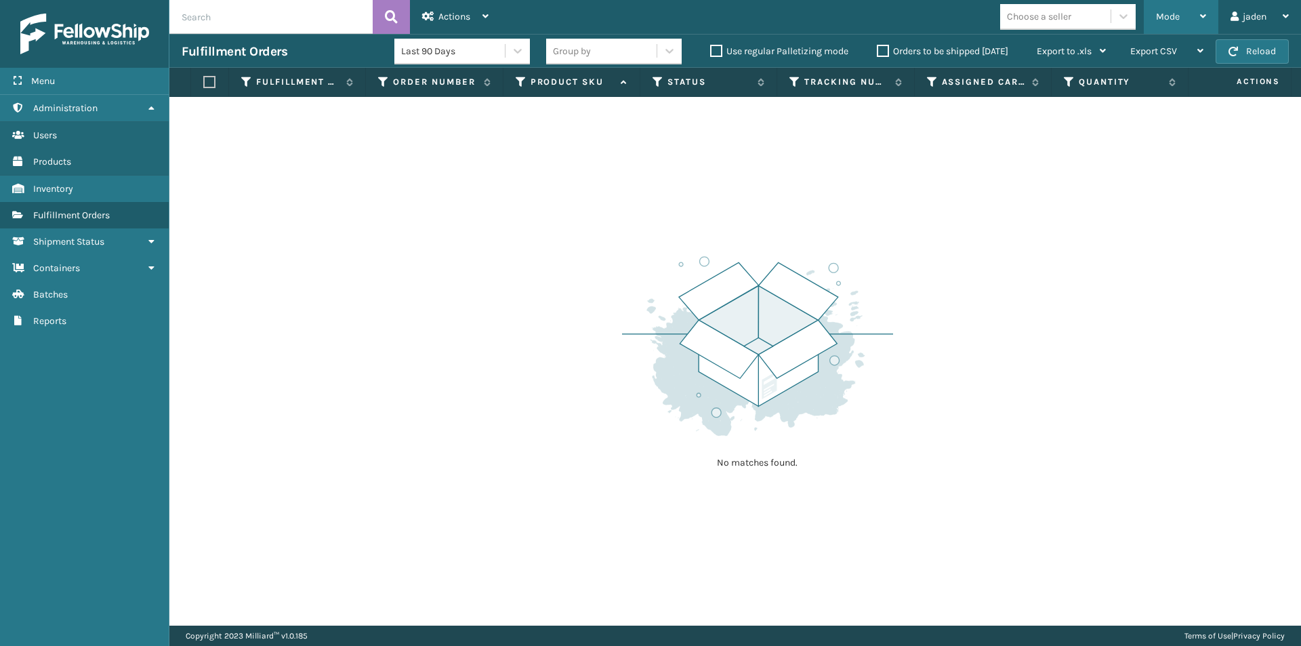
click at [1182, 20] on div "Mode" at bounding box center [1181, 17] width 50 height 34
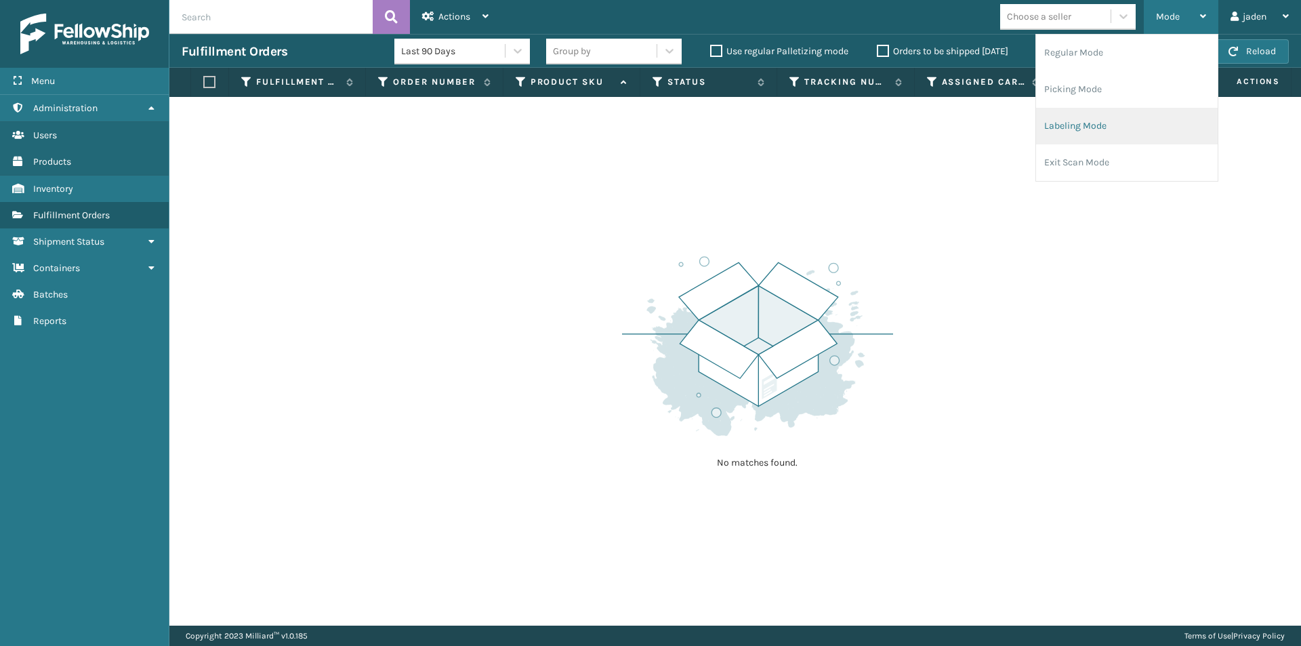
click at [1107, 132] on li "Labeling Mode" at bounding box center [1127, 126] width 182 height 37
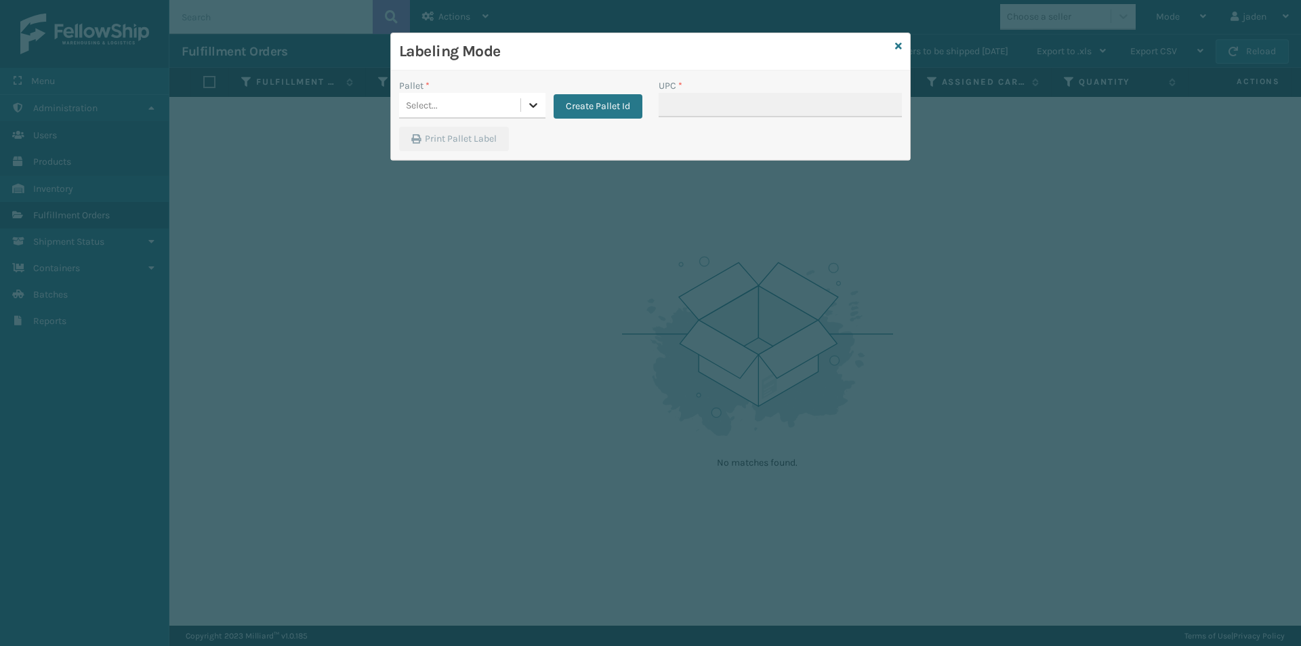
click at [529, 109] on icon at bounding box center [533, 105] width 14 height 14
click at [478, 142] on div "FDXG-HBIDKYPKSK" at bounding box center [472, 139] width 146 height 25
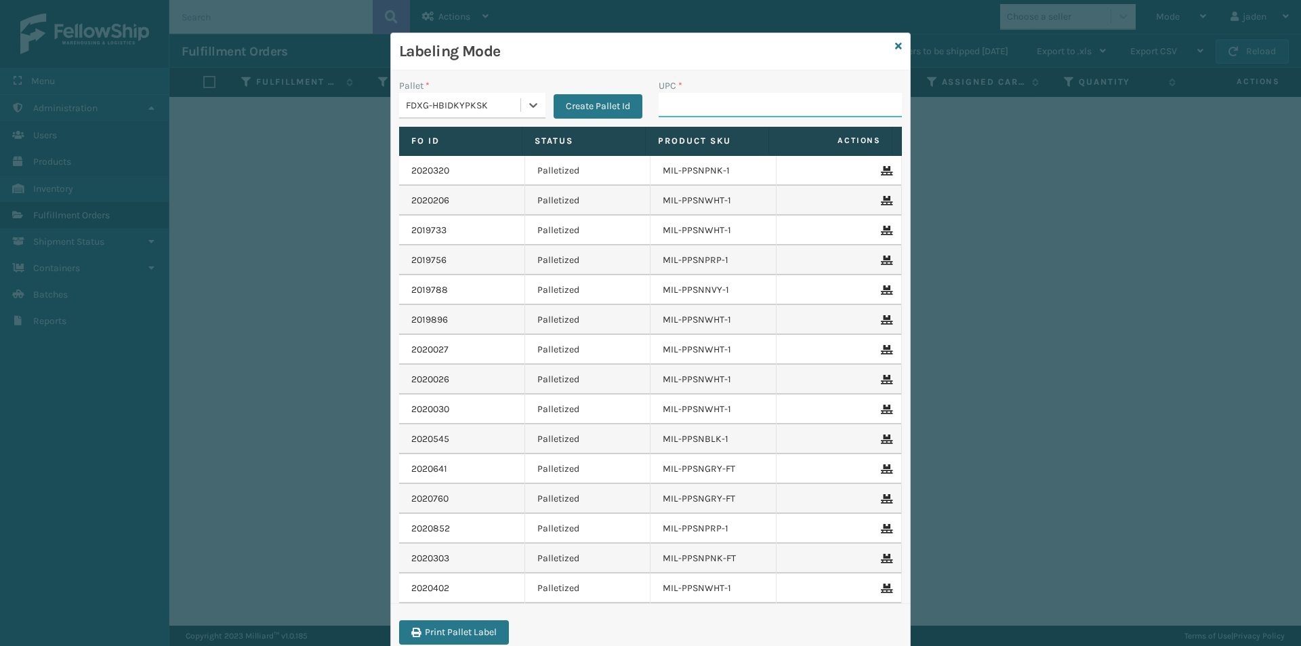
click at [757, 104] on input "UPC *" at bounding box center [780, 105] width 243 height 24
type input "410079-1130"
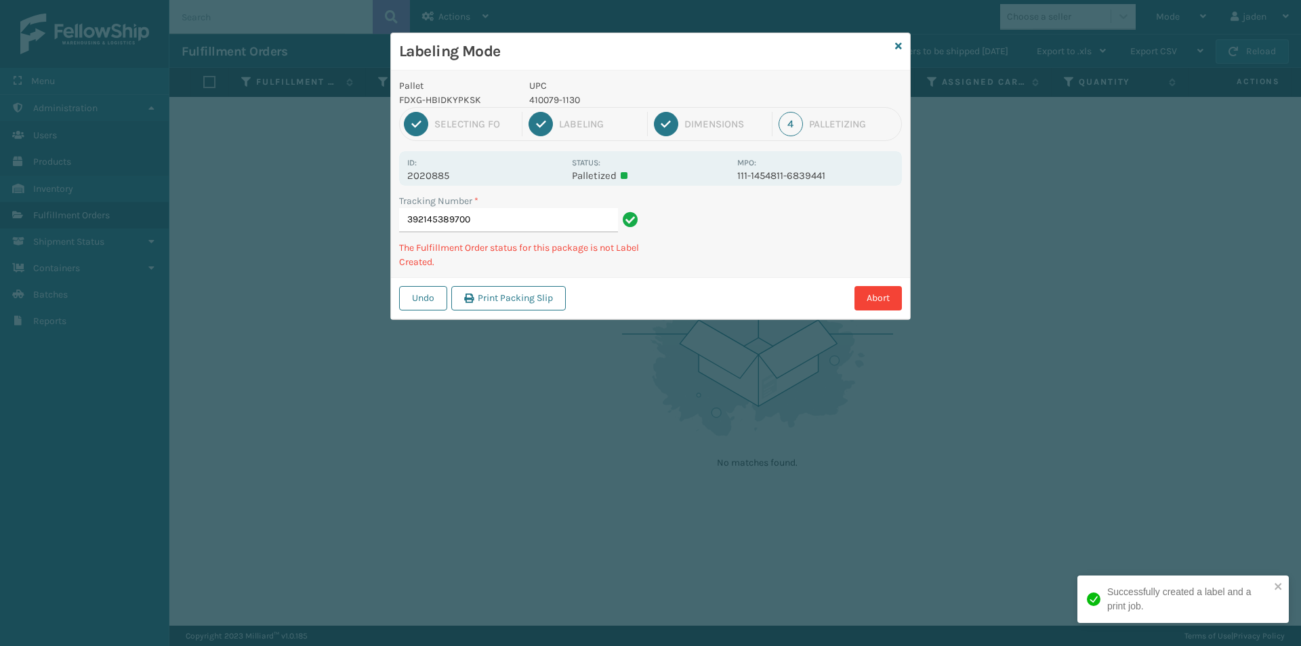
click at [562, 101] on p "410079-1130" at bounding box center [629, 100] width 200 height 14
copy p "410079-1130"
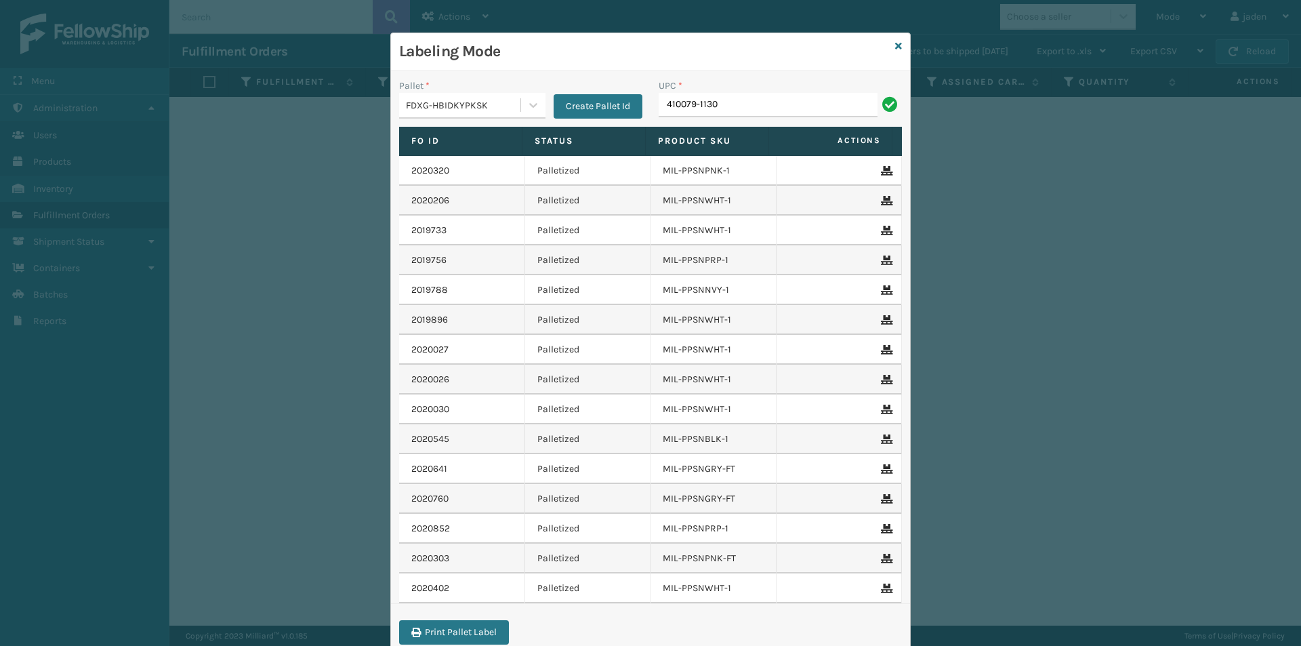
type input "410079-1130"
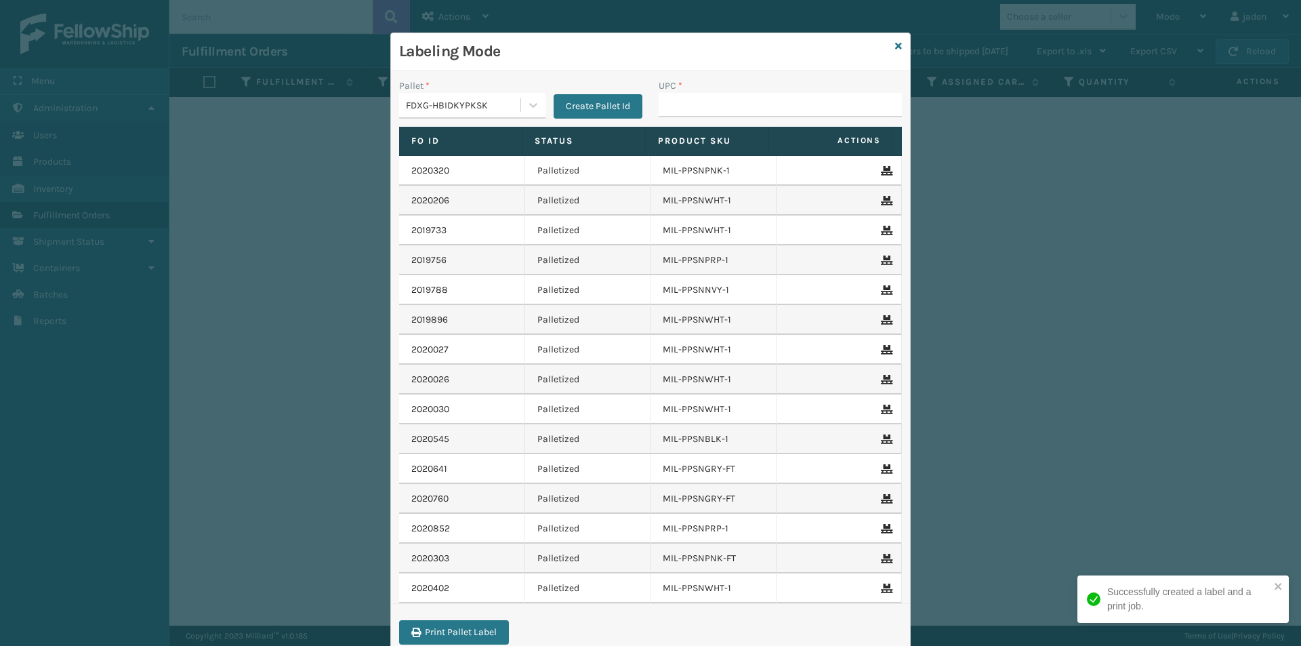
type input "410079-1130"
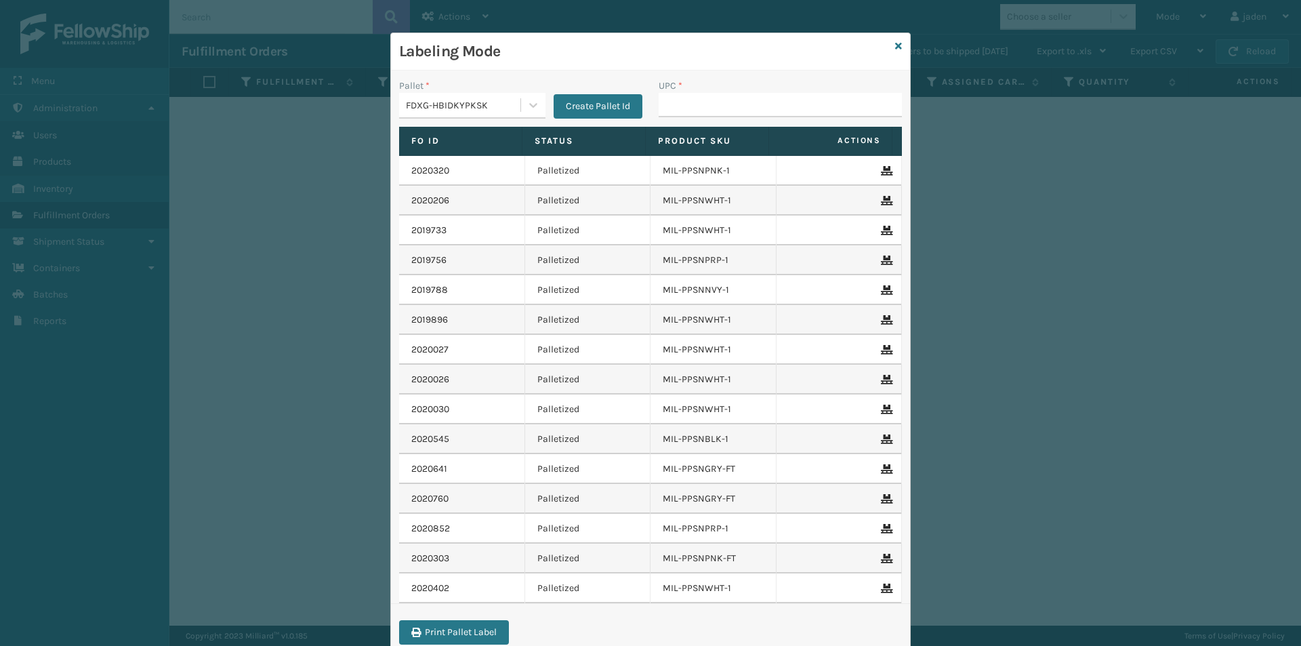
drag, startPoint x: 667, startPoint y: 110, endPoint x: 678, endPoint y: 110, distance: 11.5
type input "410079-1130"
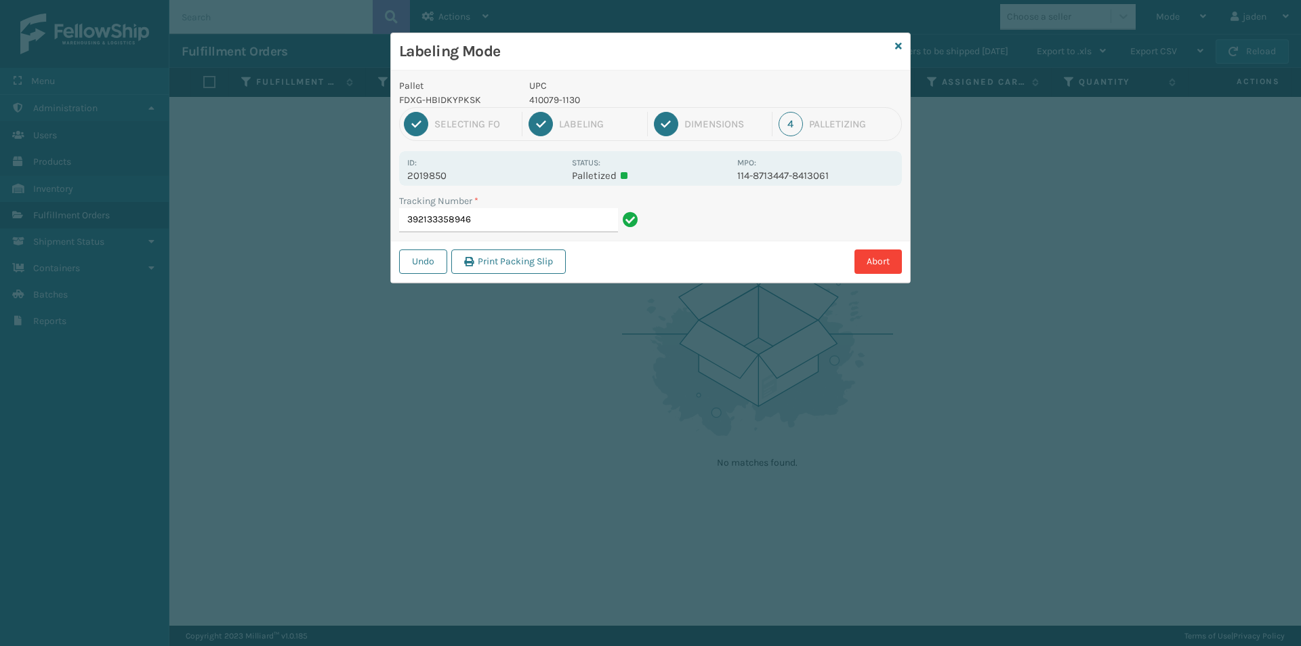
drag, startPoint x: 729, startPoint y: 99, endPoint x: 703, endPoint y: 63, distance: 44.6
click at [612, 80] on p "UPC" at bounding box center [629, 86] width 200 height 14
drag, startPoint x: 709, startPoint y: 62, endPoint x: 696, endPoint y: 60, distance: 12.4
drag, startPoint x: 696, startPoint y: 60, endPoint x: 732, endPoint y: 66, distance: 35.8
click at [621, 65] on div "Labeling Mode" at bounding box center [650, 51] width 519 height 37
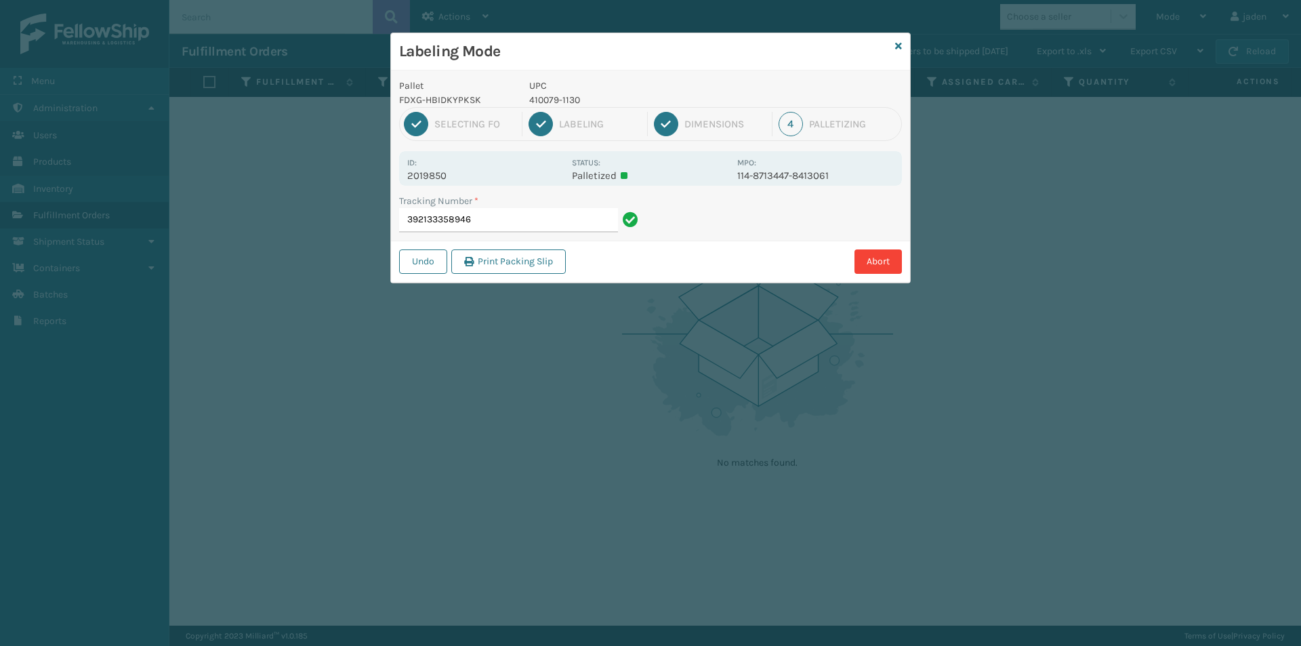
drag, startPoint x: 759, startPoint y: 66, endPoint x: 777, endPoint y: 84, distance: 25.4
click at [642, 84] on p "UPC" at bounding box center [629, 86] width 200 height 14
drag, startPoint x: 709, startPoint y: 83, endPoint x: 627, endPoint y: 73, distance: 82.5
click at [623, 75] on div "Pallet FDXG-HBIDKYPKSK UPC 410079-1130 1 Selecting FO 2 Labeling 3 Dimensions 4…" at bounding box center [650, 176] width 519 height 212
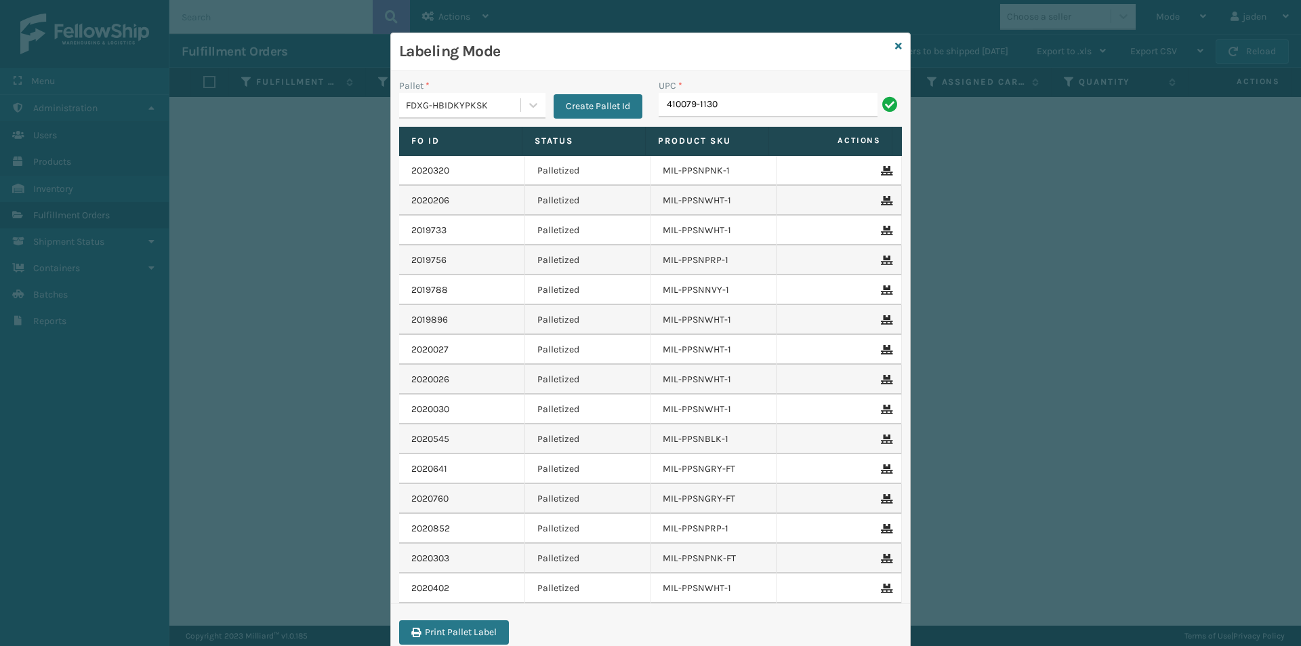
type input "410079-1130"
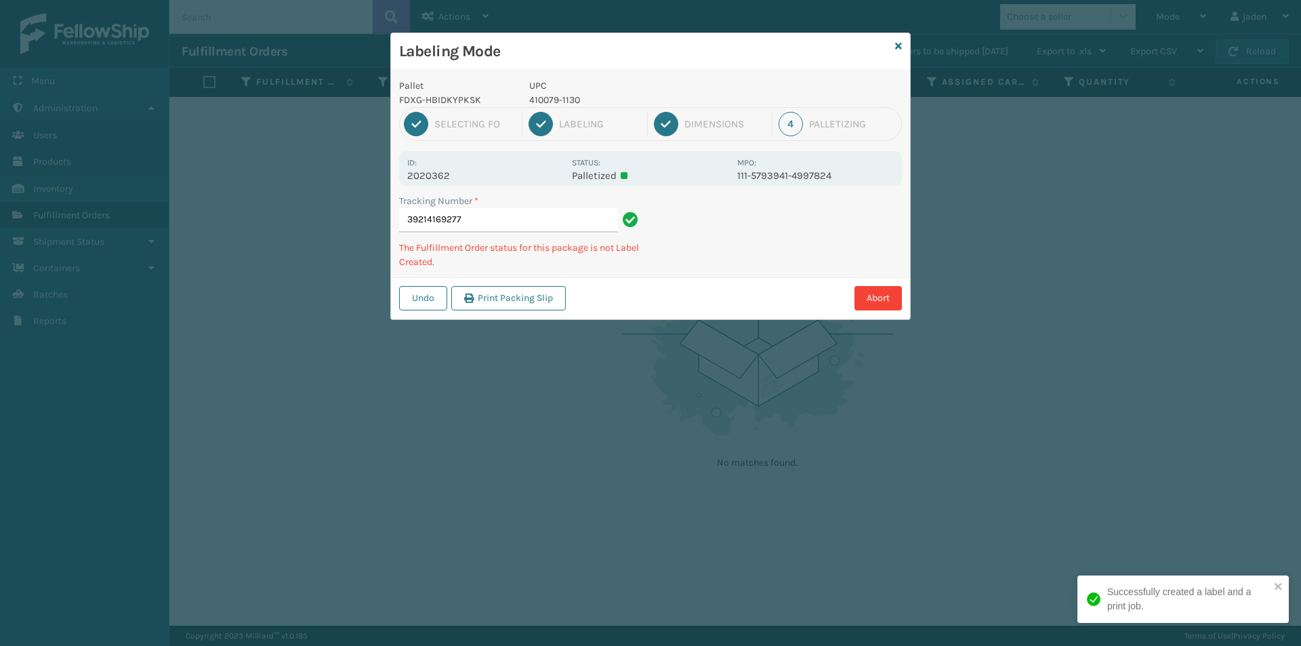
type input "39214169277"
drag, startPoint x: 801, startPoint y: 257, endPoint x: 776, endPoint y: 248, distance: 26.6
drag, startPoint x: 776, startPoint y: 248, endPoint x: 682, endPoint y: 299, distance: 107.9
click at [682, 299] on div "Abort" at bounding box center [736, 298] width 332 height 24
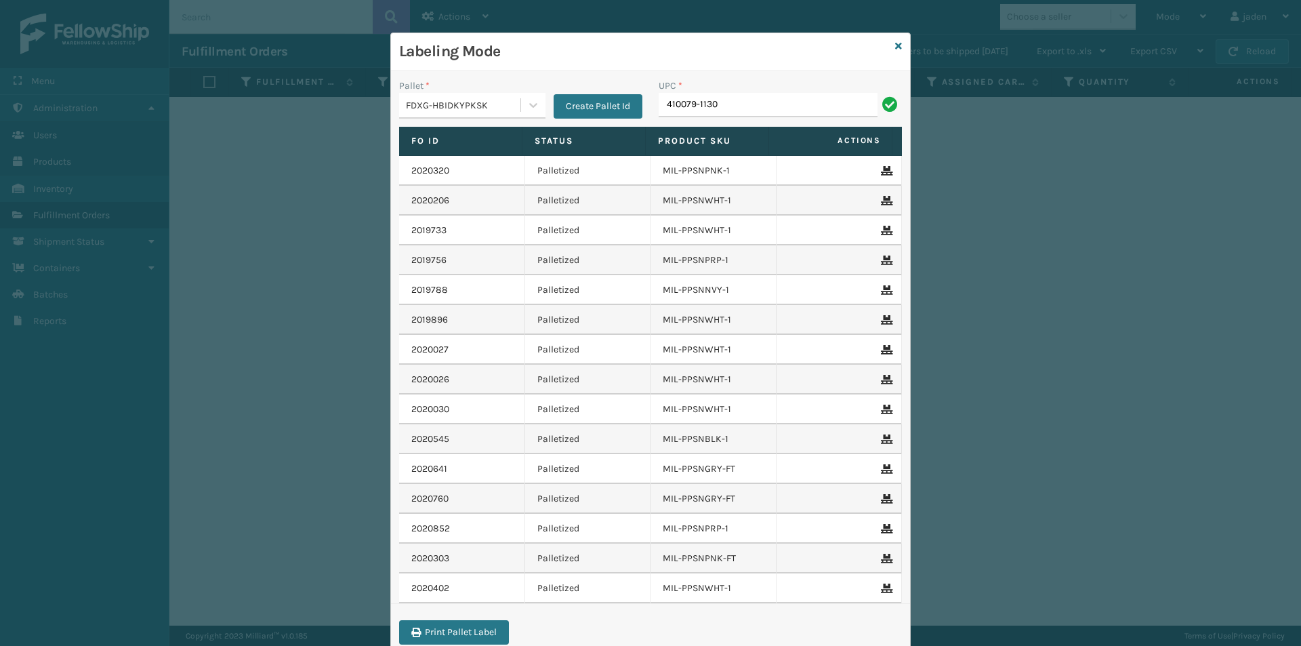
type input "410079-1130"
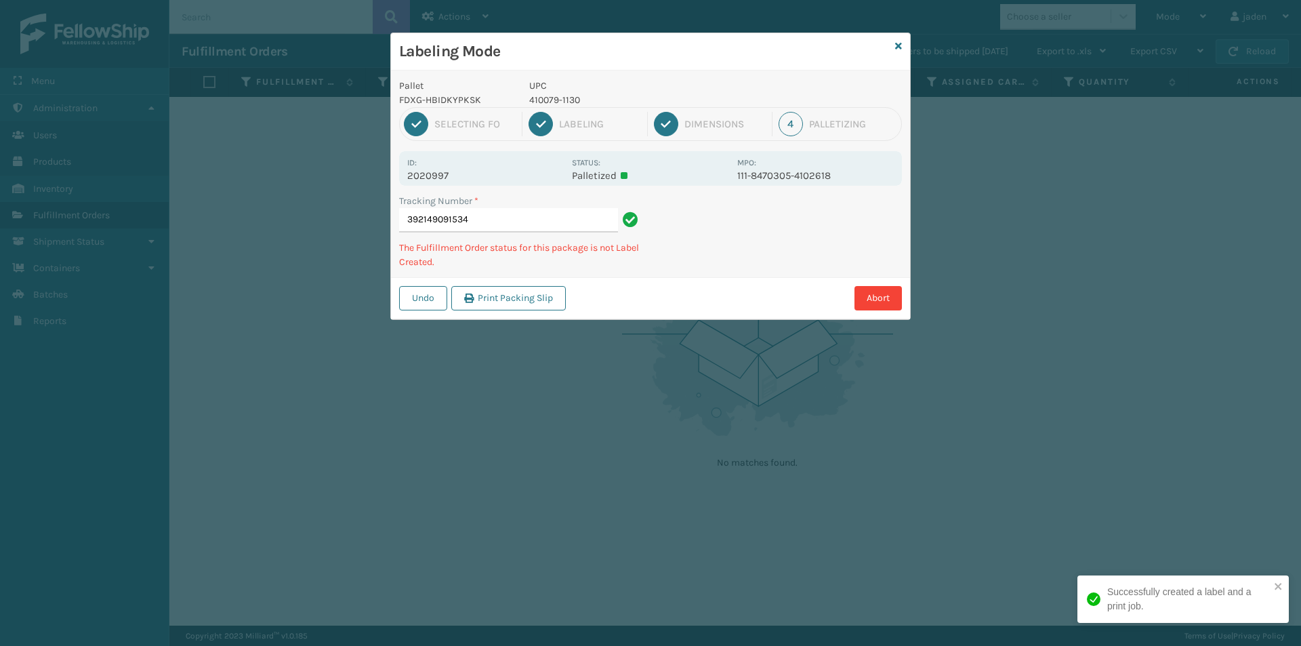
drag, startPoint x: 782, startPoint y: 214, endPoint x: 665, endPoint y: 282, distance: 136.0
click at [665, 282] on div "Undo Print Packing Slip Abort" at bounding box center [650, 297] width 519 height 41
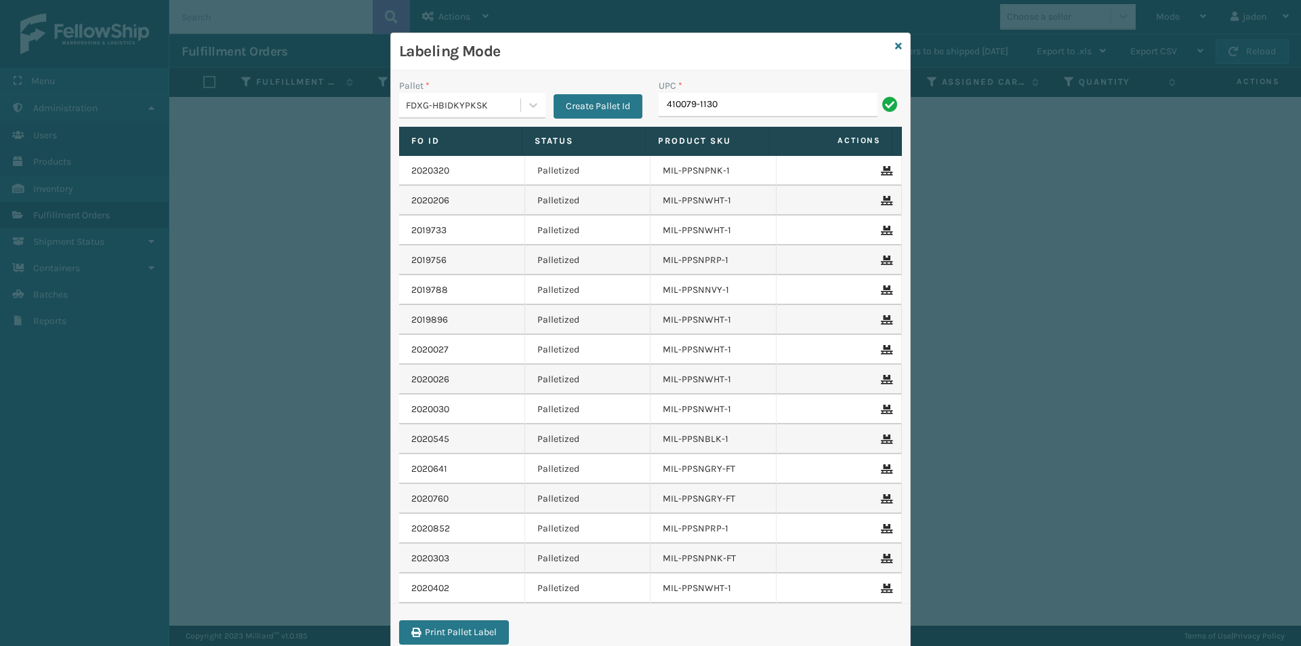
type input "410079-1130"
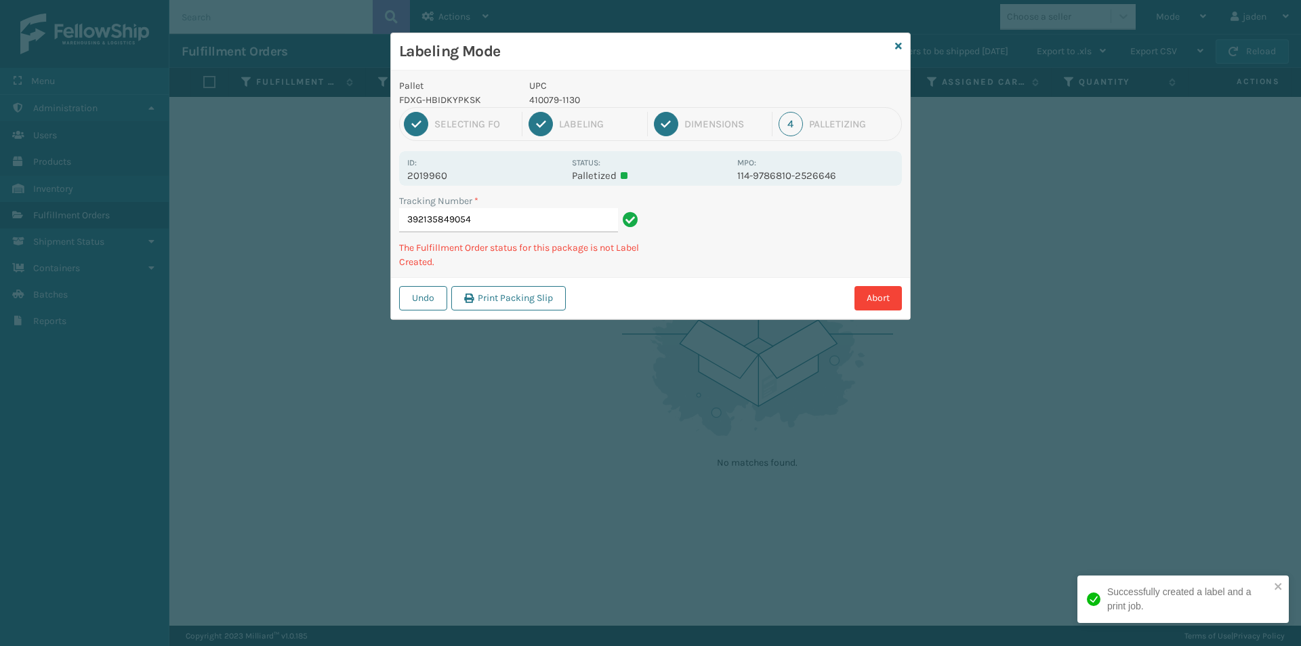
drag, startPoint x: 833, startPoint y: 236, endPoint x: 711, endPoint y: 278, distance: 129.0
click at [711, 278] on div "Undo Print Packing Slip Abort" at bounding box center [650, 297] width 519 height 41
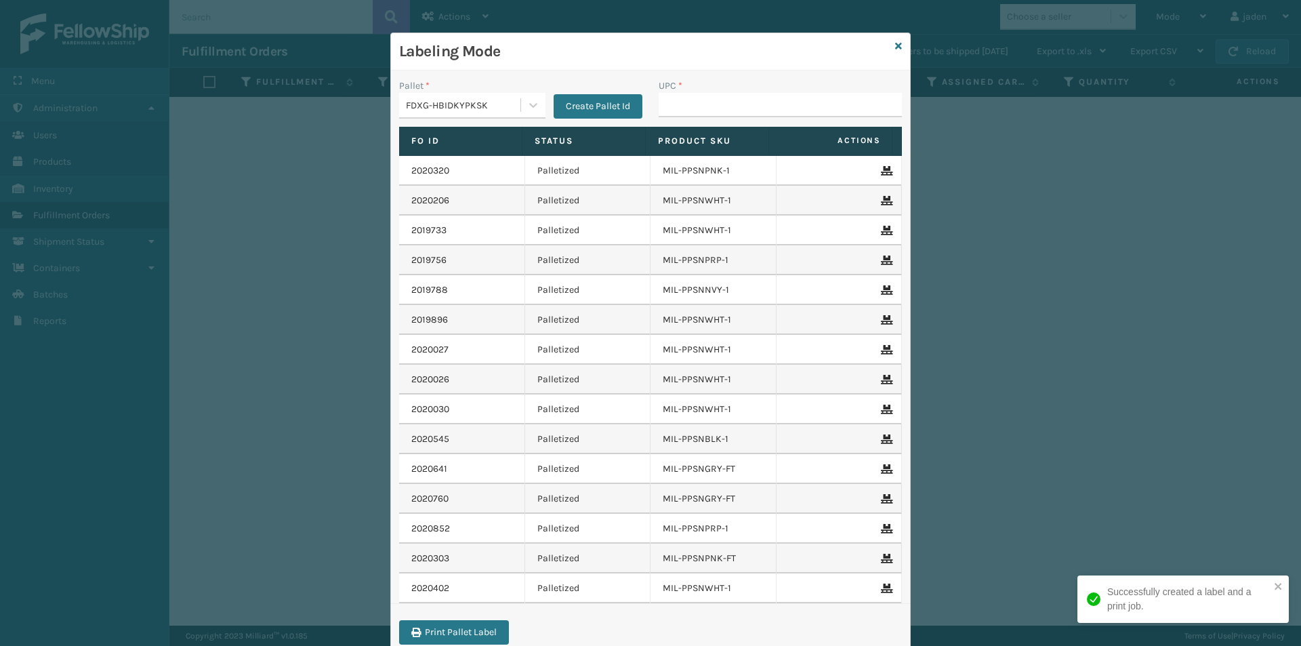
type input "410079-1130"
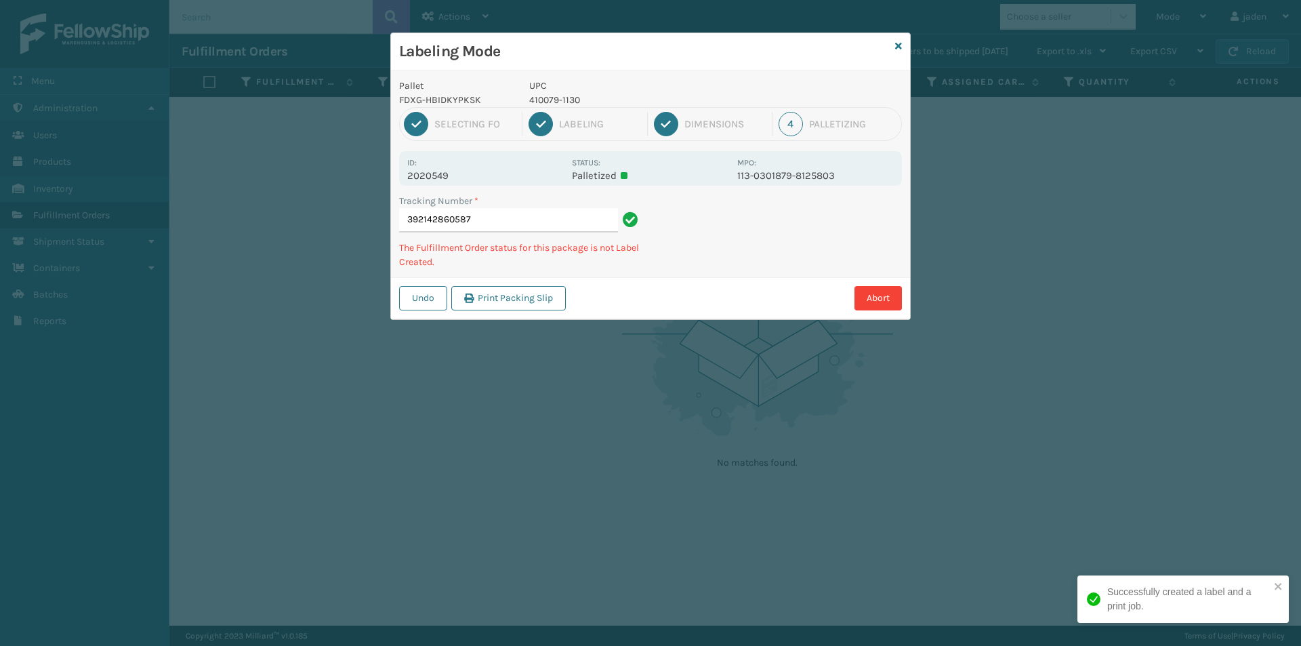
drag, startPoint x: 787, startPoint y: 238, endPoint x: 733, endPoint y: 224, distance: 56.0
click at [703, 271] on div "Tracking Number * 392142860587 The Fulfillment Order status for this package is…" at bounding box center [650, 235] width 519 height 83
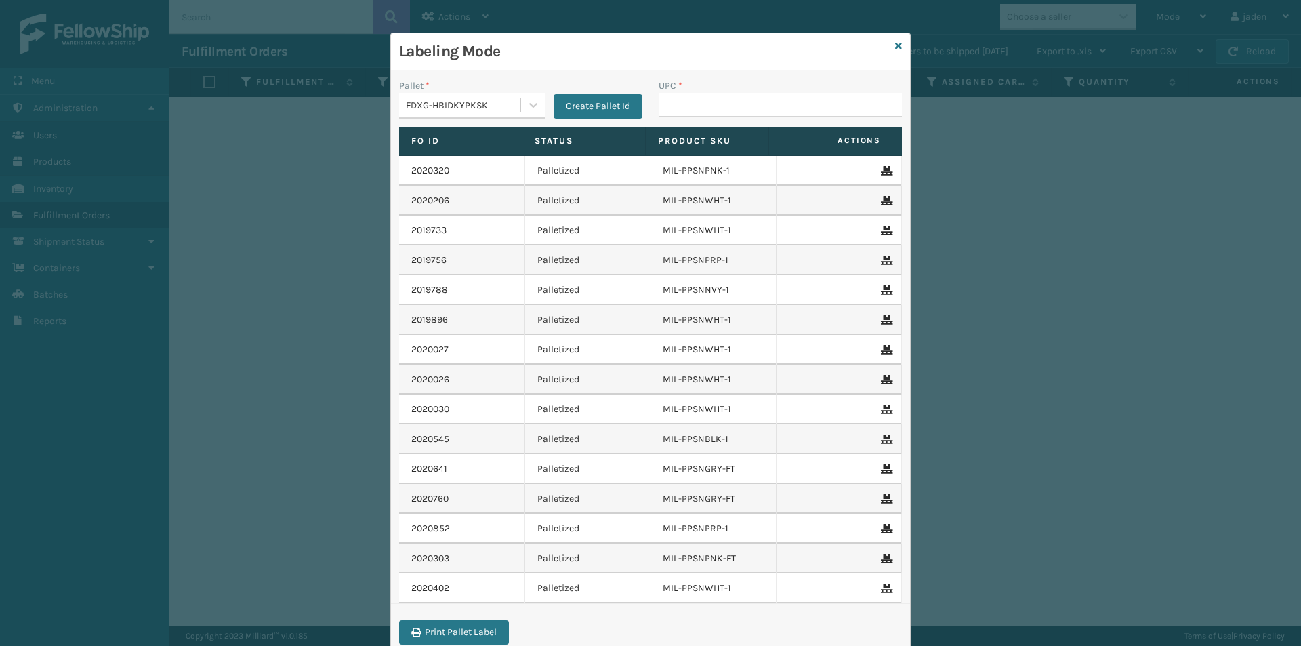
type input "410079-1130"
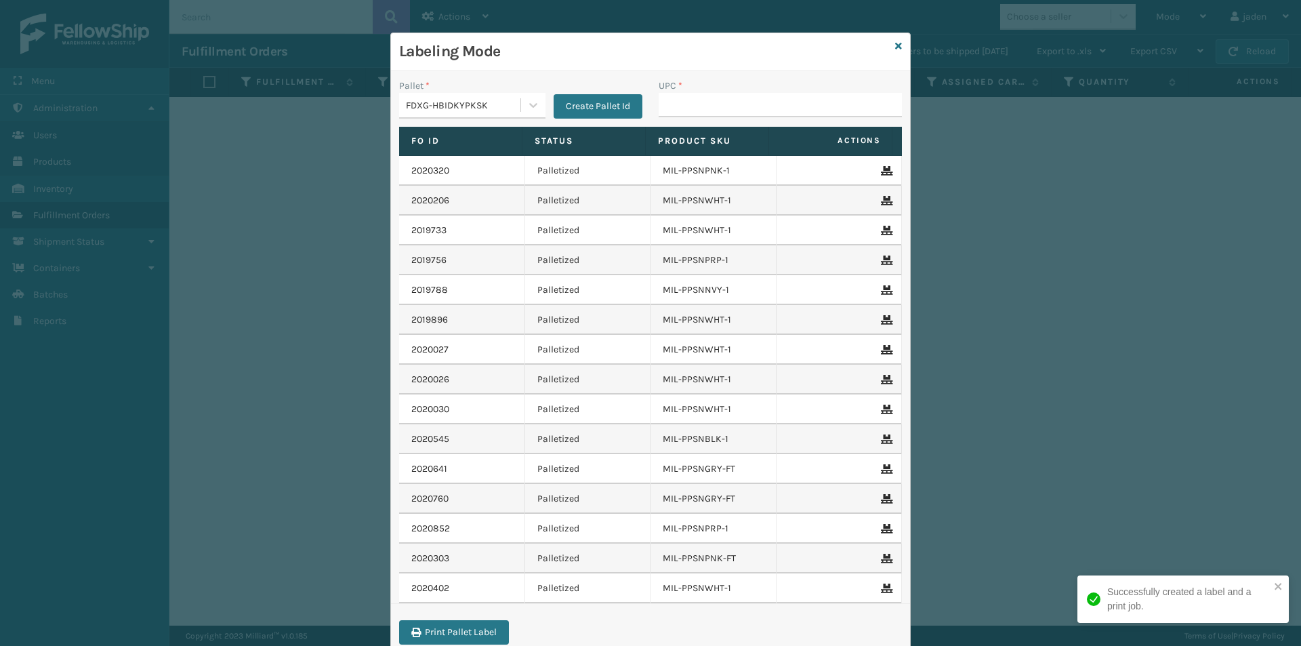
drag, startPoint x: 735, startPoint y: 100, endPoint x: 713, endPoint y: 106, distance: 22.5
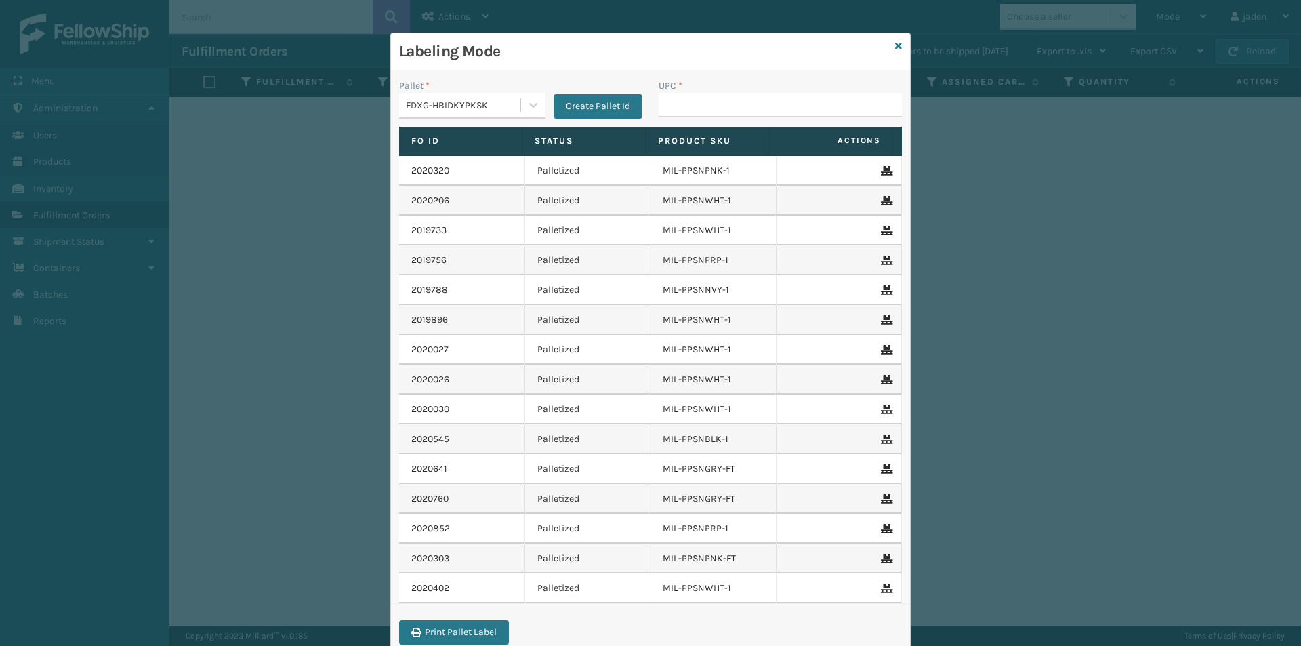
type input "410079-1130"
type input "410079-1130."
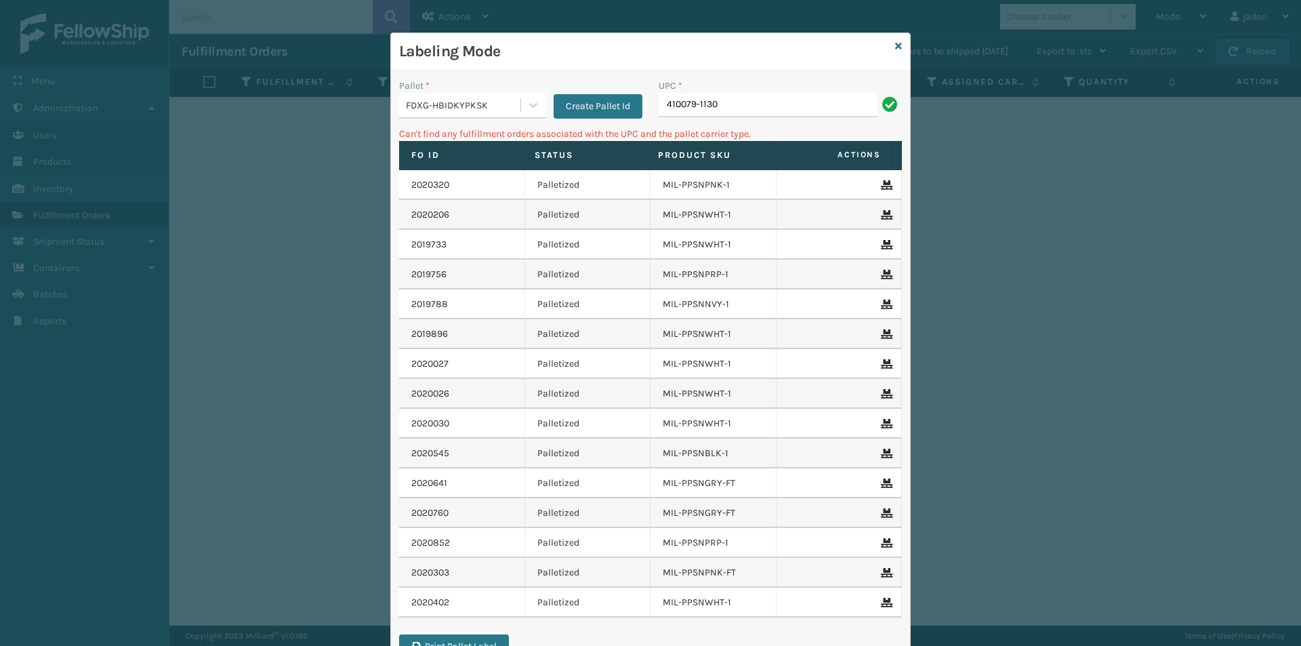
type input "410079-1130"
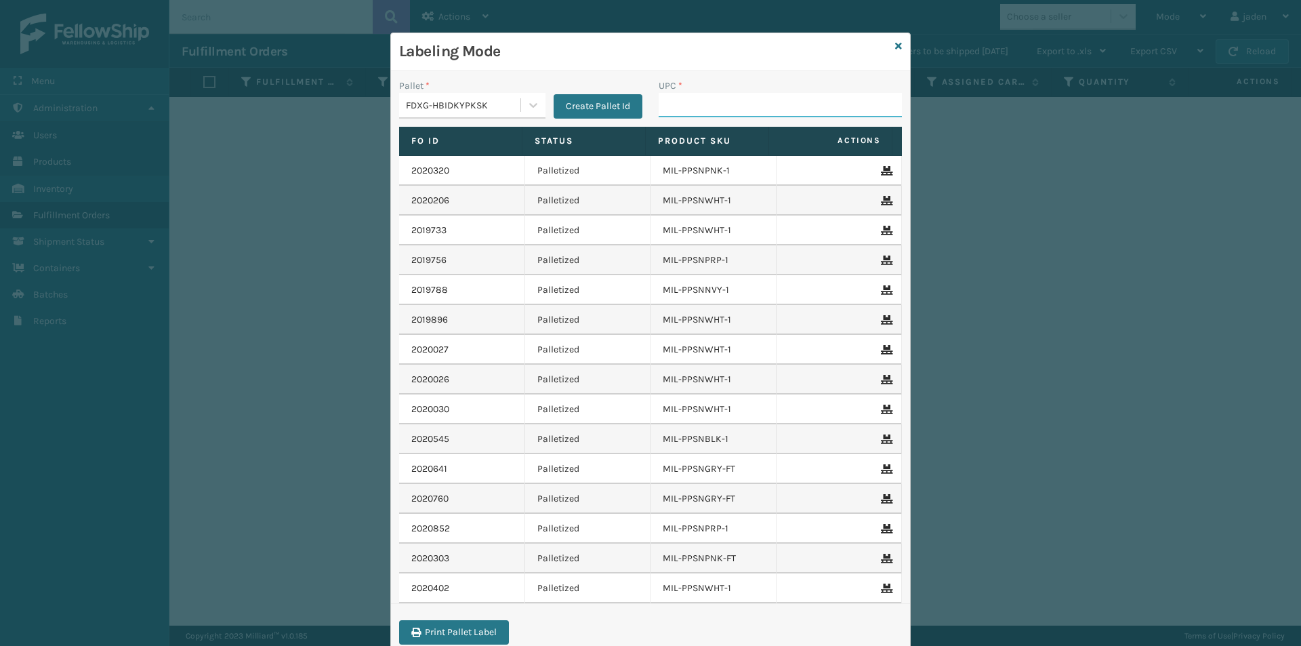
drag, startPoint x: 711, startPoint y: 81, endPoint x: 698, endPoint y: 101, distance: 23.1
paste input "410079-1130"
type input "410079-1130"
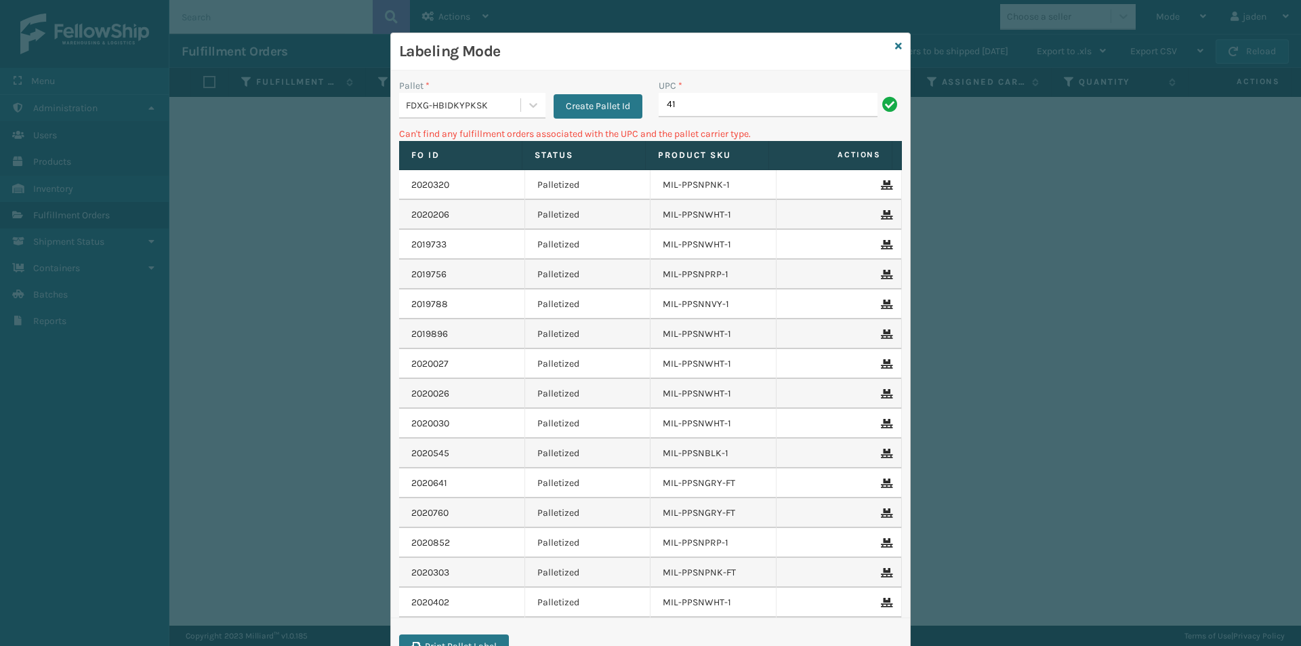
type input "4"
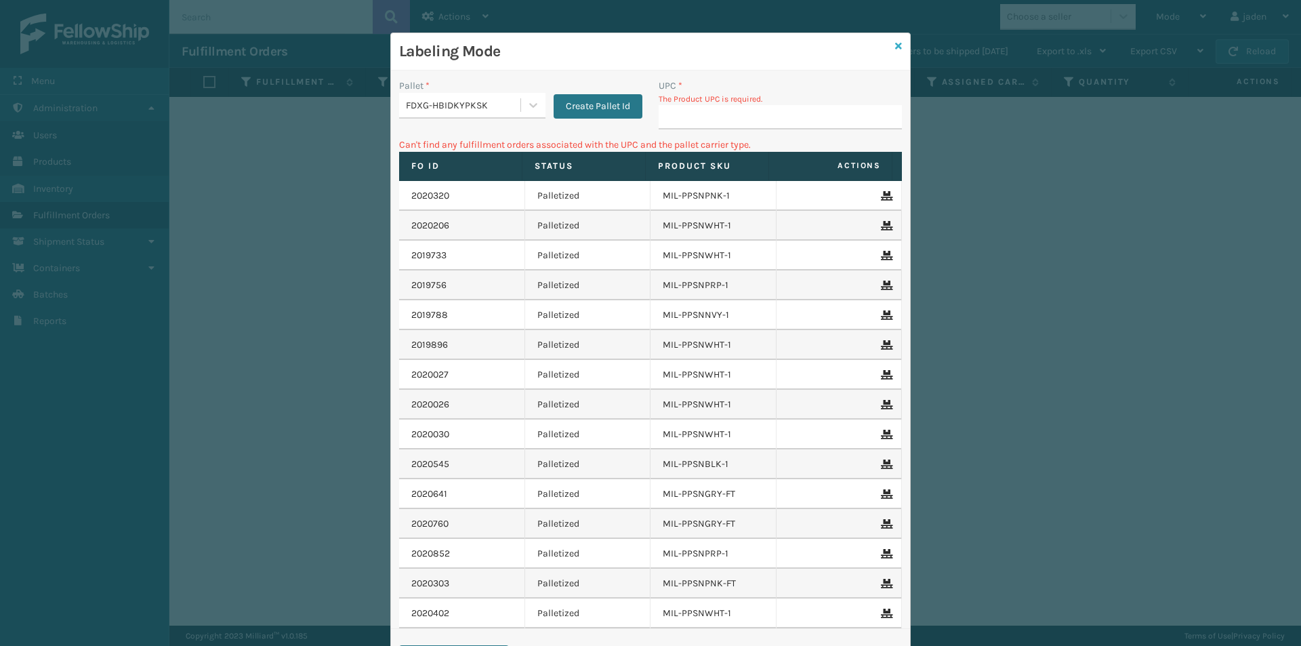
click at [895, 43] on icon at bounding box center [898, 45] width 7 height 9
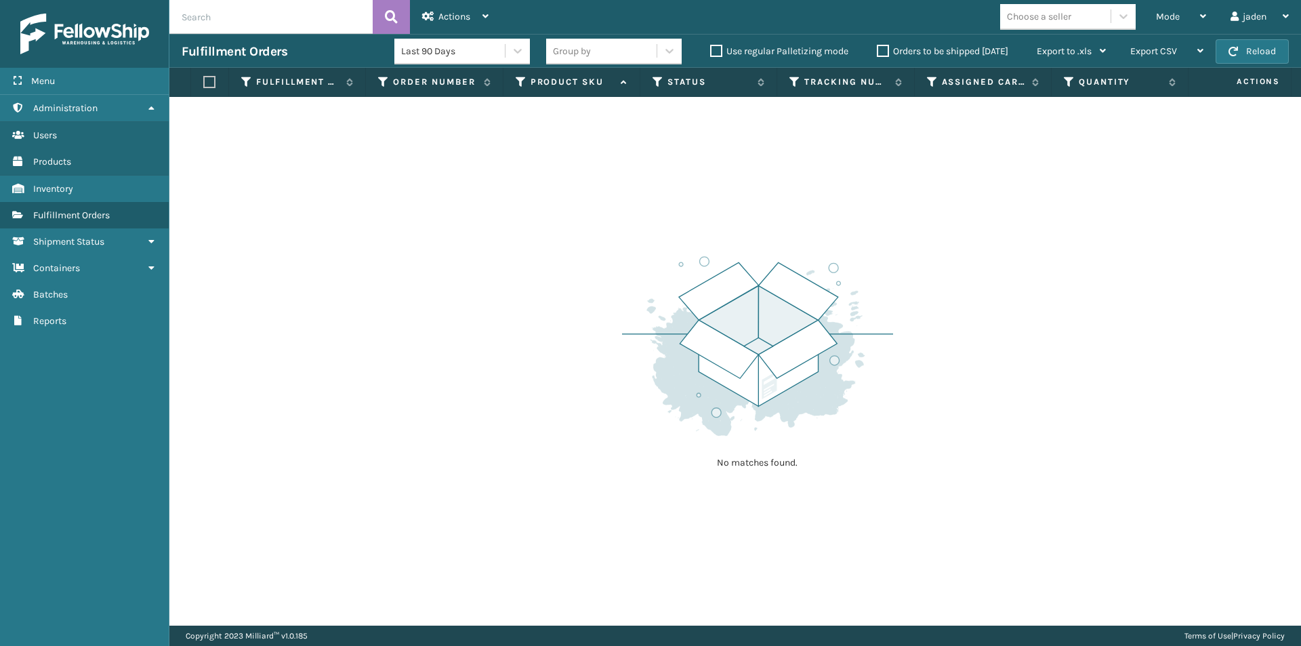
click at [1267, 64] on div "Fulfillment Orders Last 90 Days Group by Use regular Palletizing mode Orders to…" at bounding box center [734, 51] width 1131 height 34
click at [1267, 62] on button "Reload" at bounding box center [1251, 51] width 73 height 24
